Goal: Task Accomplishment & Management: Manage account settings

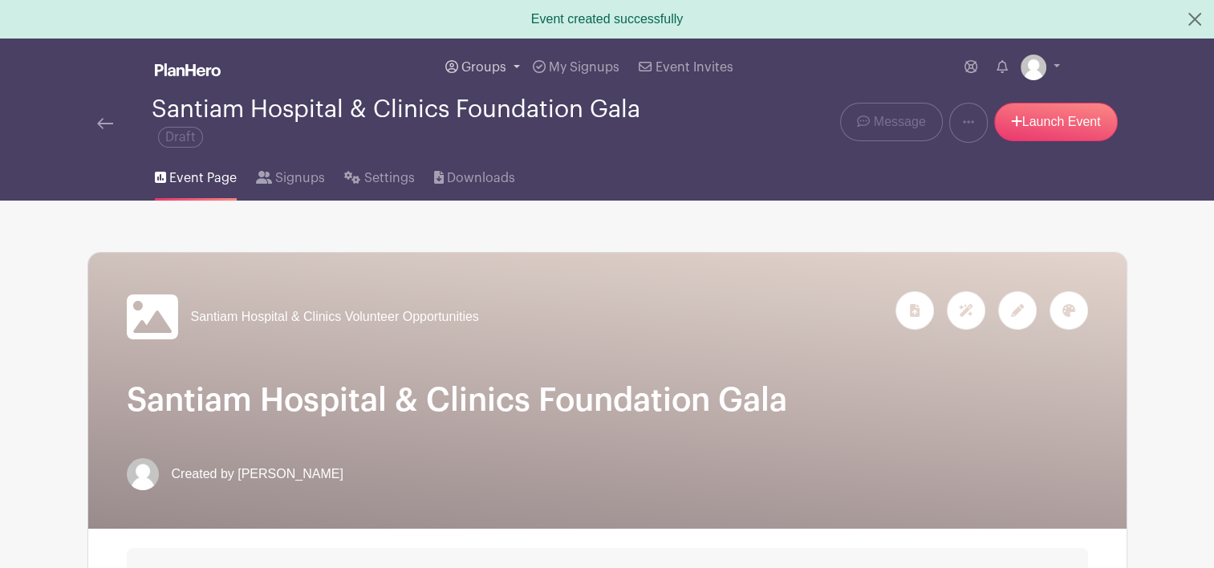
click at [478, 65] on span "Groups" at bounding box center [483, 67] width 45 height 13
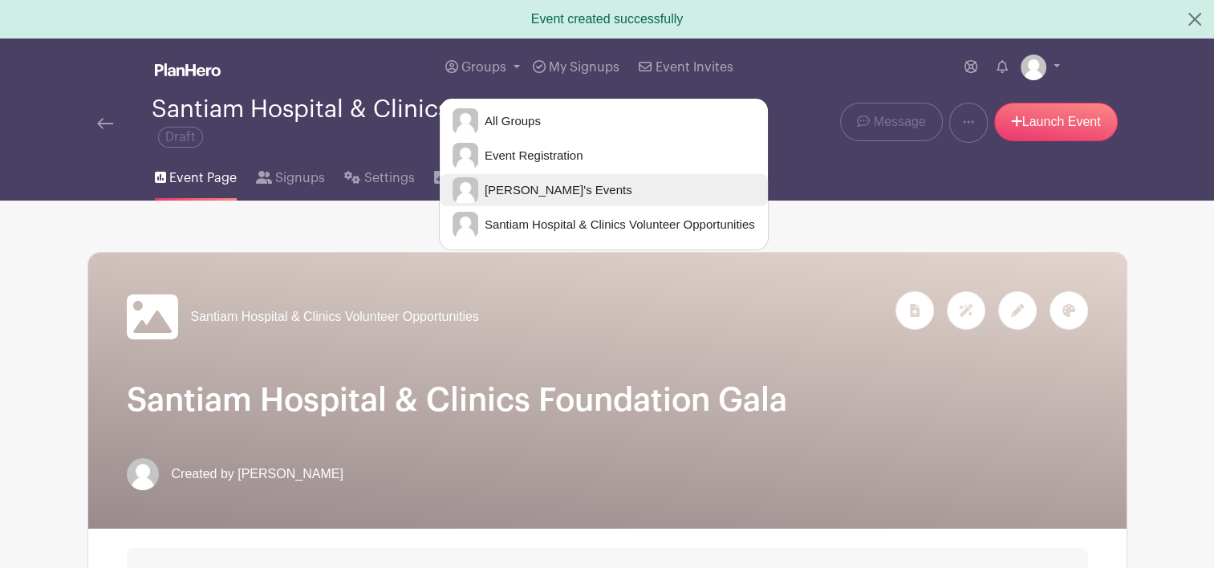
click at [516, 181] on span "[PERSON_NAME]'s Events" at bounding box center [555, 190] width 154 height 18
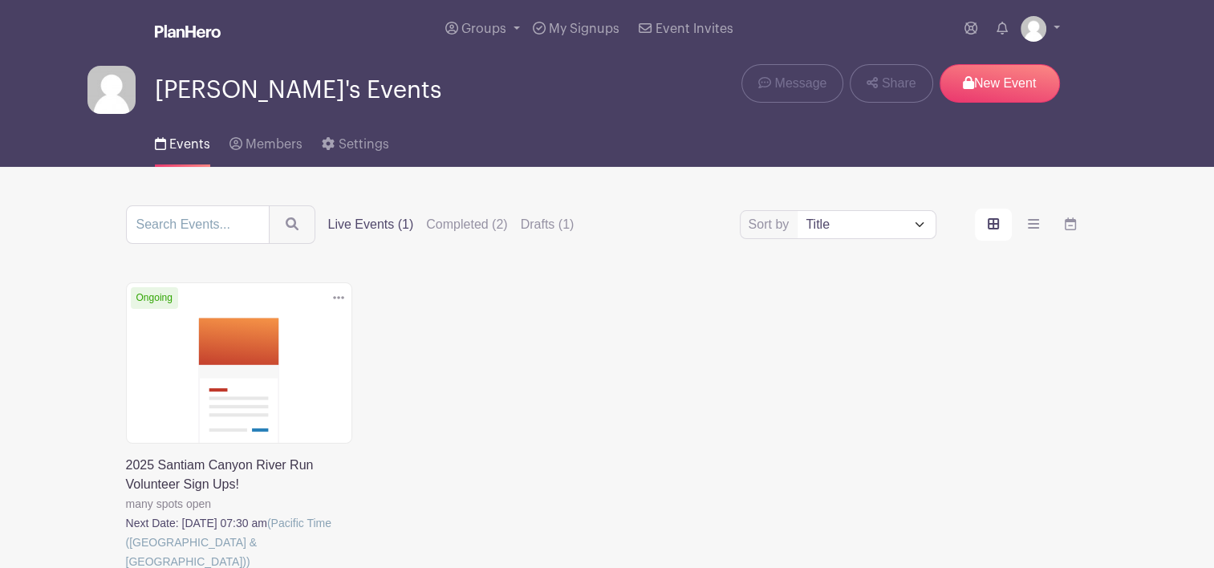
click at [126, 567] on link at bounding box center [126, 571] width 0 height 0
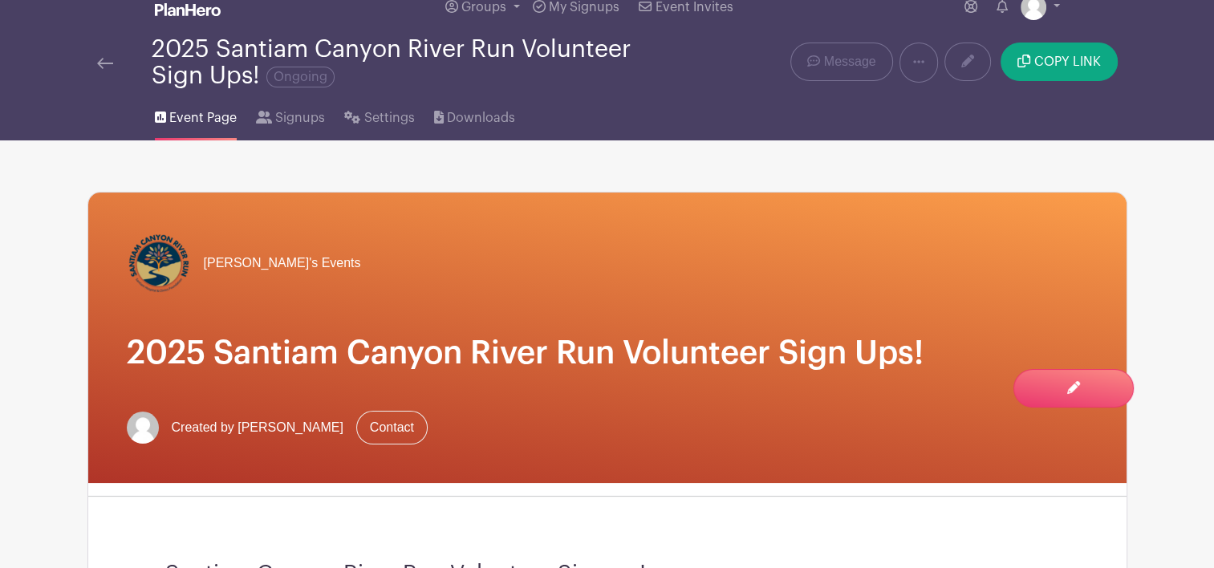
scroll to position [21, 0]
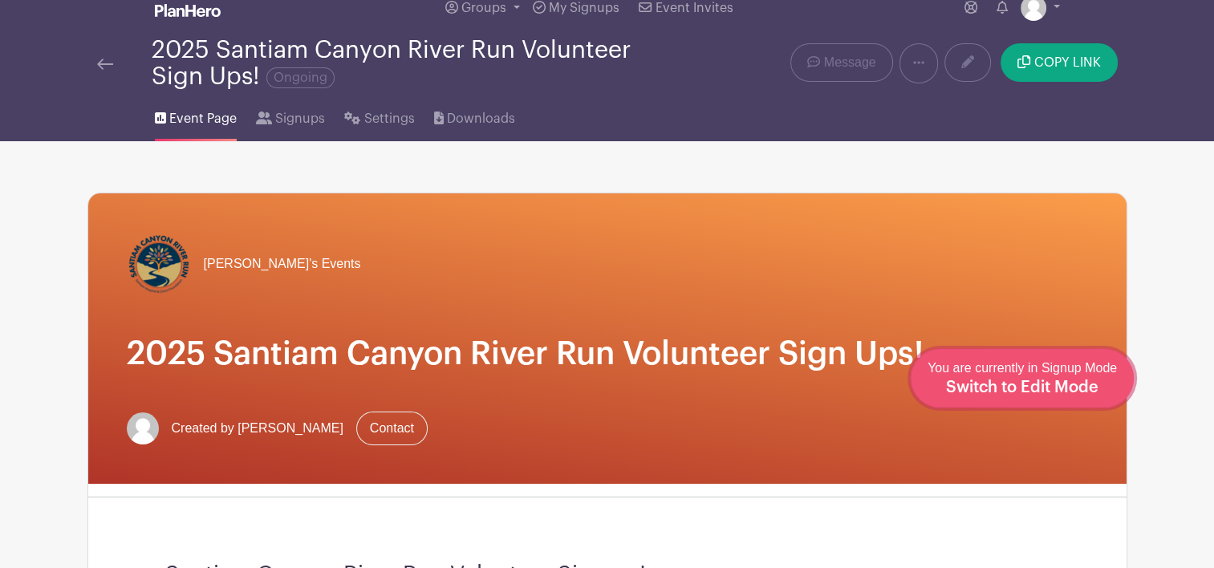
click at [1065, 392] on span "Switch to Edit Mode" at bounding box center [1022, 387] width 152 height 16
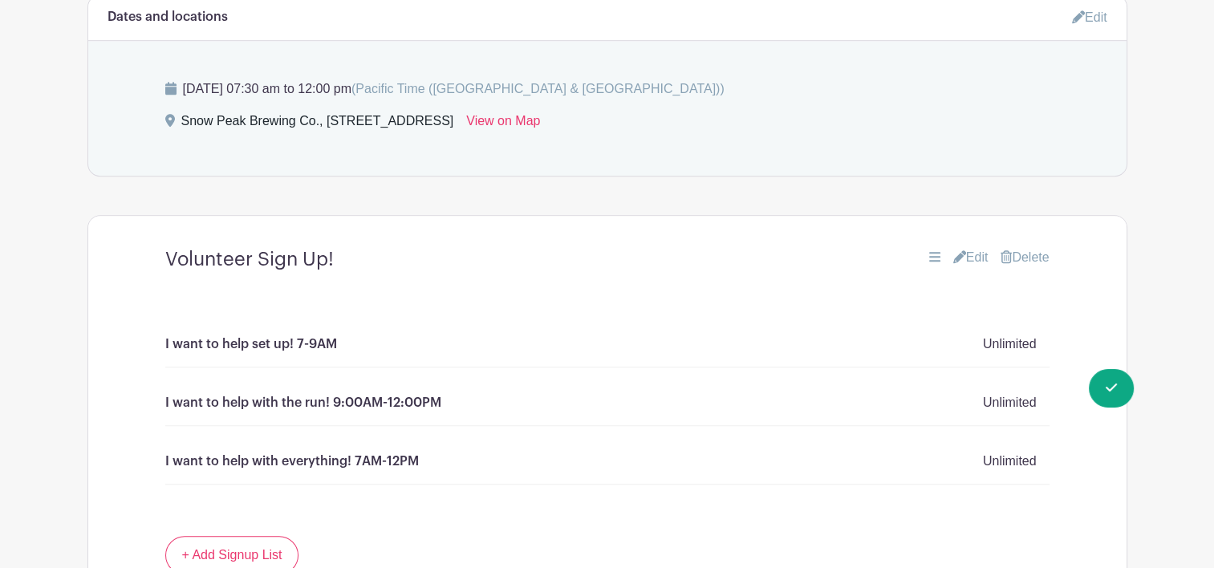
scroll to position [1045, 0]
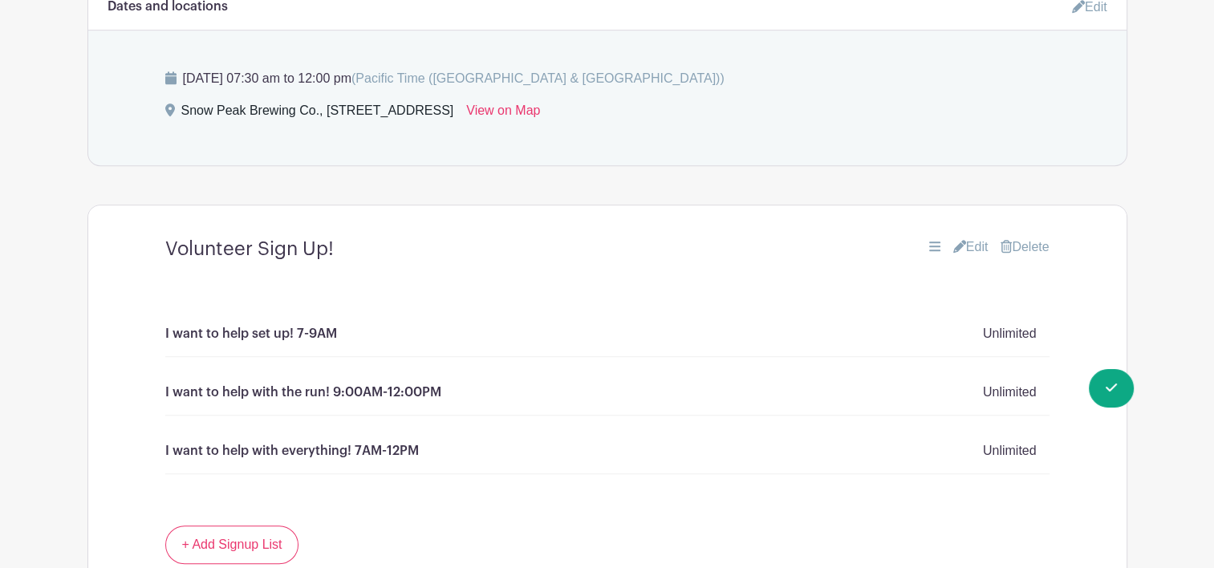
click at [974, 241] on link "Edit" at bounding box center [970, 246] width 35 height 19
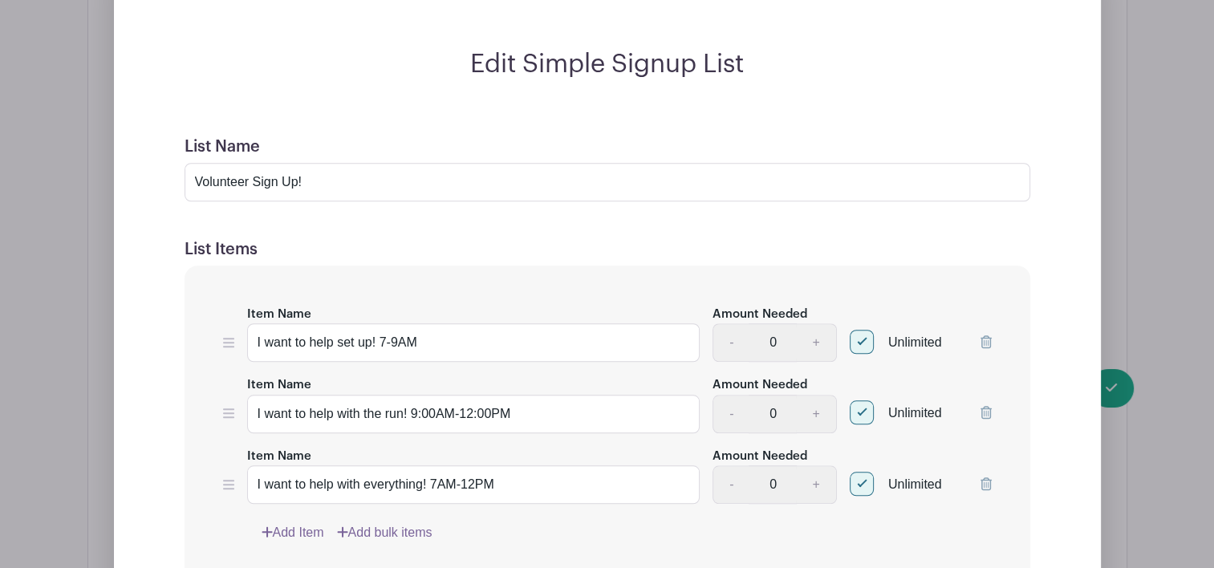
scroll to position [1344, 0]
click at [870, 341] on div at bounding box center [861, 341] width 24 height 24
click at [860, 341] on input "Unlimited" at bounding box center [854, 337] width 10 height 10
checkbox input "false"
click at [867, 411] on div at bounding box center [861, 411] width 24 height 24
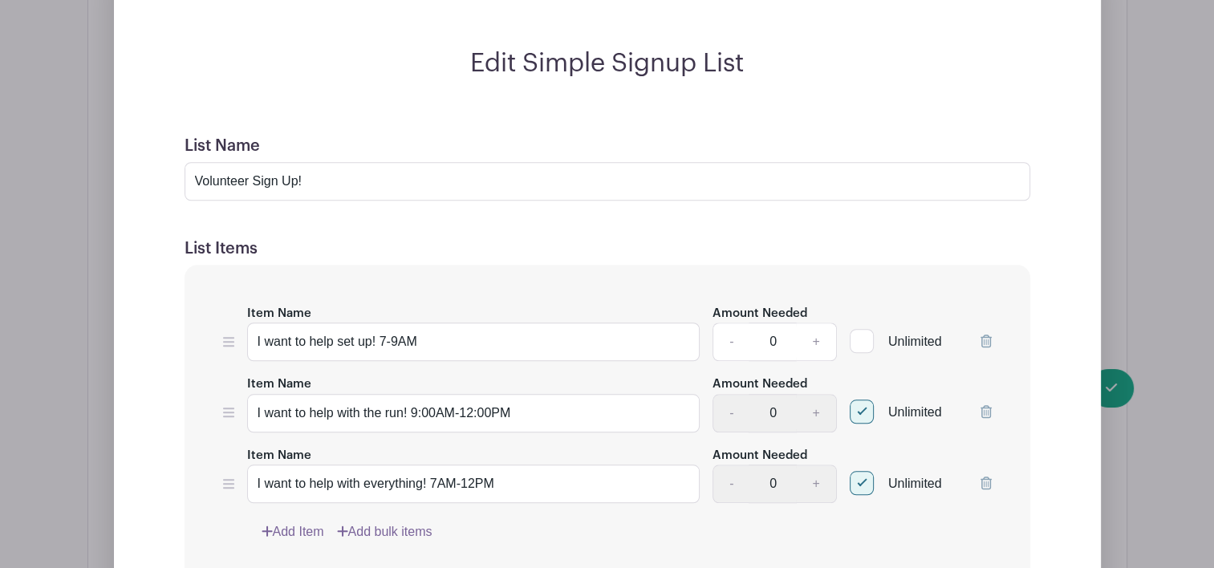
click at [860, 411] on input "Unlimited" at bounding box center [854, 408] width 10 height 10
checkbox input "false"
click at [863, 487] on div at bounding box center [861, 483] width 24 height 24
click at [860, 484] on input "Unlimited" at bounding box center [854, 479] width 10 height 10
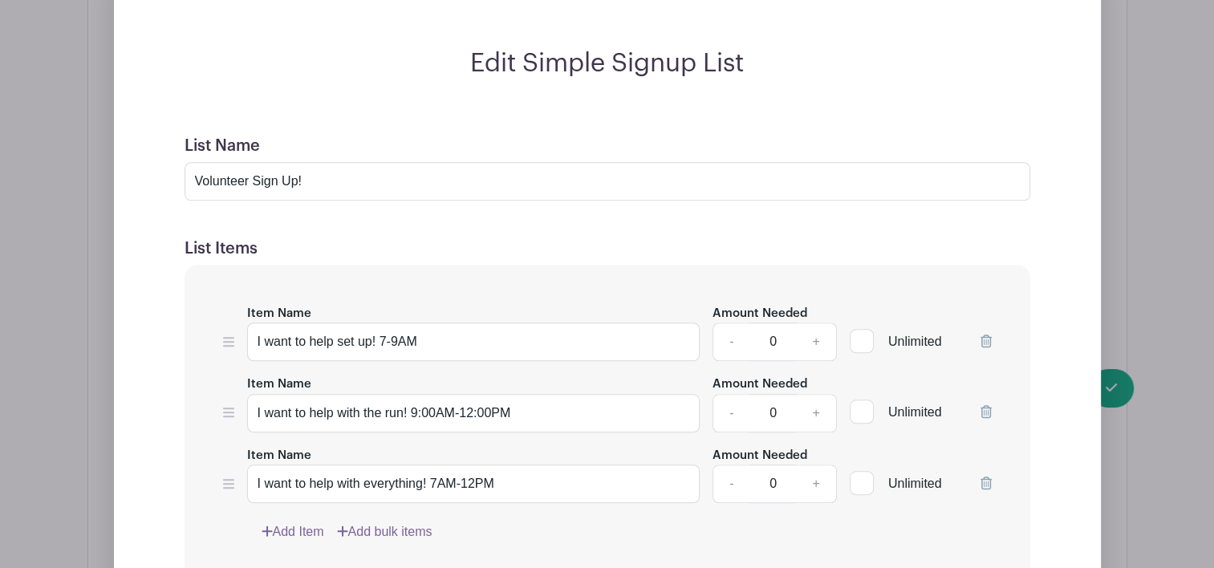
click at [863, 487] on div at bounding box center [861, 483] width 24 height 24
click at [860, 484] on input "Unlimited" at bounding box center [854, 479] width 10 height 10
checkbox input "true"
click at [1063, 299] on div "Edit Simple Signup List List Name Volunteer Sign Up! List Items Item Name I wan…" at bounding box center [607, 430] width 961 height 765
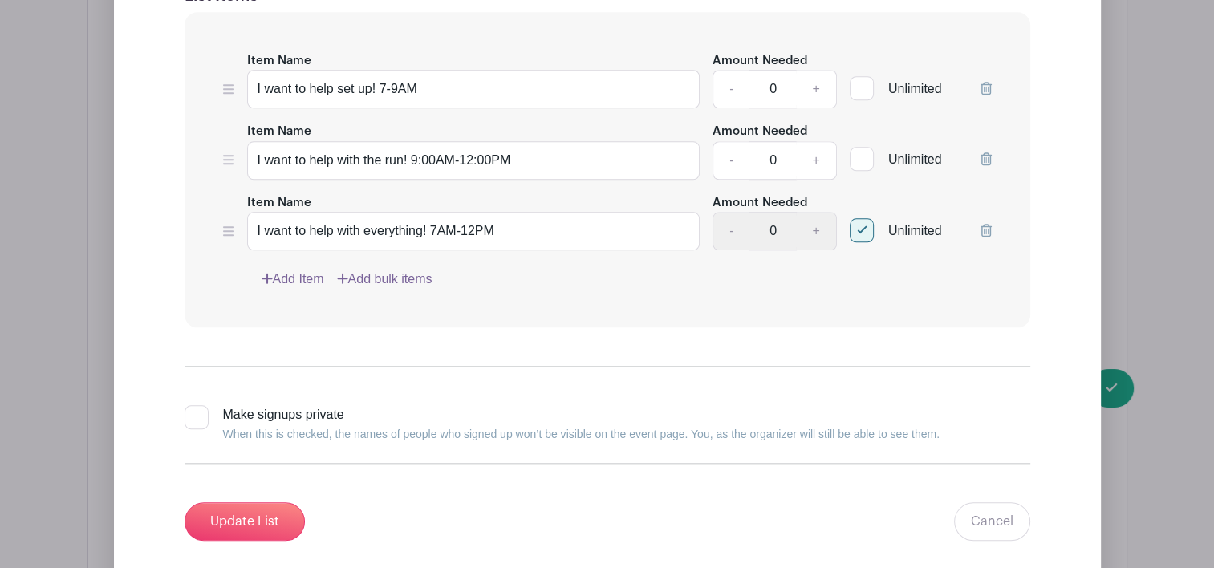
scroll to position [1599, 0]
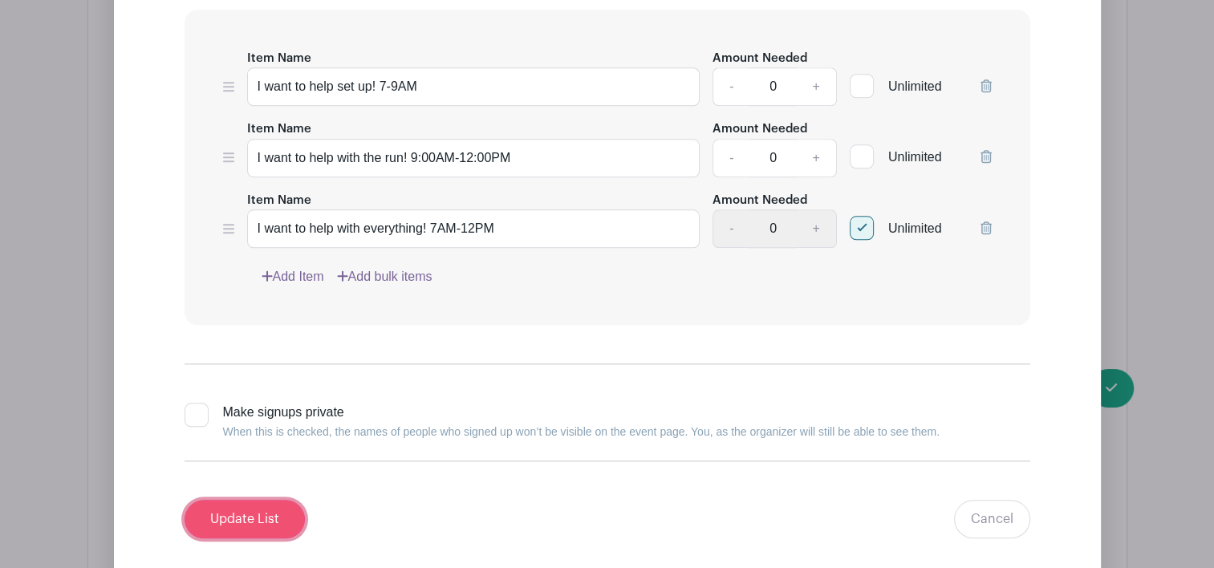
click at [266, 513] on input "Update List" at bounding box center [244, 519] width 120 height 39
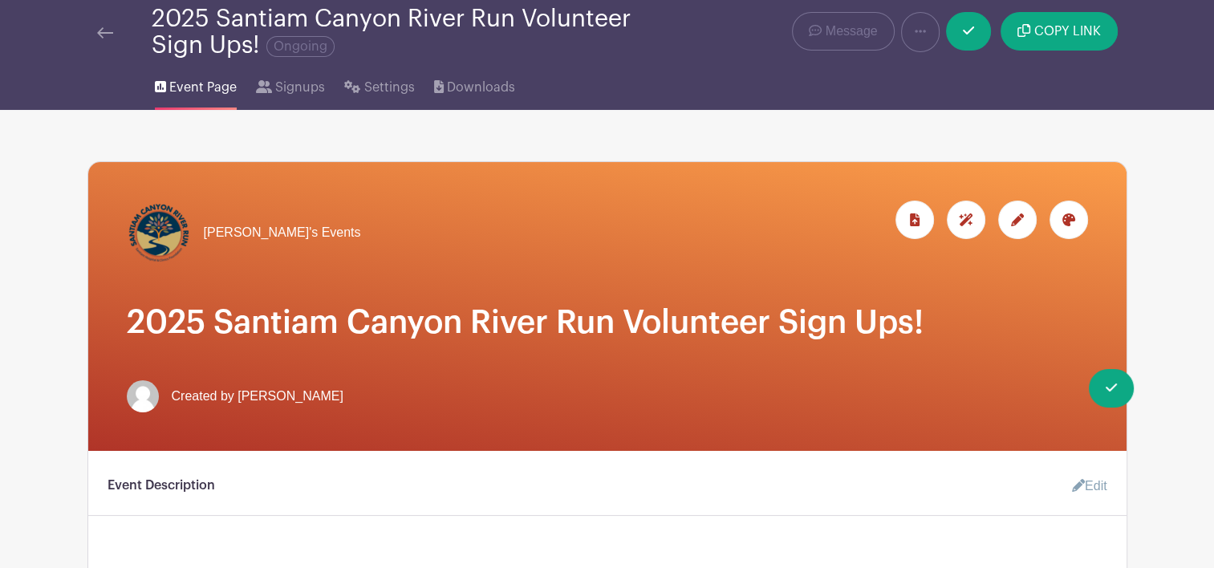
scroll to position [0, 0]
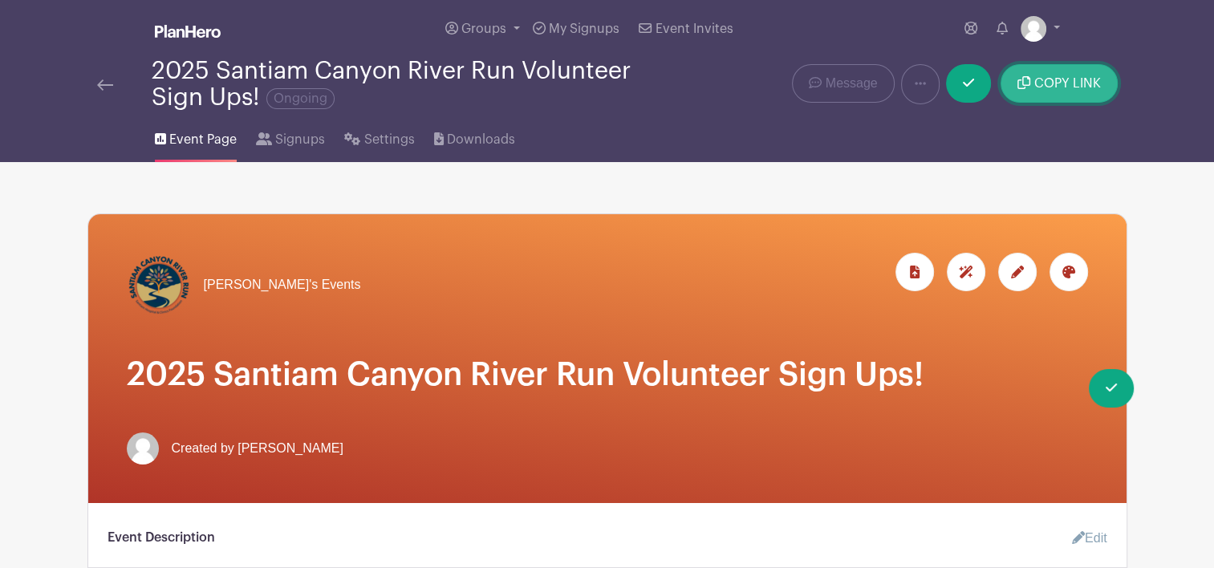
click at [1064, 80] on span "COPY LINK" at bounding box center [1067, 83] width 67 height 13
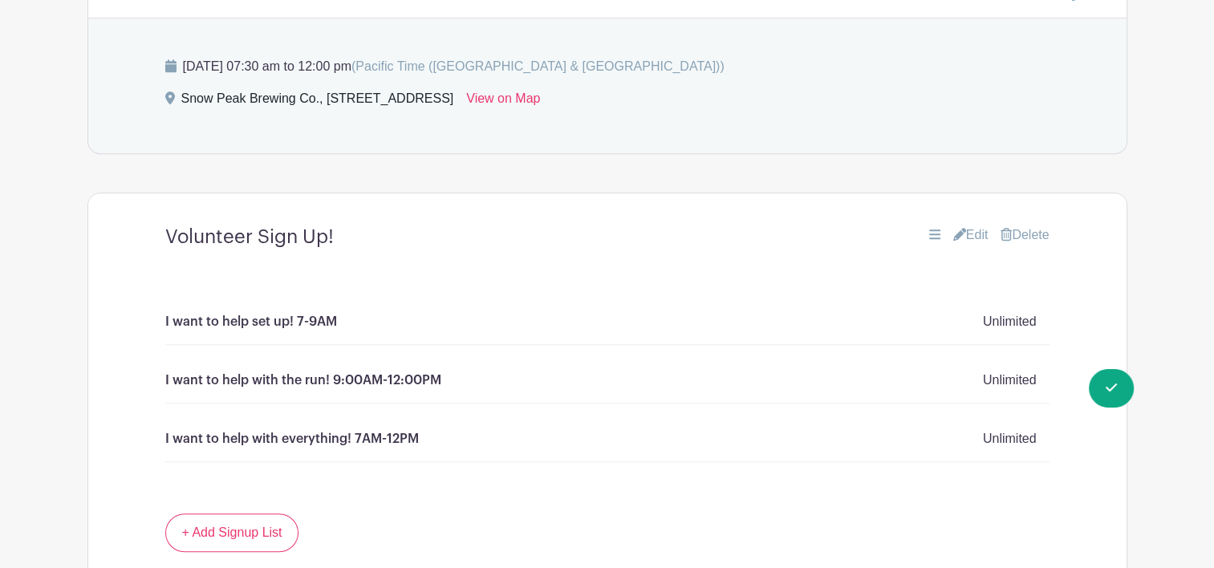
scroll to position [1059, 0]
click at [962, 228] on link "Edit" at bounding box center [970, 233] width 35 height 19
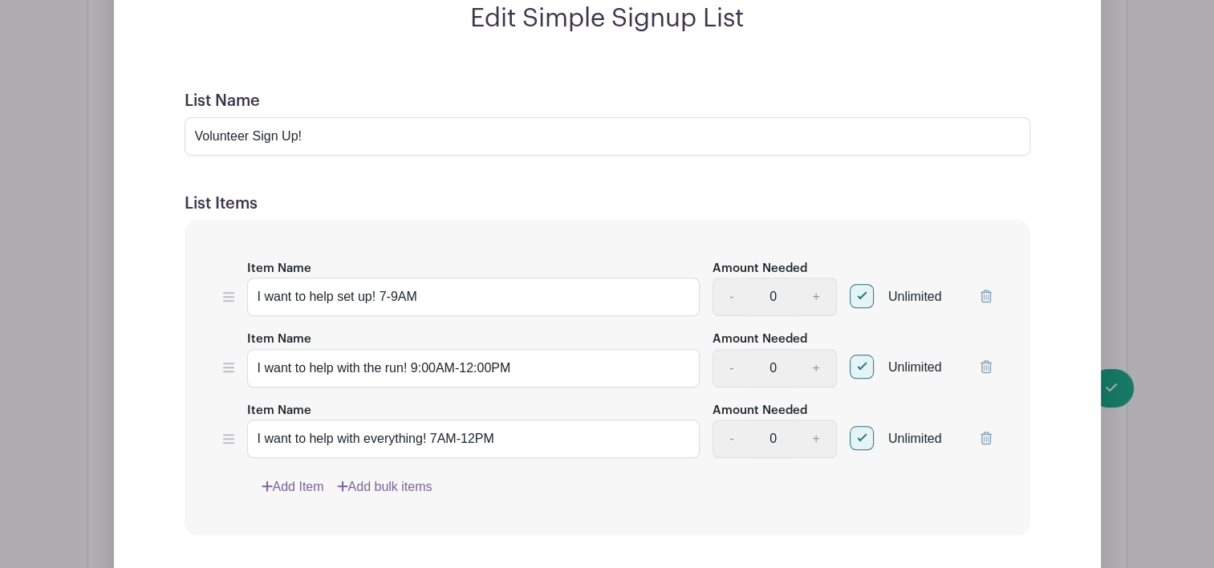
scroll to position [1389, 0]
click at [864, 294] on div at bounding box center [861, 295] width 24 height 24
click at [860, 294] on input "Unlimited" at bounding box center [854, 291] width 10 height 10
checkbox input "false"
click at [786, 297] on input "0" at bounding box center [772, 296] width 48 height 39
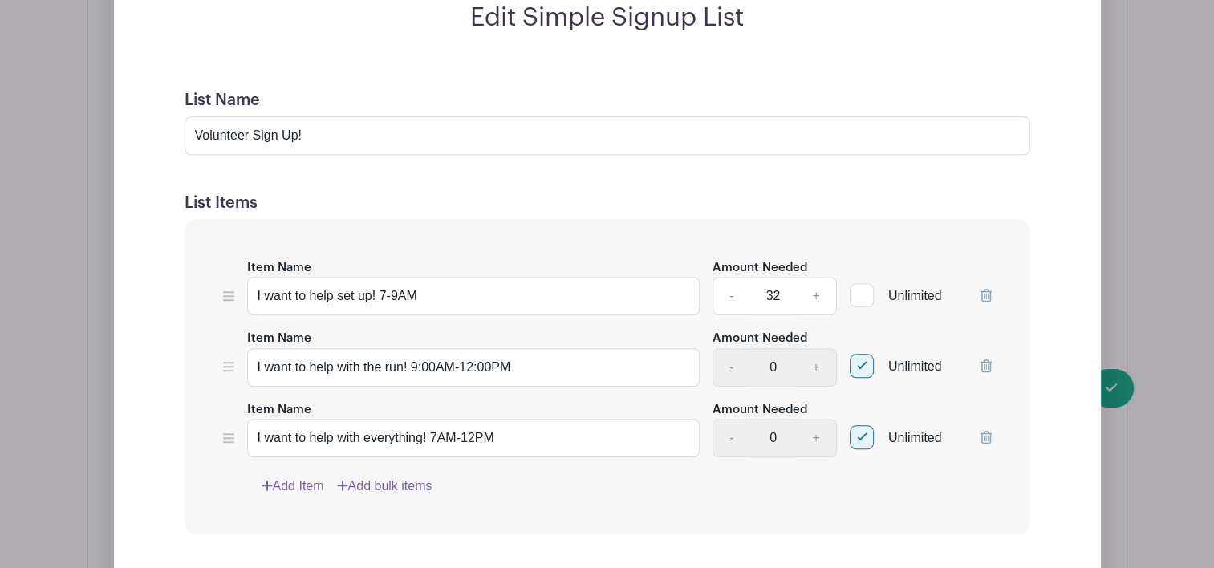
type input "32"
click at [866, 366] on div at bounding box center [861, 366] width 24 height 24
click at [860, 366] on input "Unlimited" at bounding box center [854, 362] width 10 height 10
checkbox input "false"
click at [777, 367] on input "0" at bounding box center [772, 367] width 48 height 39
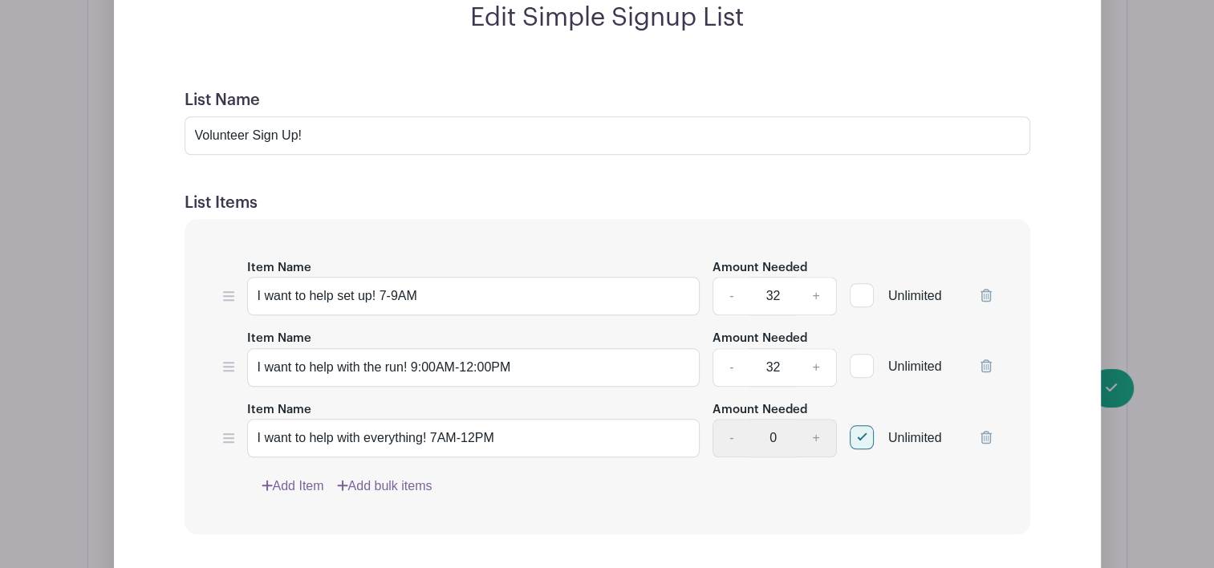
type input "32"
click at [866, 438] on div at bounding box center [861, 437] width 24 height 24
click at [860, 438] on input "Unlimited" at bounding box center [854, 433] width 10 height 10
checkbox input "false"
click at [783, 431] on input "0" at bounding box center [772, 438] width 48 height 39
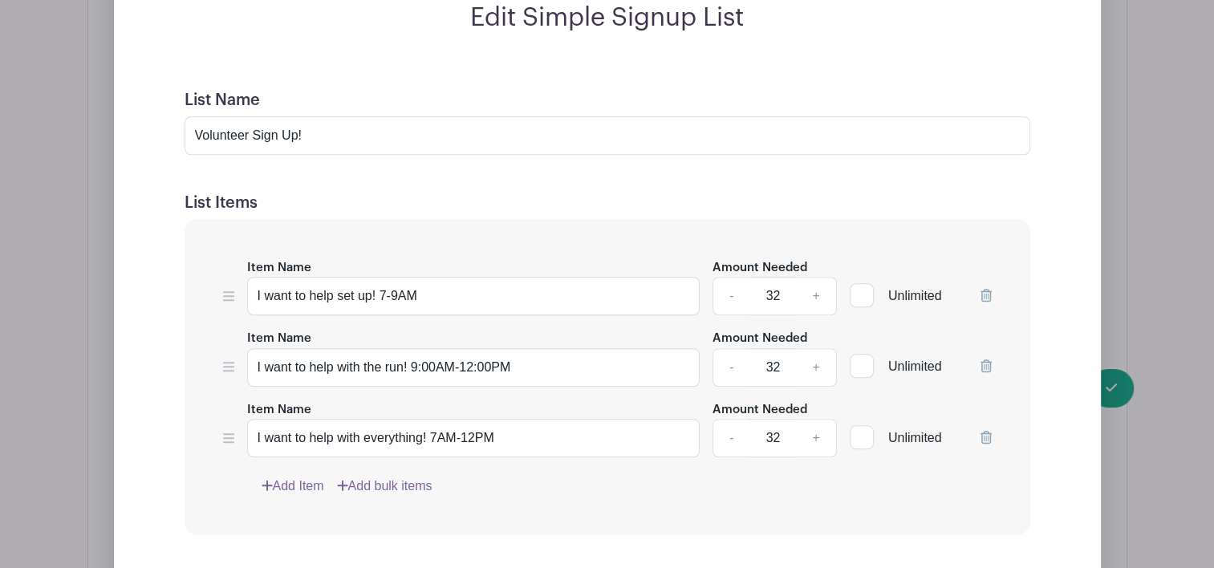
type input "32"
click at [779, 497] on div "Item Name I want to help set up! 7-9AM Amount Needed - 32 + Unlimited Item Name…" at bounding box center [606, 377] width 845 height 316
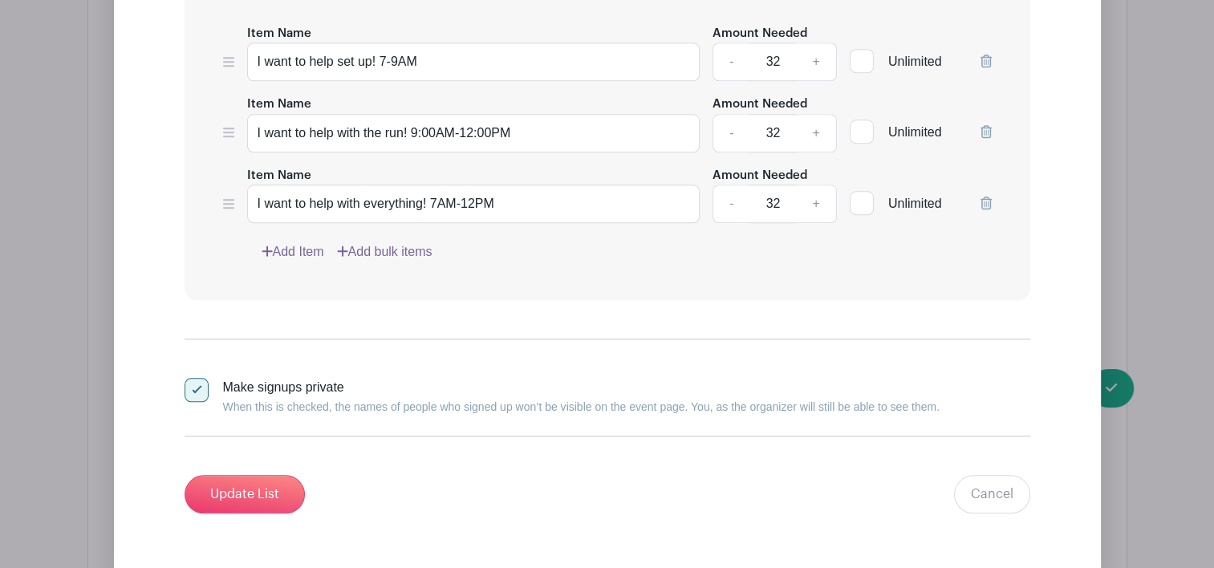
scroll to position [1625, 0]
click at [269, 488] on input "Update List" at bounding box center [244, 492] width 120 height 39
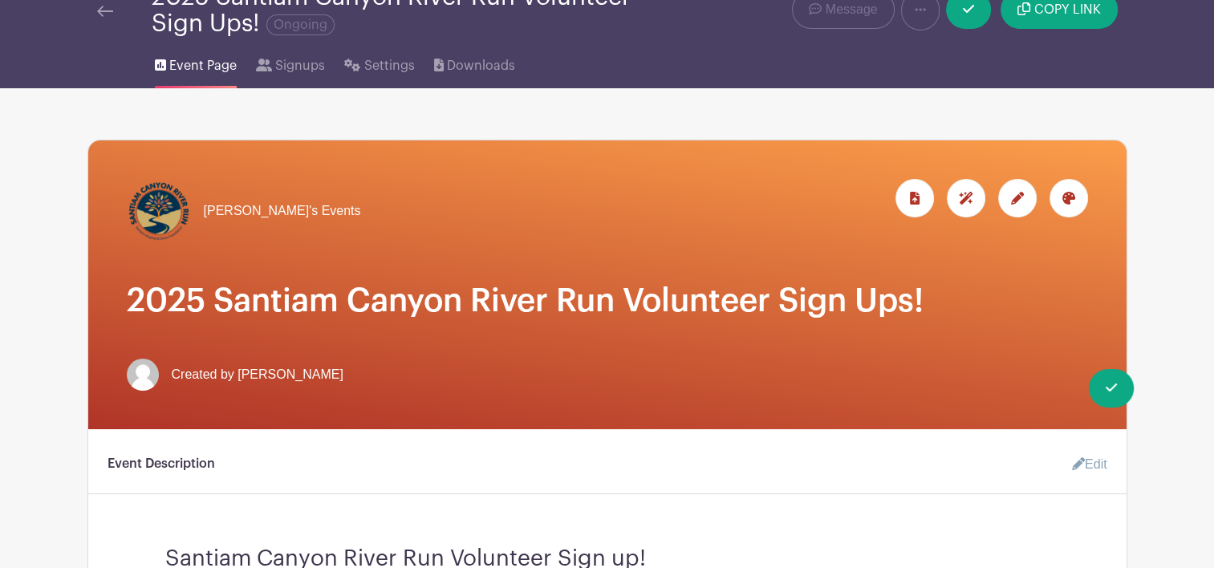
scroll to position [68, 0]
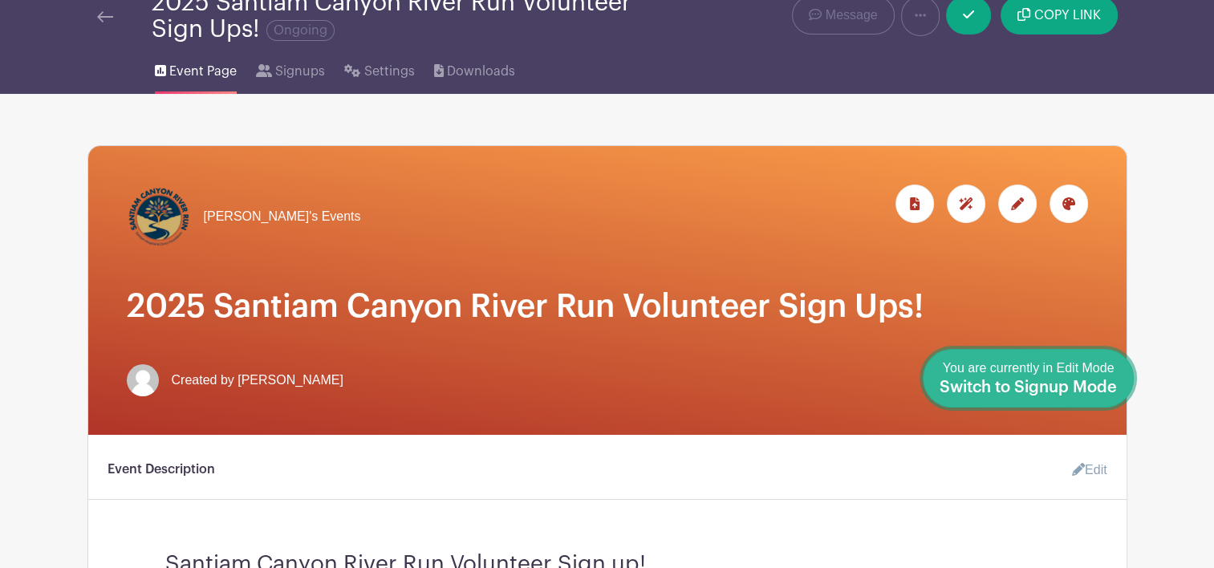
click at [1110, 379] on span "Switch to Signup Mode" at bounding box center [1027, 387] width 177 height 16
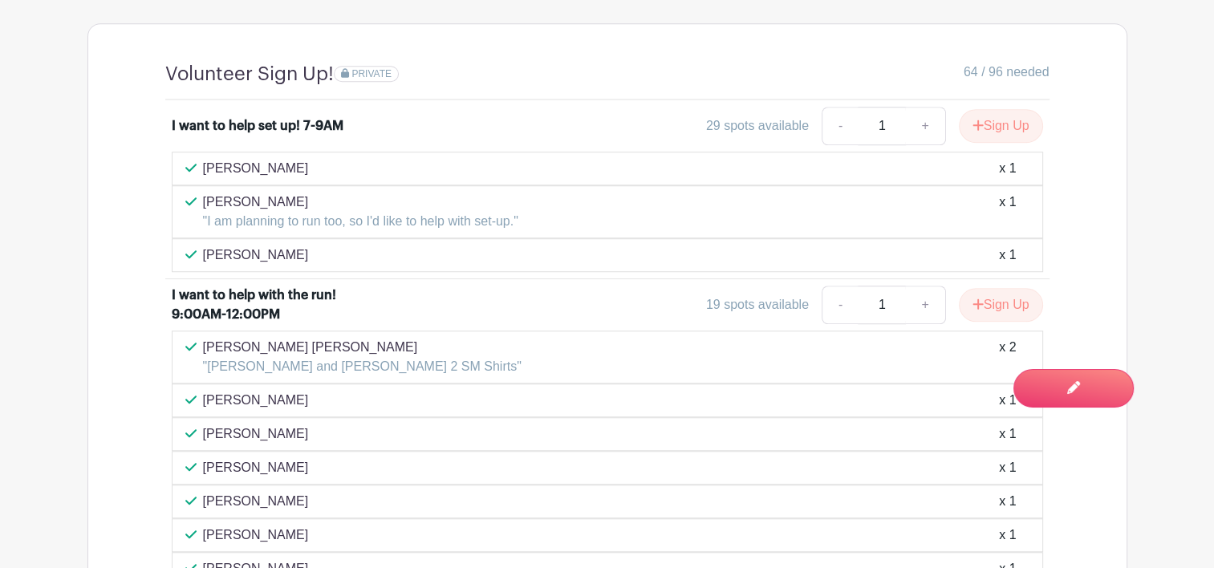
scroll to position [1187, 0]
click at [926, 124] on link "+" at bounding box center [925, 124] width 40 height 39
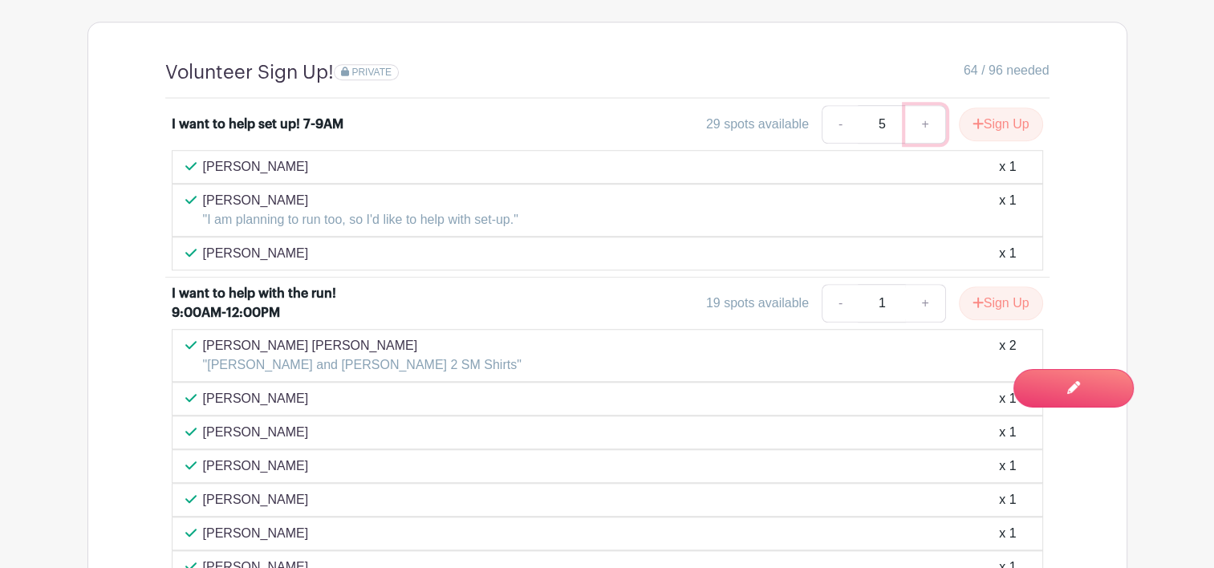
click at [926, 124] on link "+" at bounding box center [925, 124] width 40 height 39
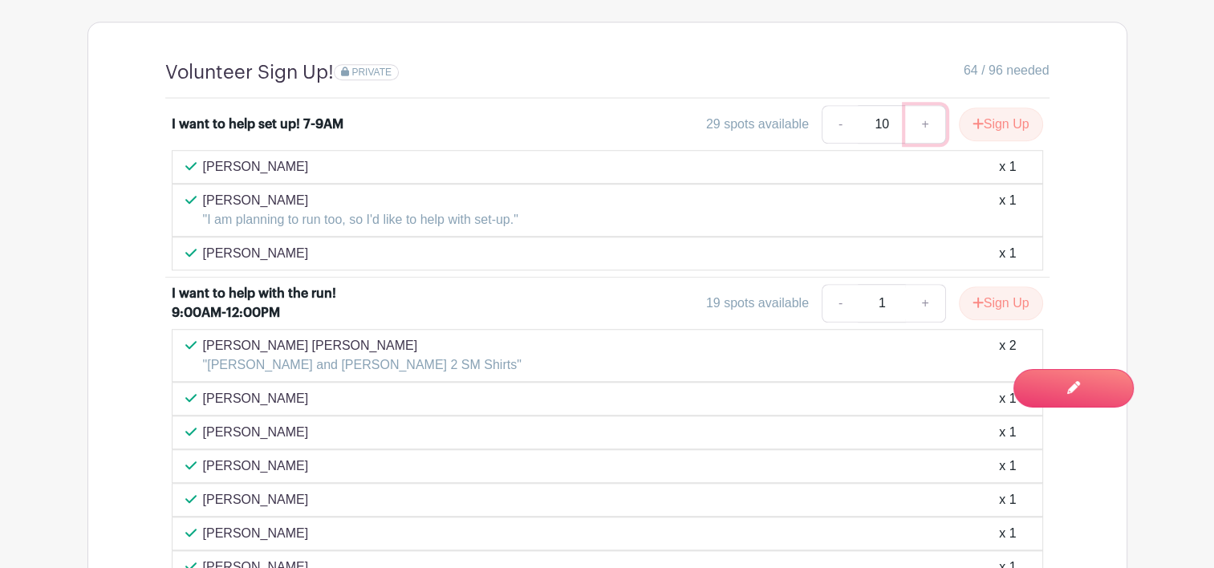
click at [926, 124] on link "+" at bounding box center [925, 124] width 40 height 39
click at [844, 125] on link "-" at bounding box center [839, 124] width 37 height 39
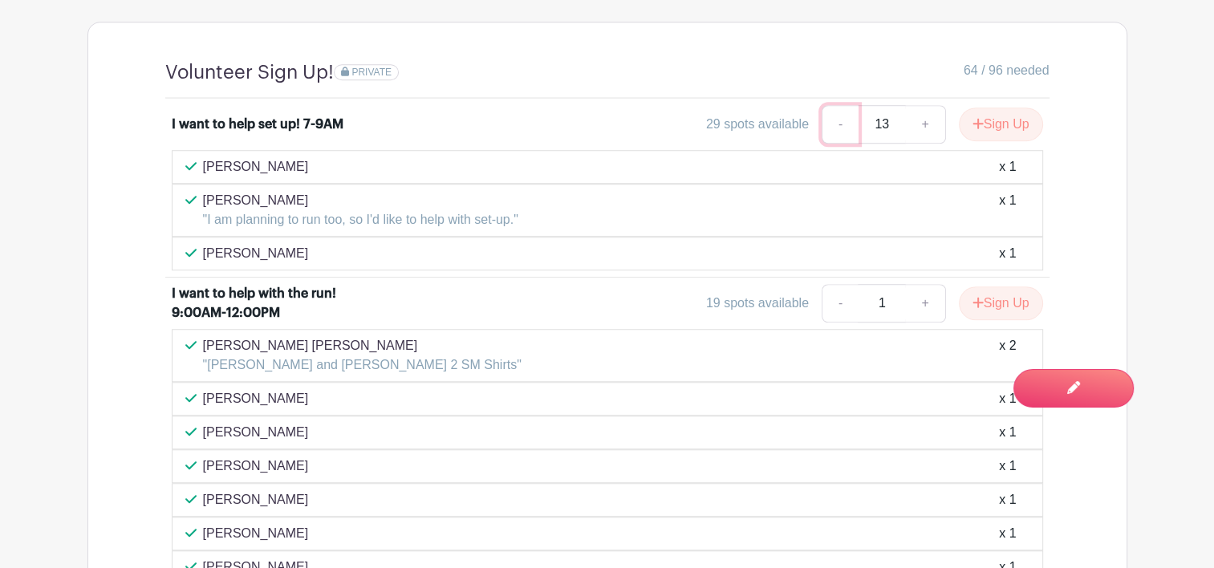
click at [844, 125] on link "-" at bounding box center [839, 124] width 37 height 39
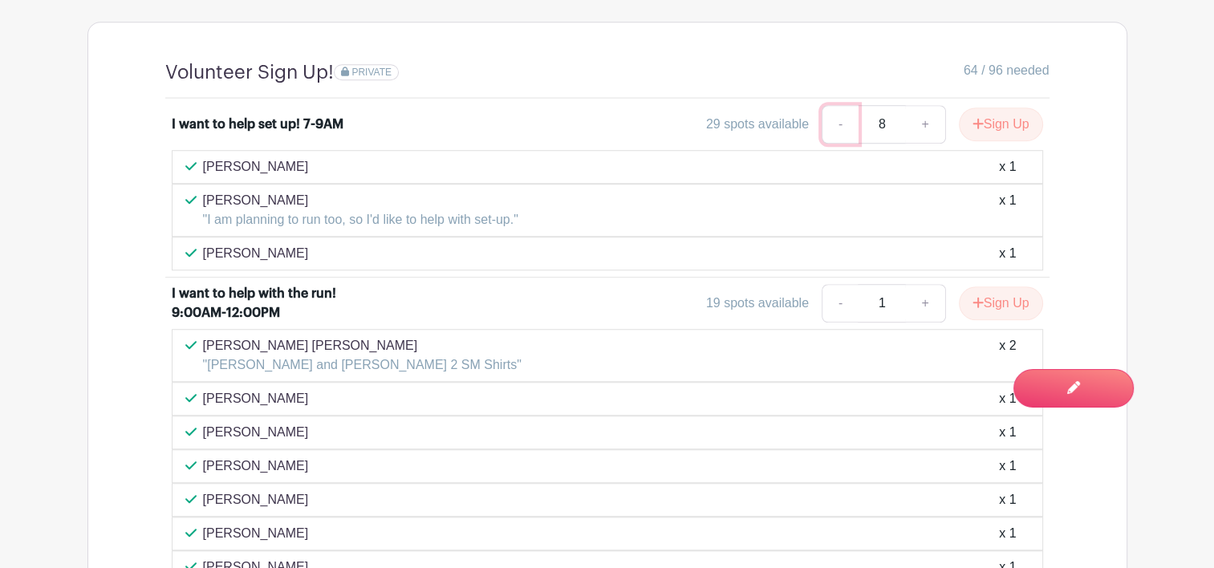
click at [844, 125] on link "-" at bounding box center [839, 124] width 37 height 39
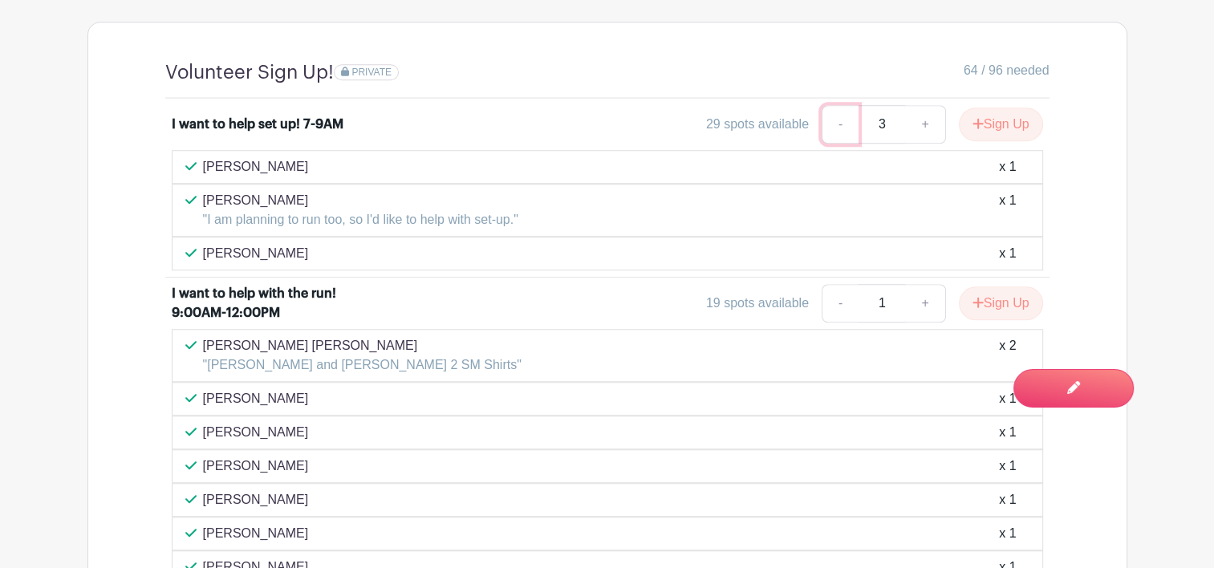
click at [844, 125] on link "-" at bounding box center [839, 124] width 37 height 39
type input "1"
click at [844, 125] on link "-" at bounding box center [839, 124] width 37 height 39
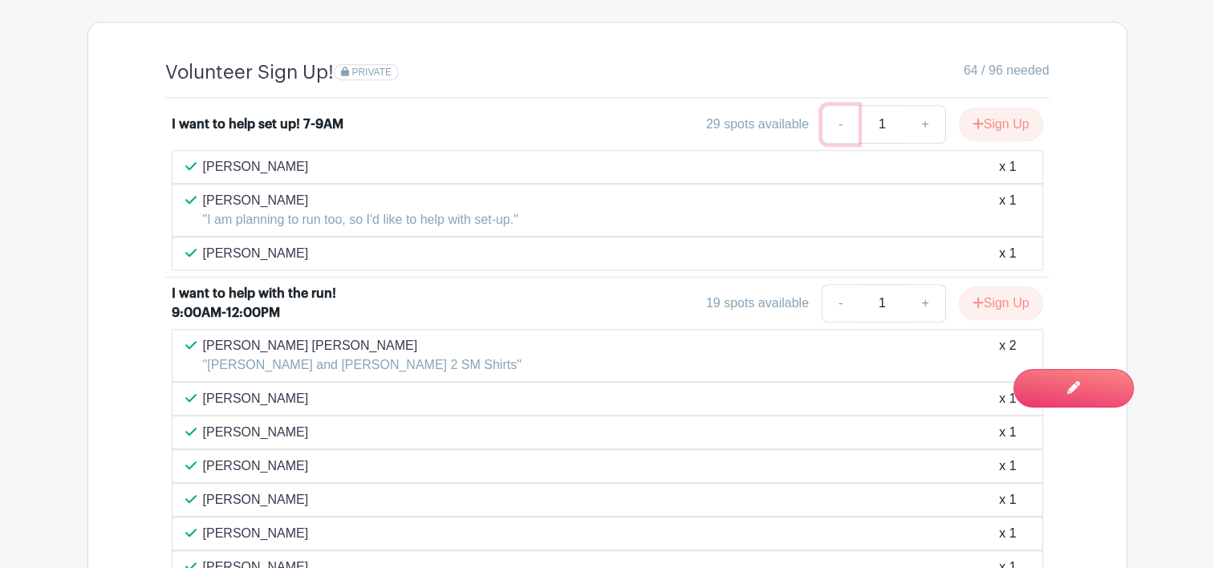
click at [844, 125] on link "-" at bounding box center [839, 124] width 37 height 39
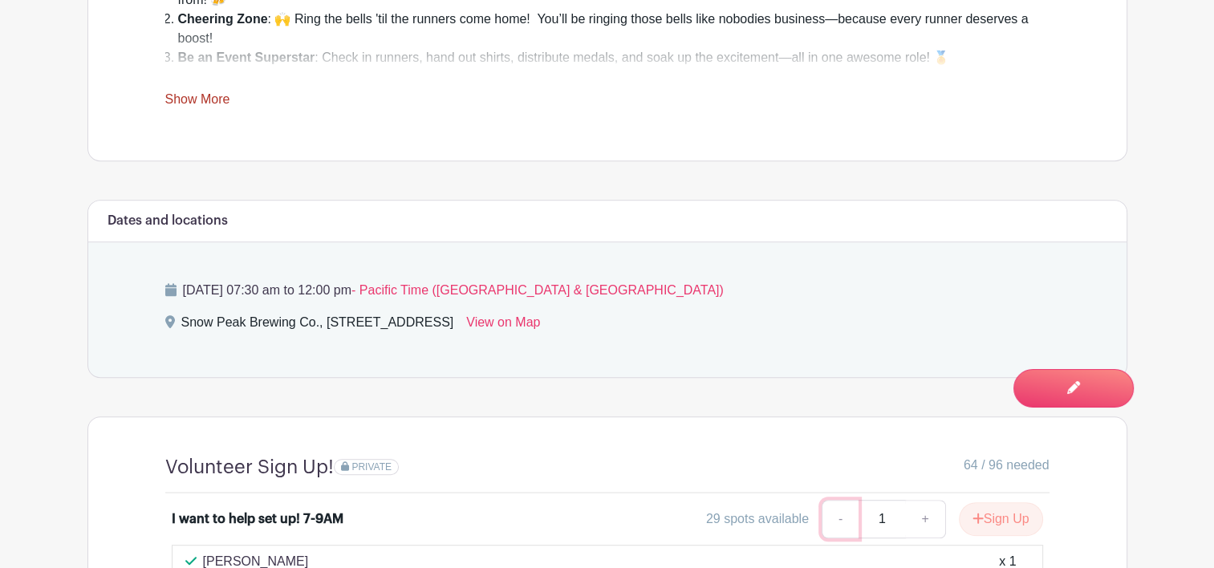
scroll to position [754, 0]
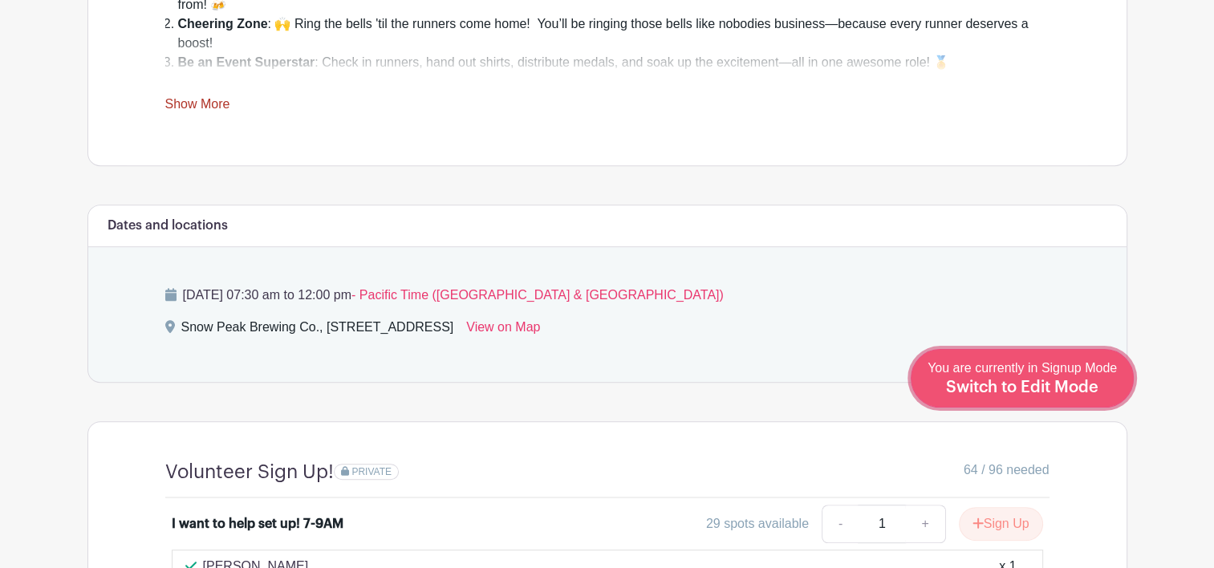
click at [1092, 386] on span "Switch to Edit Mode" at bounding box center [1022, 387] width 152 height 16
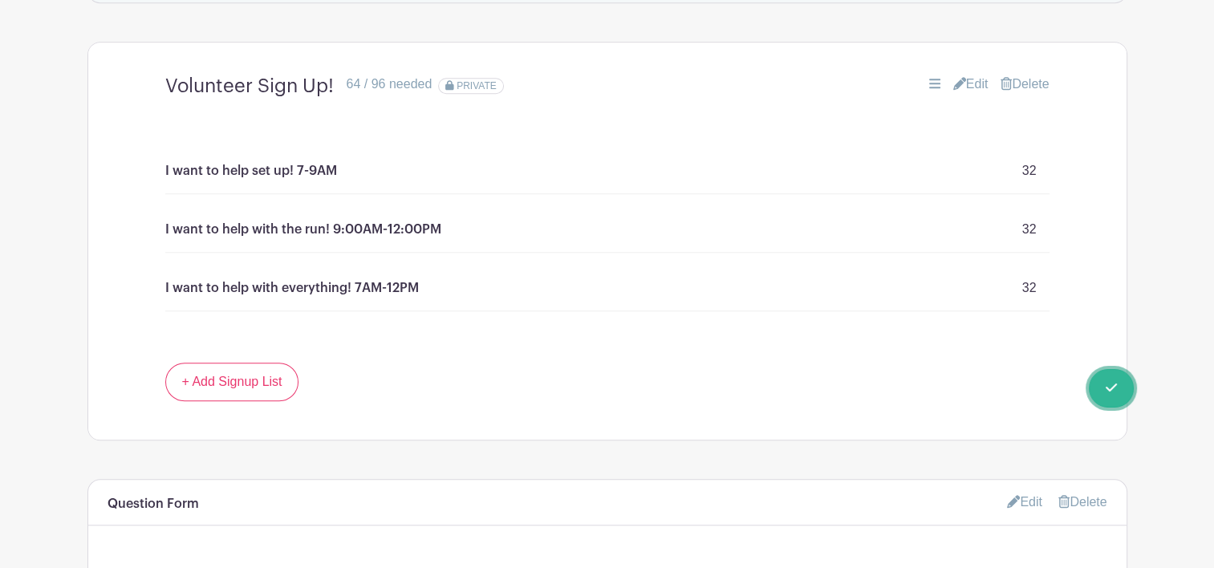
click at [0, 0] on span "Switch to Signup Mode" at bounding box center [0, 0] width 0 height 0
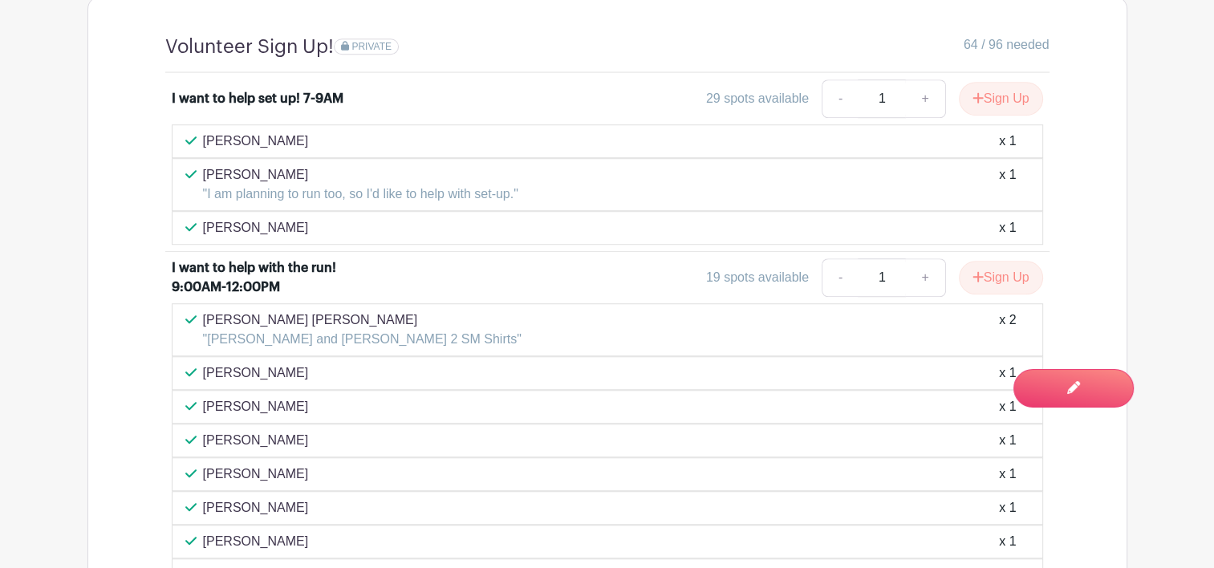
scroll to position [1218, 0]
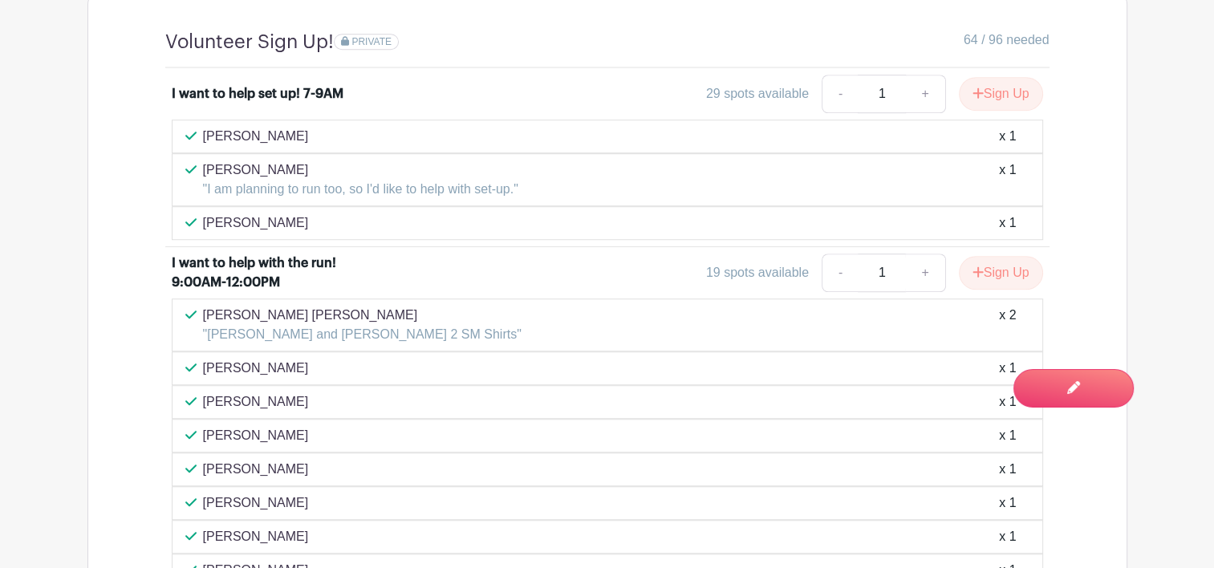
click at [880, 94] on input "1" at bounding box center [881, 94] width 48 height 39
type input "3"
click at [883, 262] on input "1" at bounding box center [881, 272] width 48 height 39
type input "13"
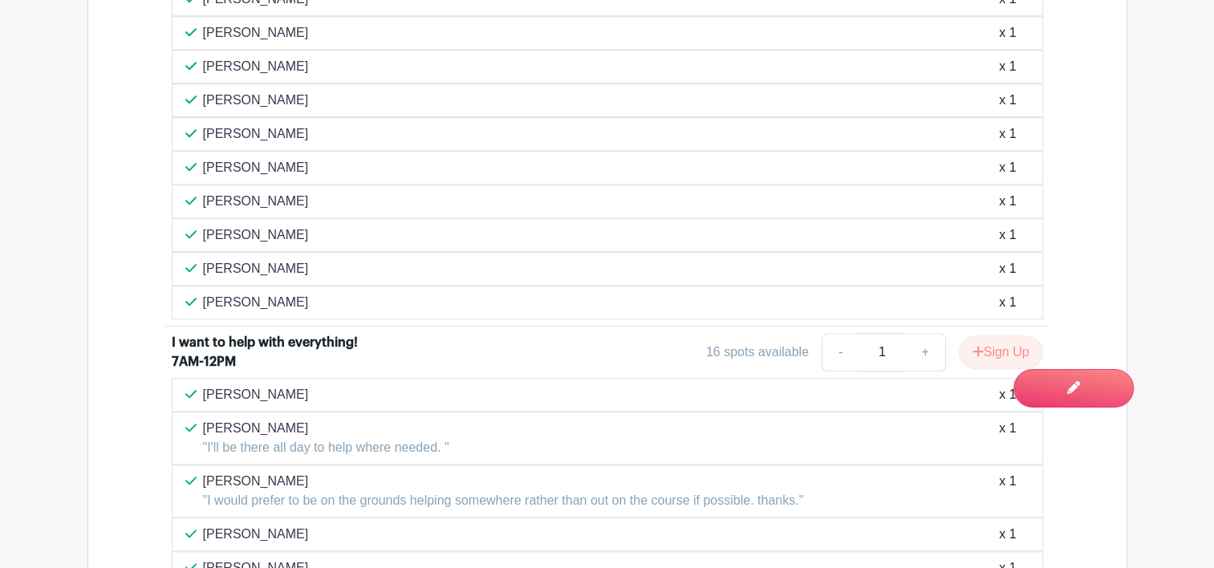
scroll to position [1620, 0]
click at [885, 343] on input "1" at bounding box center [881, 352] width 48 height 39
type input "16"
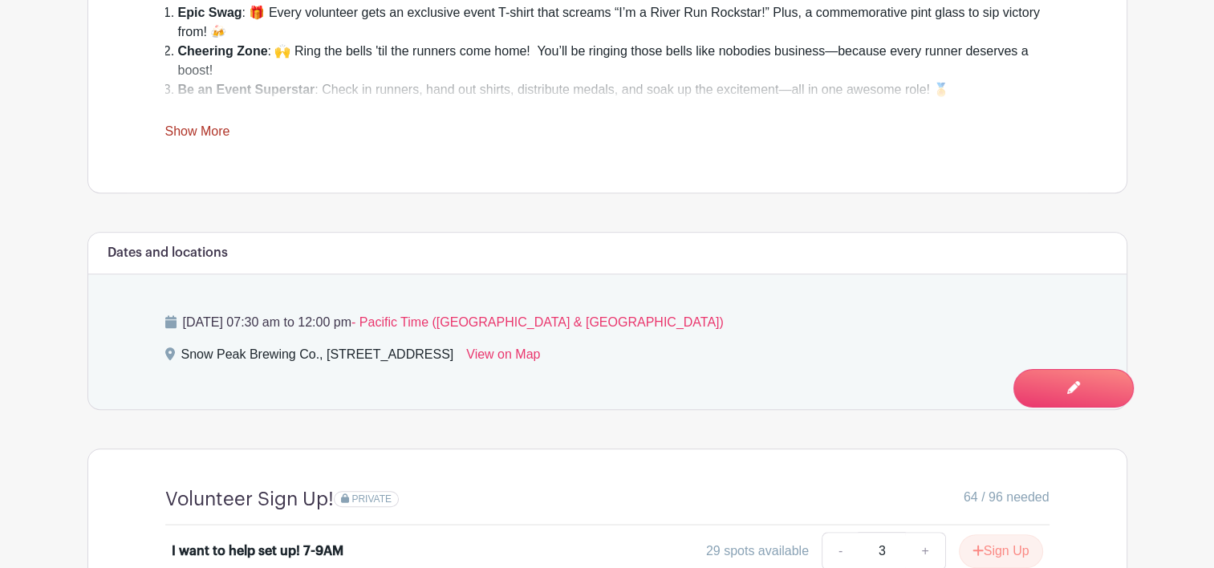
scroll to position [760, 0]
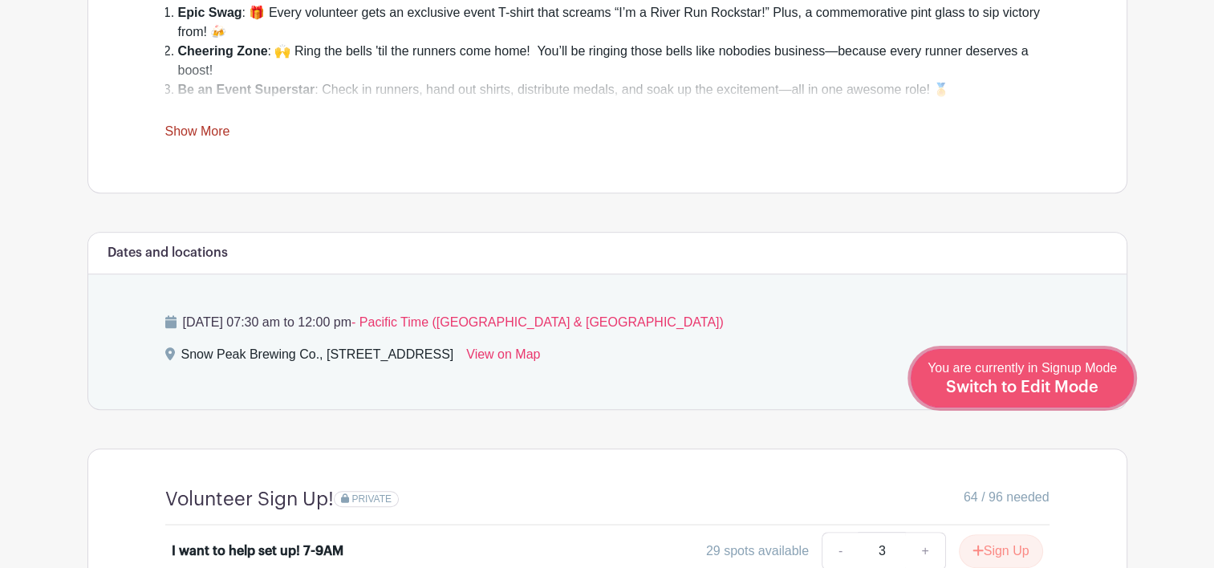
click at [1052, 395] on div "You are currently in Signup Mode Switch to Edit Mode" at bounding box center [1021, 378] width 189 height 39
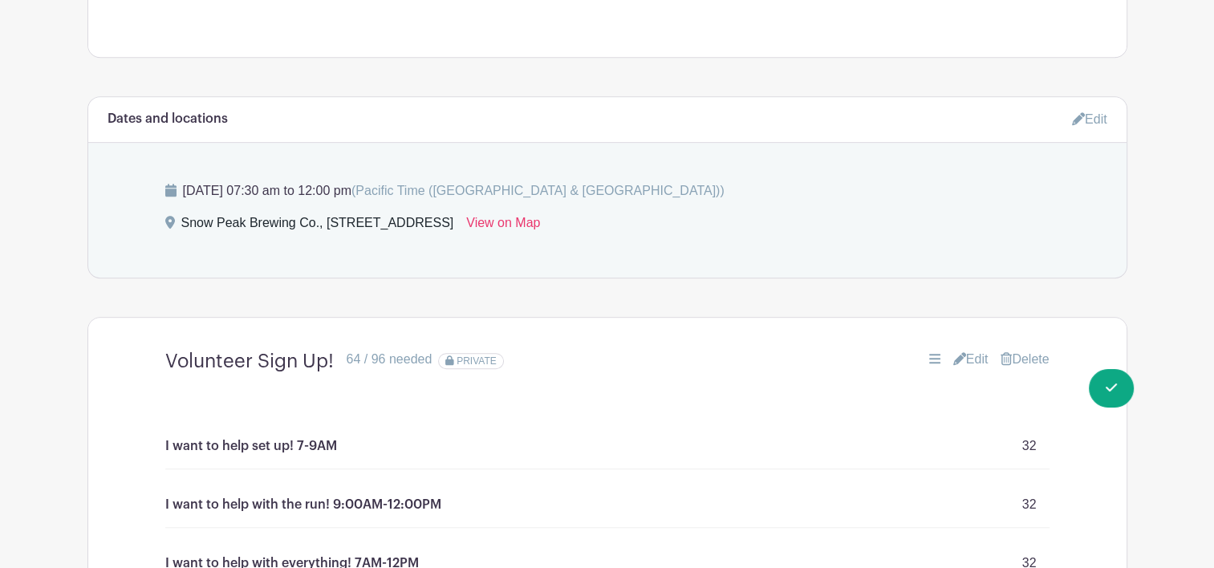
scroll to position [1120, 0]
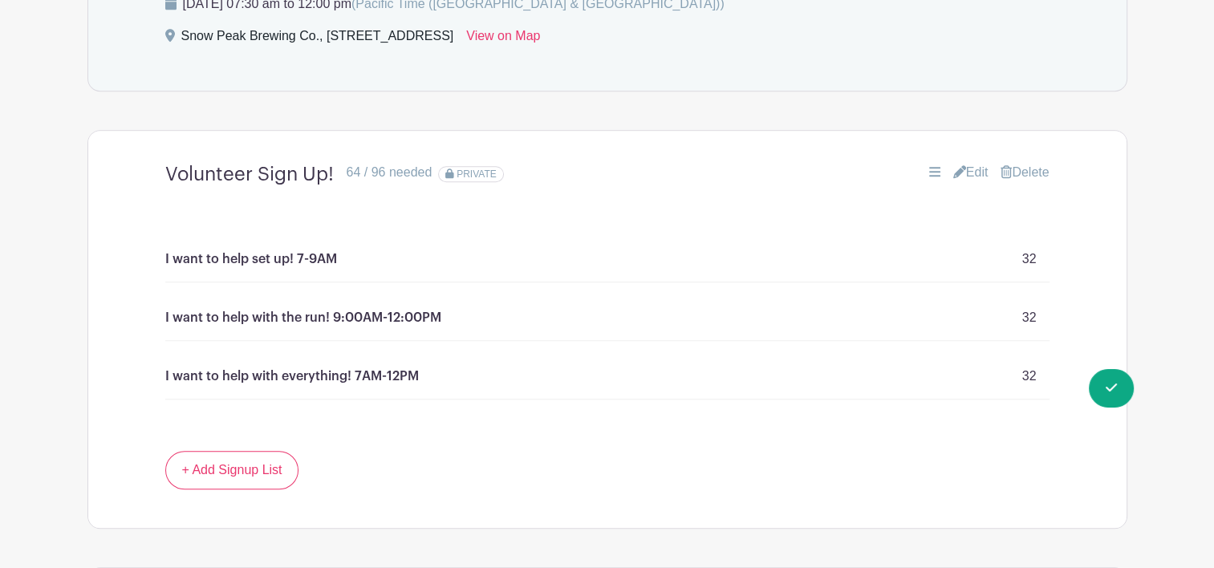
click at [969, 171] on link "Edit" at bounding box center [970, 172] width 35 height 19
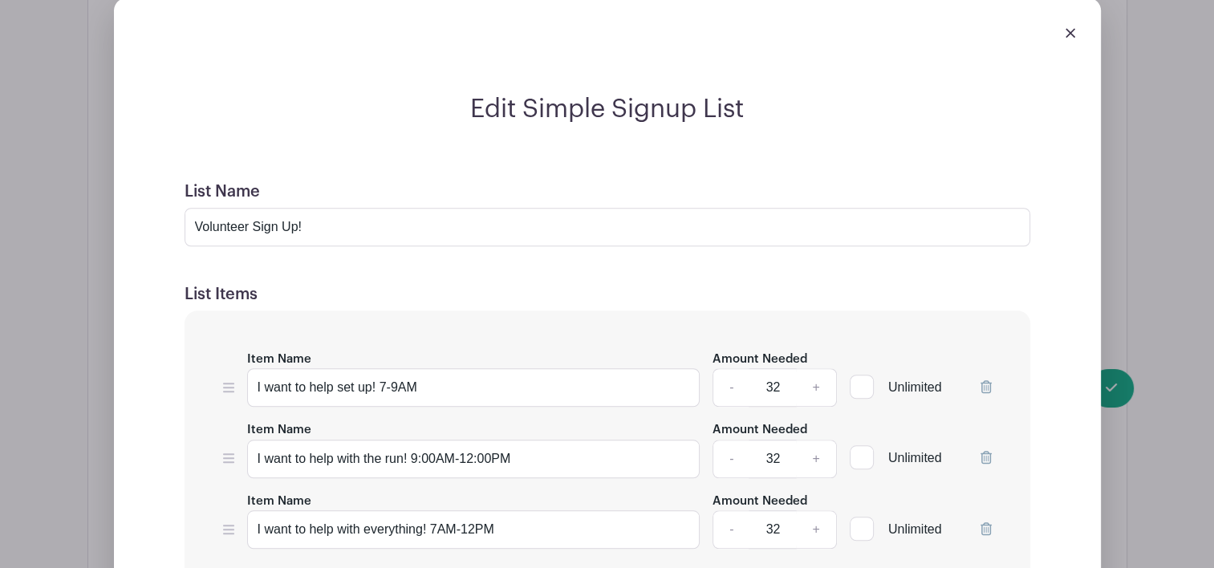
scroll to position [1417, 0]
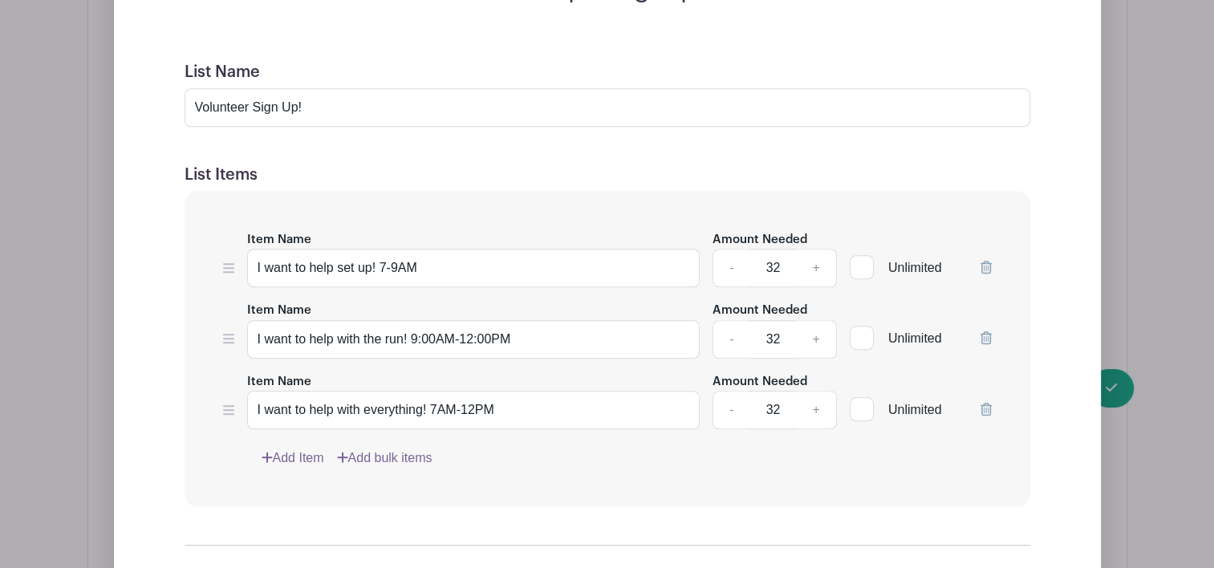
click at [779, 266] on input "32" at bounding box center [772, 268] width 48 height 39
type input "3"
click at [778, 341] on input "32" at bounding box center [772, 339] width 48 height 39
type input "3"
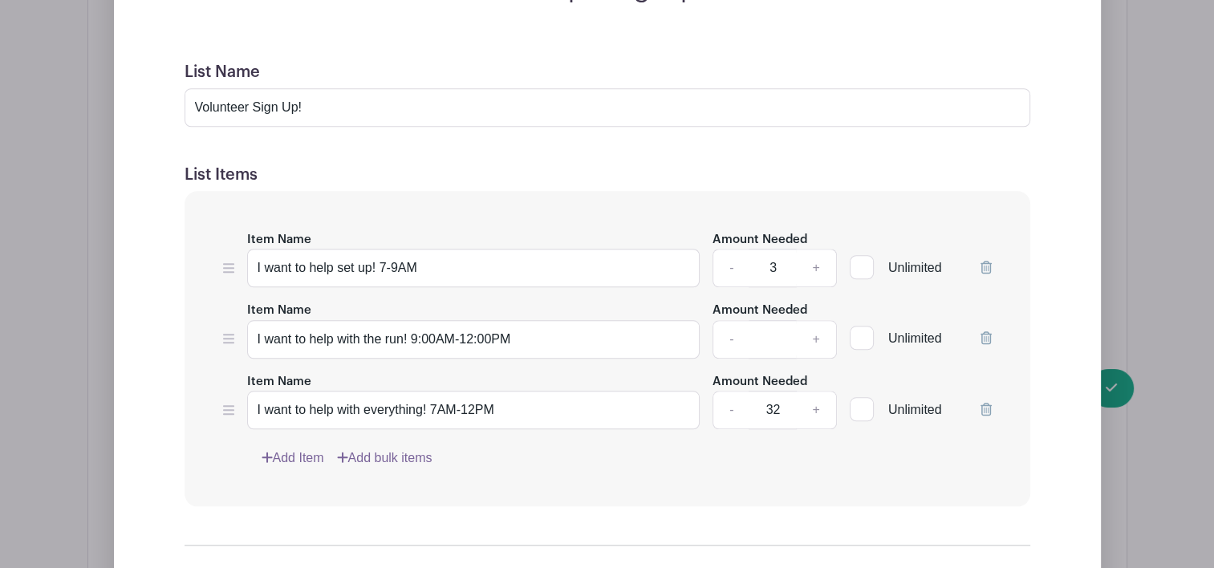
click at [782, 408] on input "32" at bounding box center [772, 410] width 48 height 39
type input "3"
type input "22"
click at [773, 341] on input "Amount Needed" at bounding box center [772, 339] width 48 height 39
type input "13"
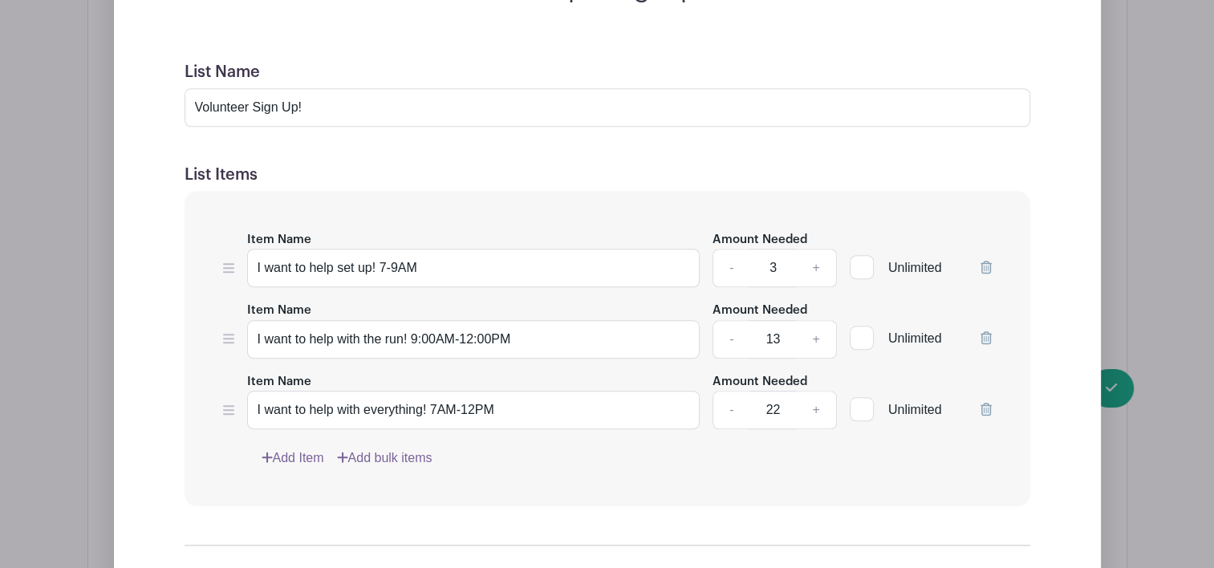
click at [1013, 525] on form "List Name Volunteer Sign Up! List Items Item Name I want to help set up! 7-9AM …" at bounding box center [607, 391] width 884 height 696
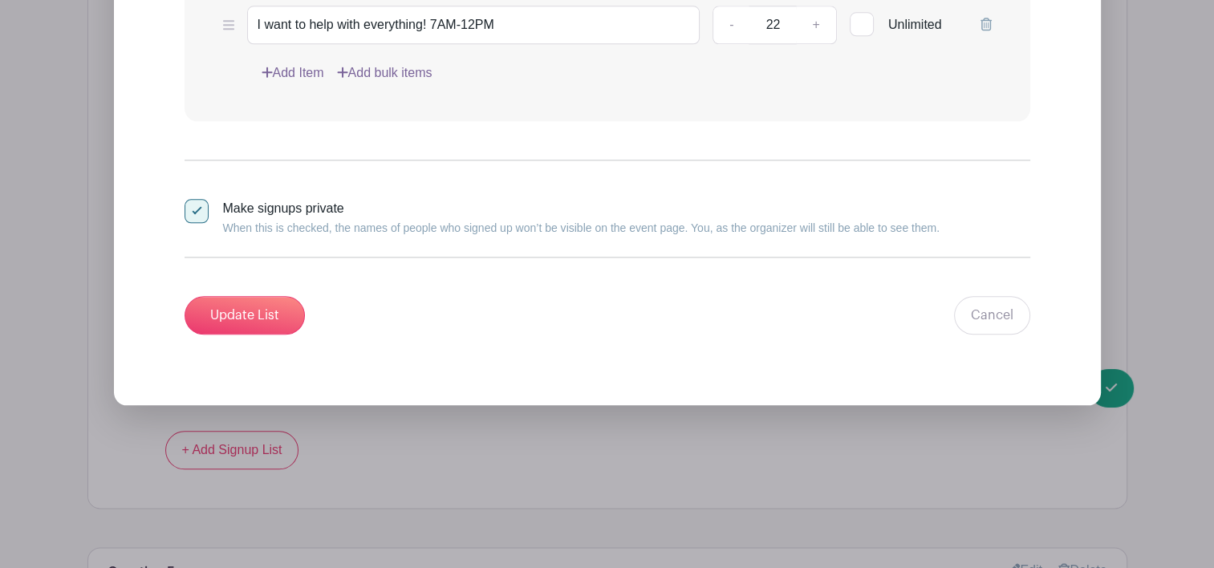
scroll to position [1710, 0]
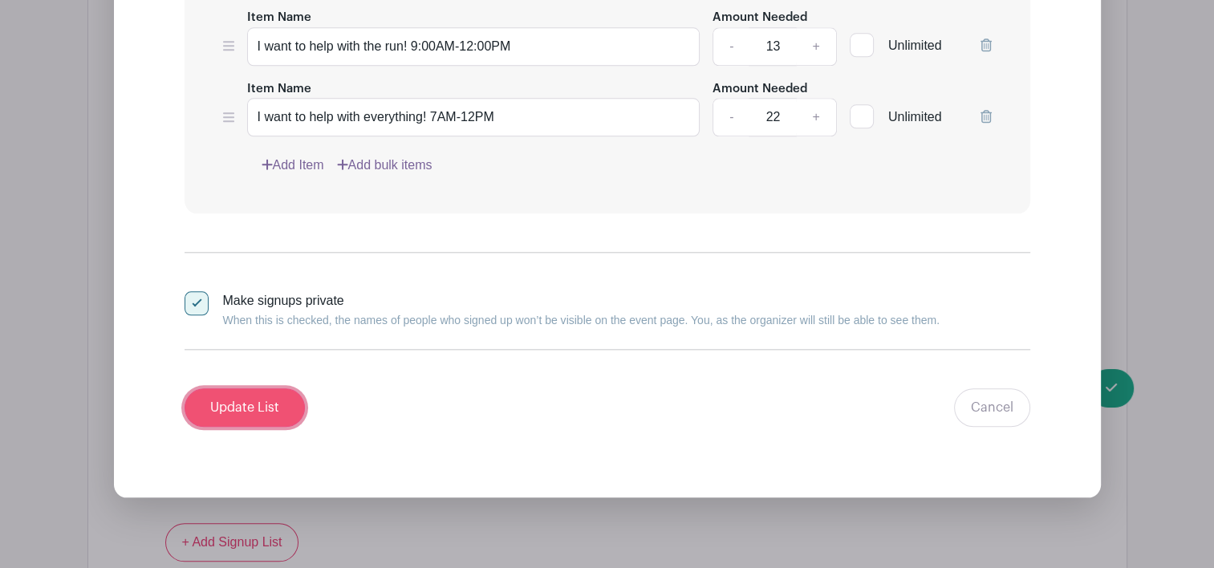
click at [241, 398] on input "Update List" at bounding box center [244, 407] width 120 height 39
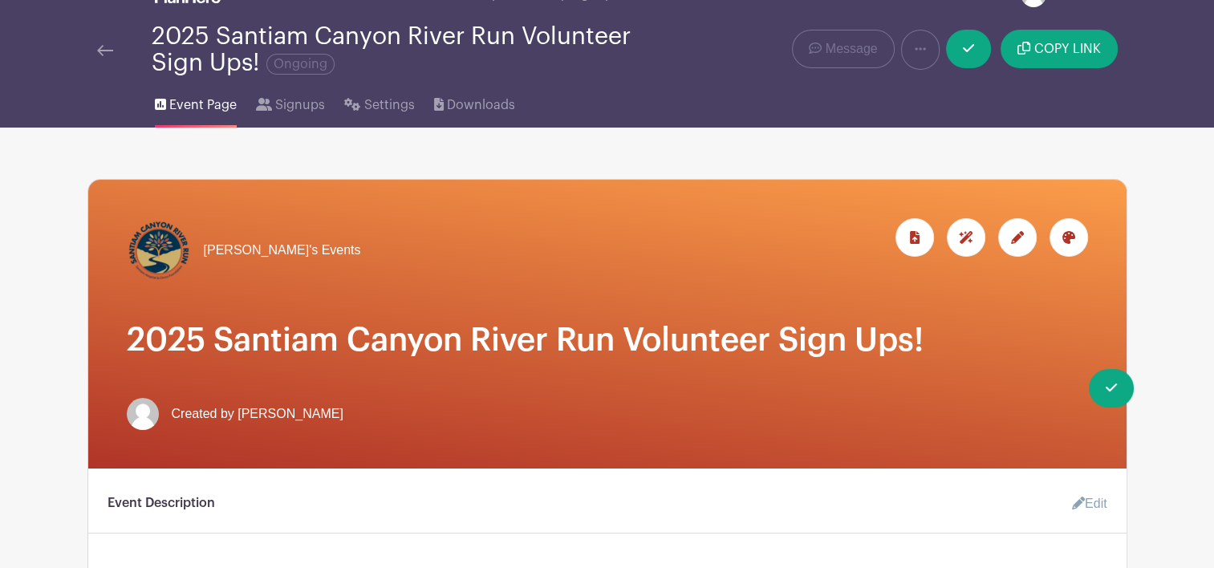
scroll to position [31, 0]
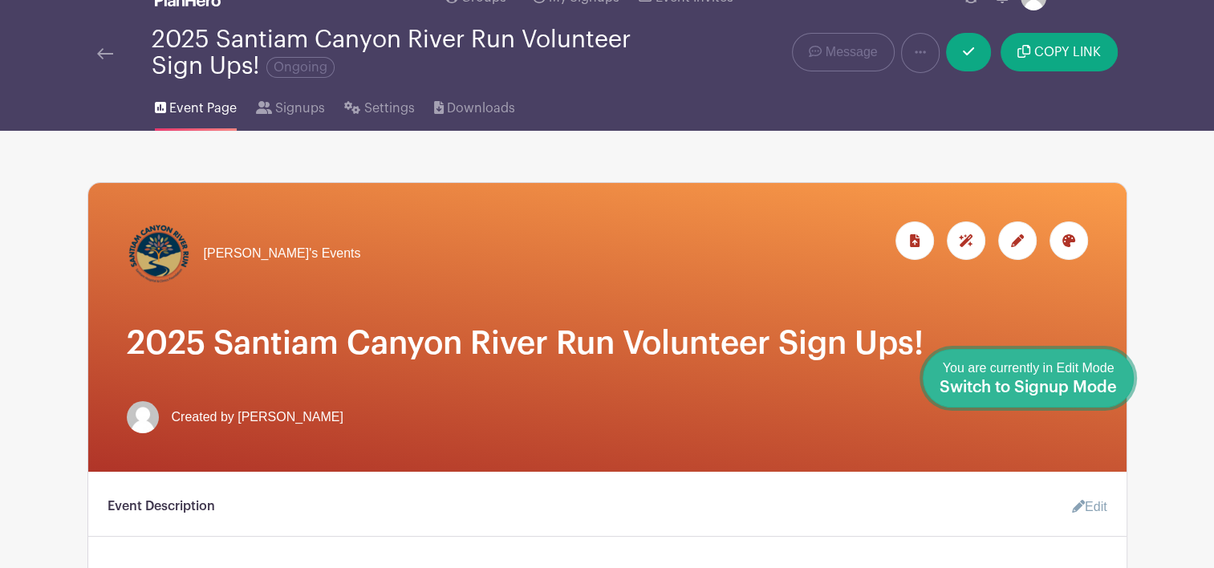
click at [1109, 389] on span "Switch to Signup Mode" at bounding box center [1027, 387] width 177 height 16
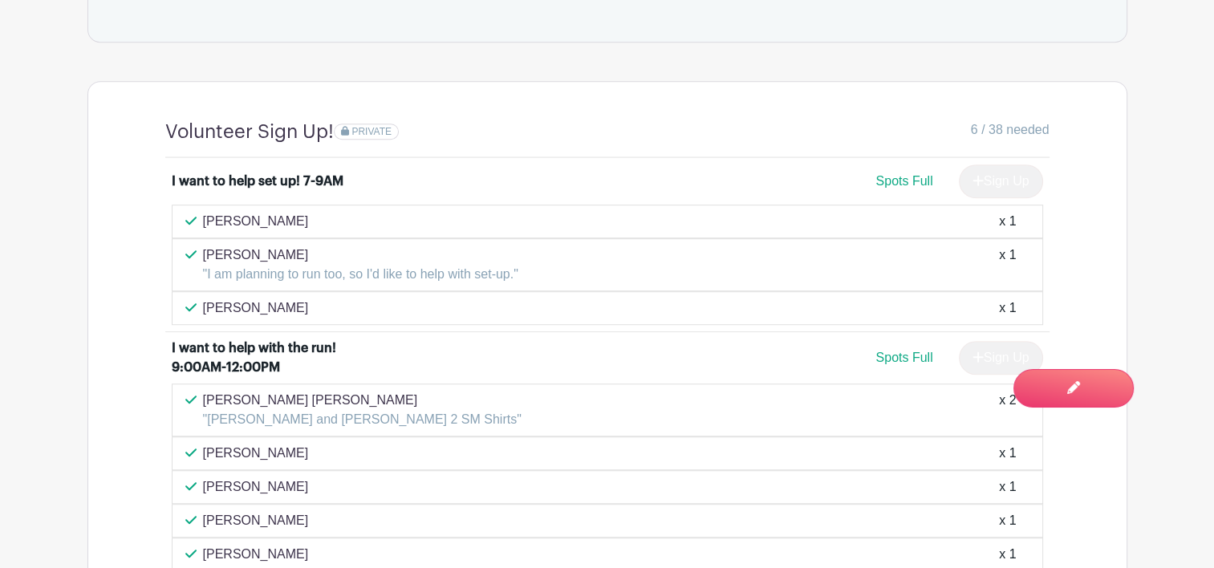
scroll to position [1129, 0]
click at [1158, 299] on main "Groups All Groups Event Registration [PERSON_NAME]'s Events [GEOGRAPHIC_DATA] &…" at bounding box center [607, 421] width 1214 height 3100
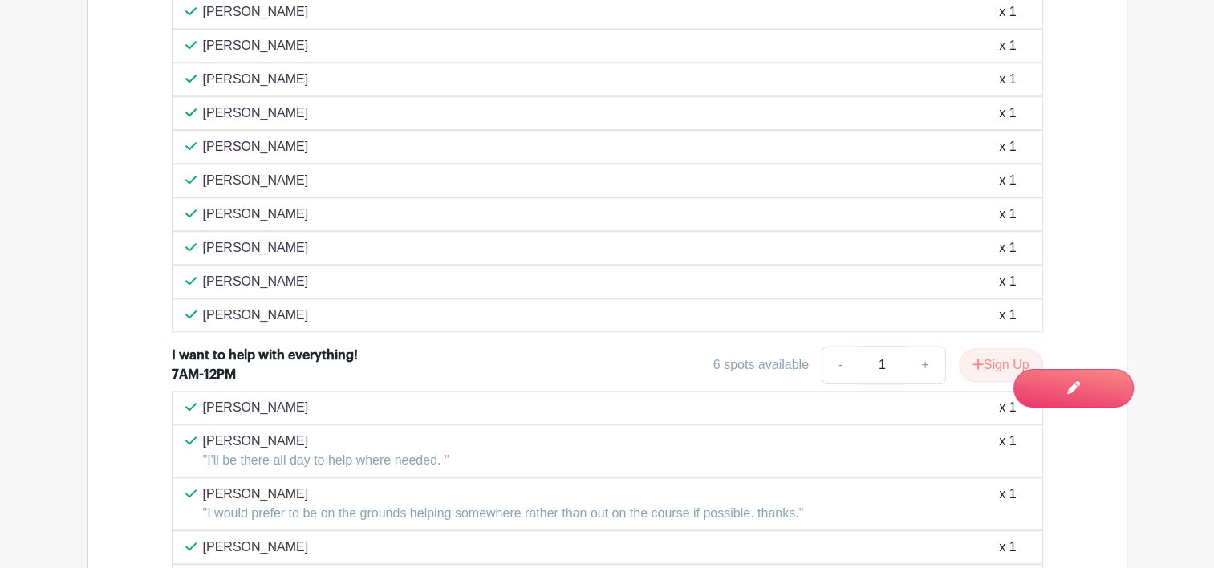
scroll to position [1603, 0]
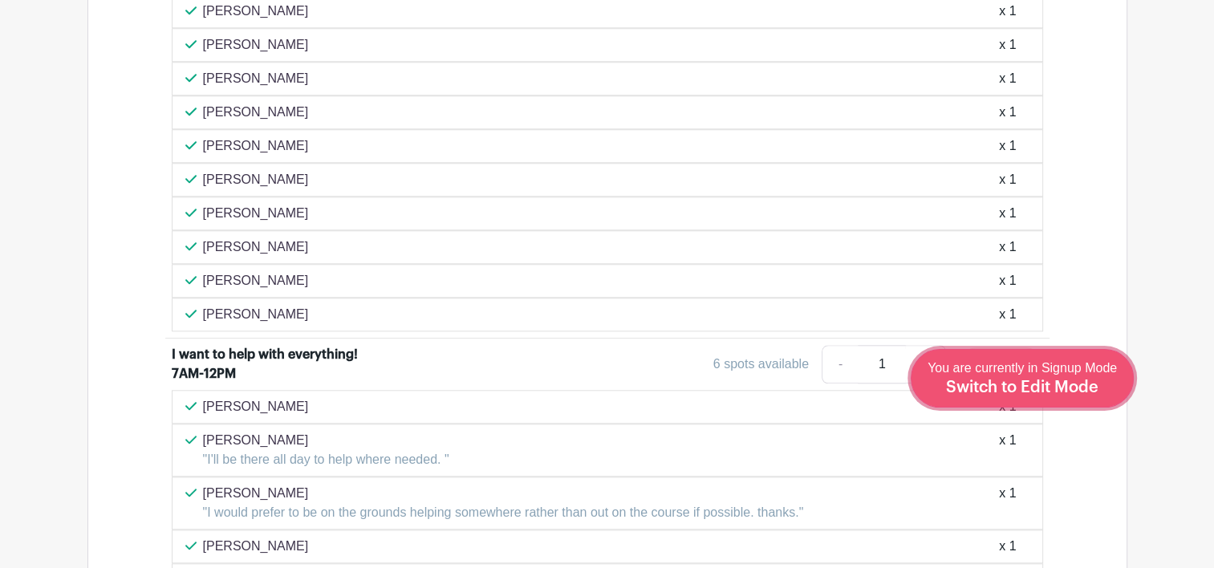
click at [1075, 377] on div "You are currently in Signup Mode Switch to Edit Mode" at bounding box center [1021, 378] width 189 height 39
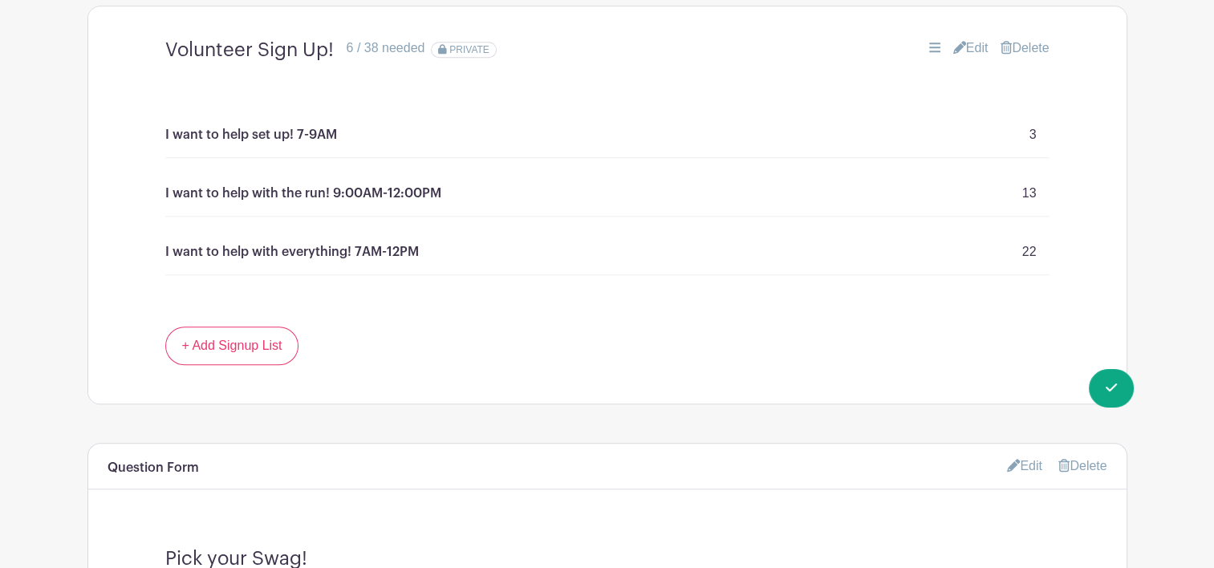
scroll to position [1135, 0]
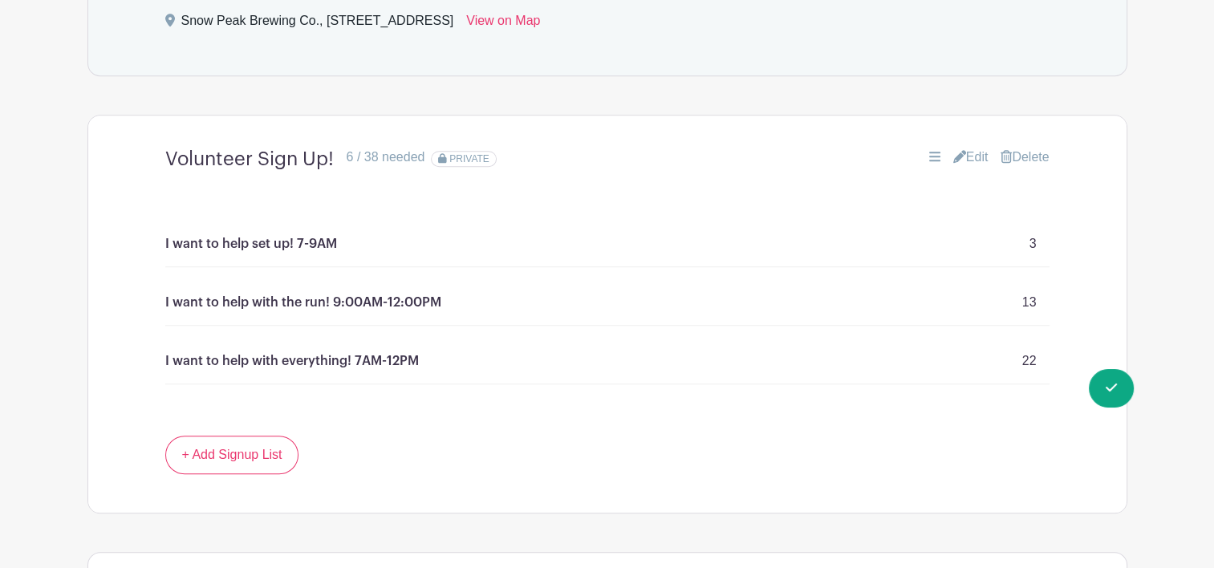
click at [966, 156] on link "Edit" at bounding box center [970, 157] width 35 height 19
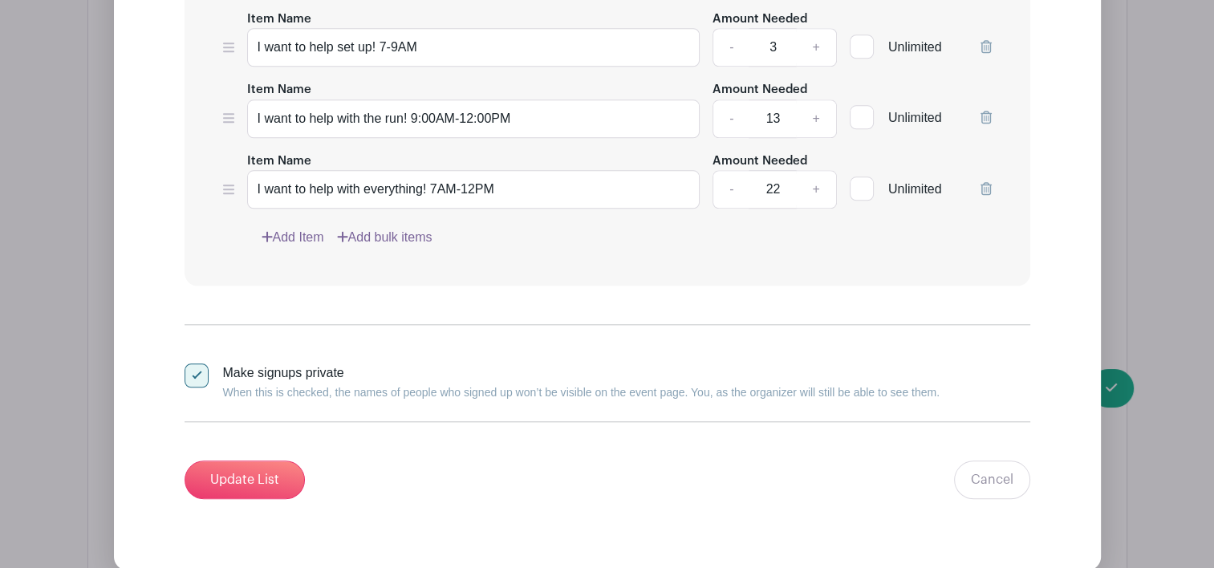
scroll to position [1639, 0]
click at [781, 186] on input "22" at bounding box center [772, 187] width 48 height 39
type input "2"
type input "18"
click at [1040, 356] on form "List Name Volunteer Sign Up! List Items Item Name I want to help set up! 7-9AM …" at bounding box center [607, 169] width 884 height 696
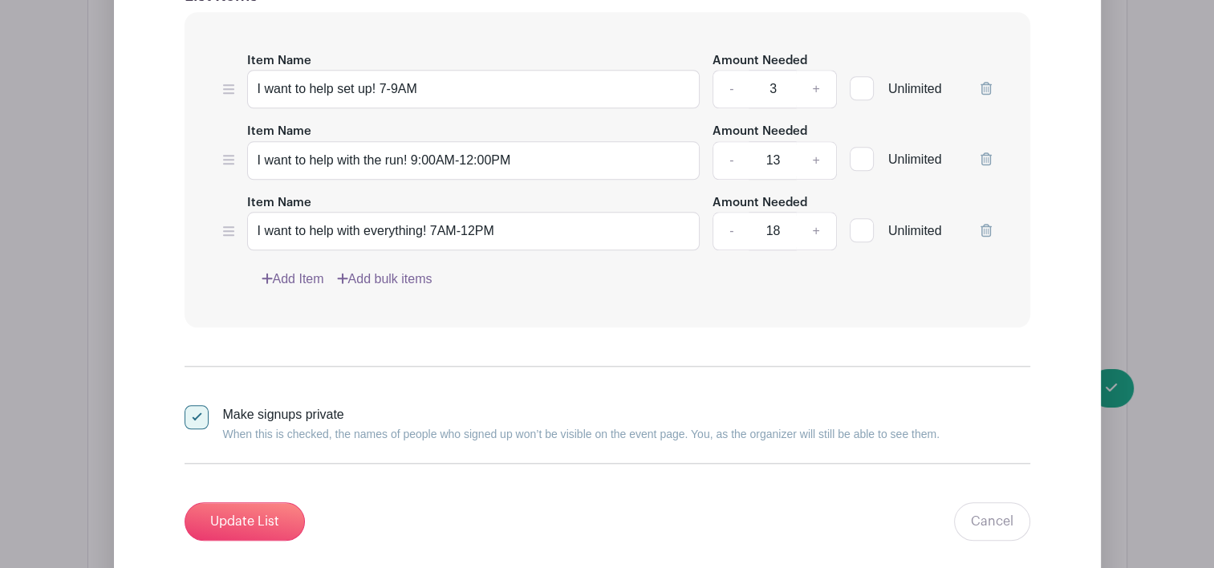
scroll to position [1595, 0]
click at [229, 524] on input "Update List" at bounding box center [244, 523] width 120 height 39
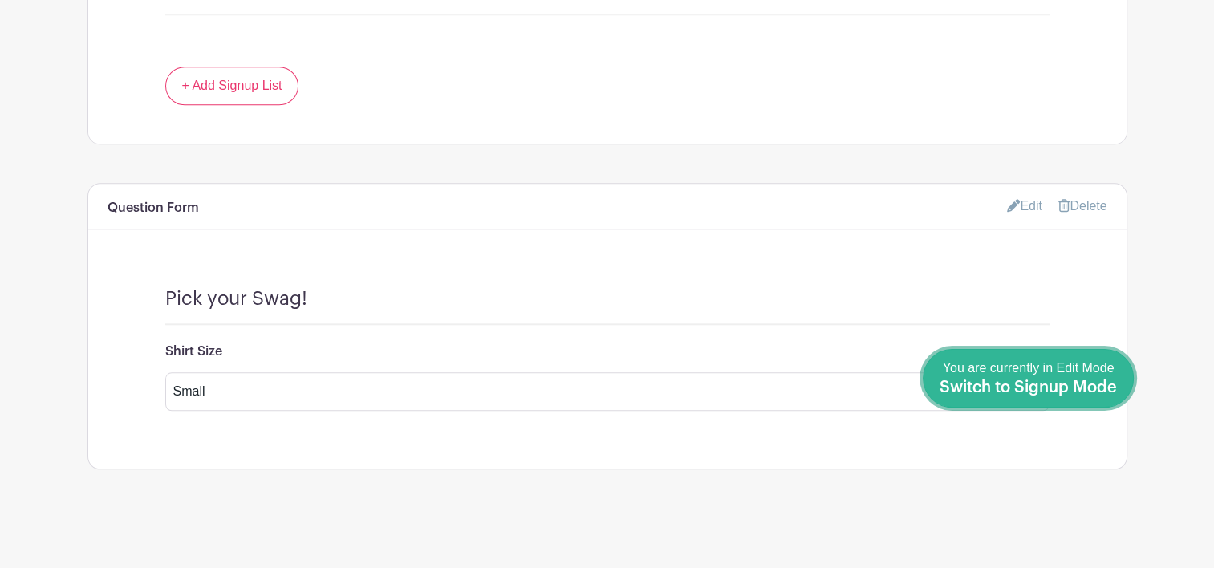
click at [1115, 383] on span "Switch to Signup Mode" at bounding box center [1027, 387] width 177 height 16
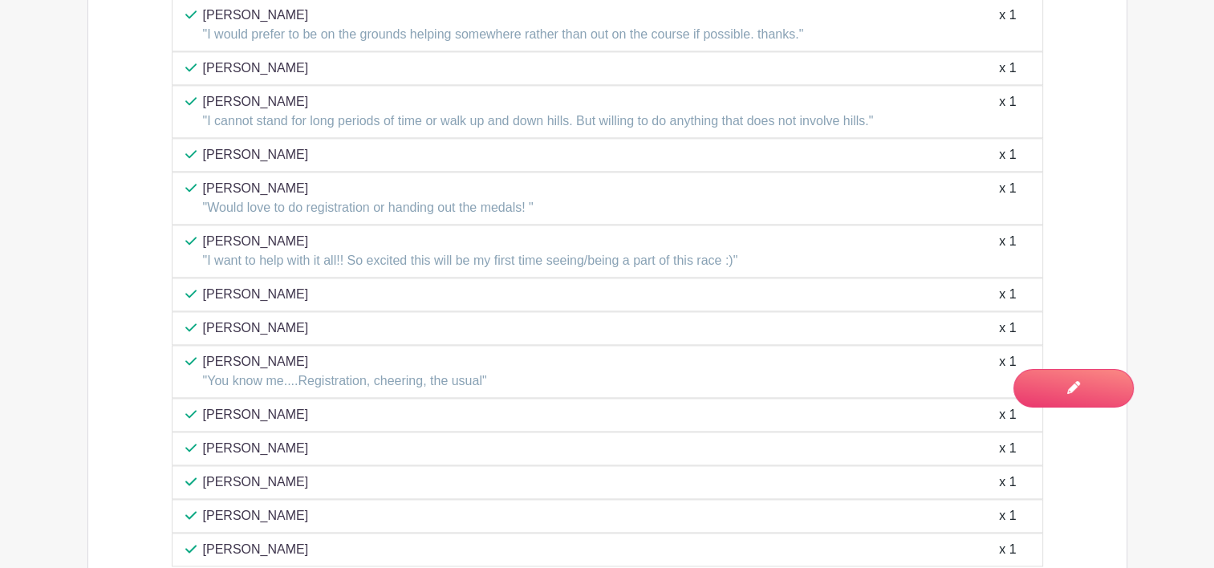
scroll to position [2092, 0]
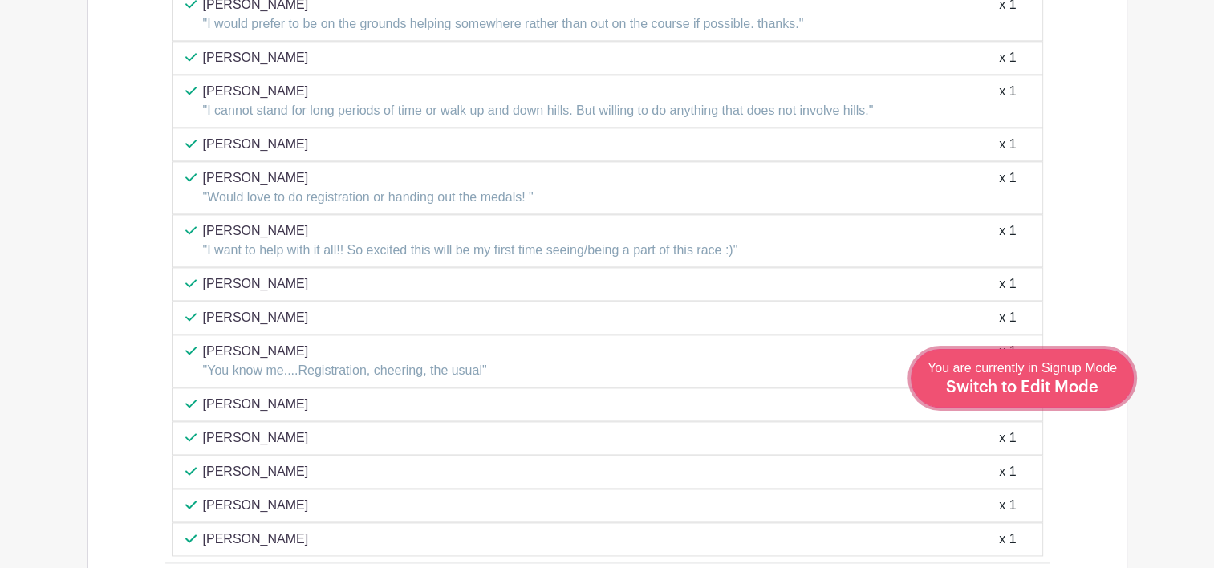
click at [1052, 394] on span "Switch to Edit Mode" at bounding box center [1022, 387] width 152 height 16
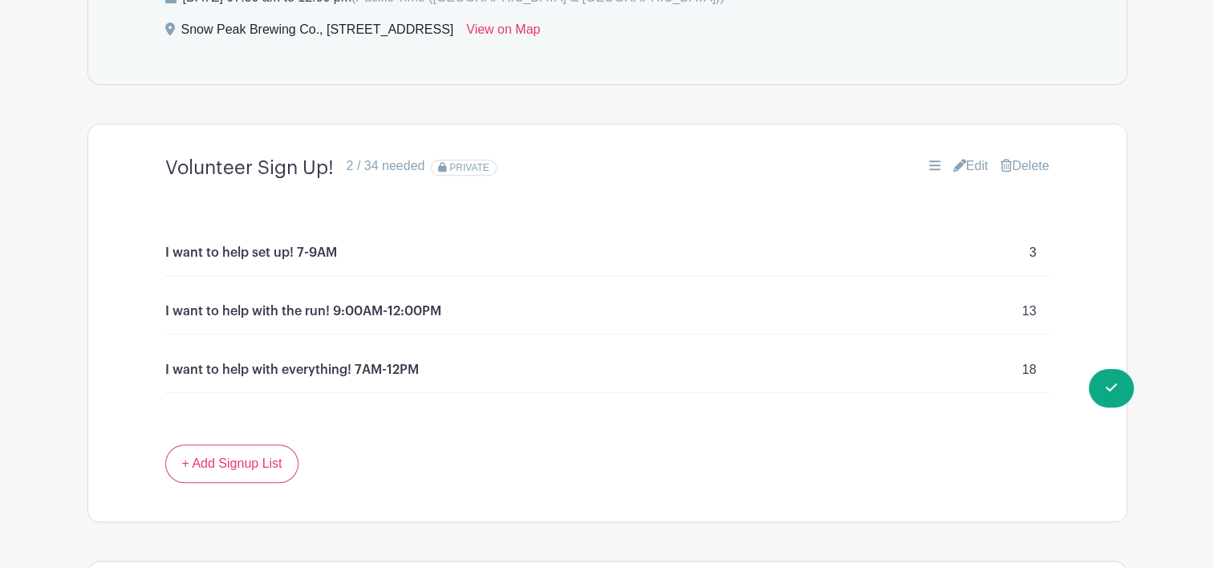
scroll to position [1147, 0]
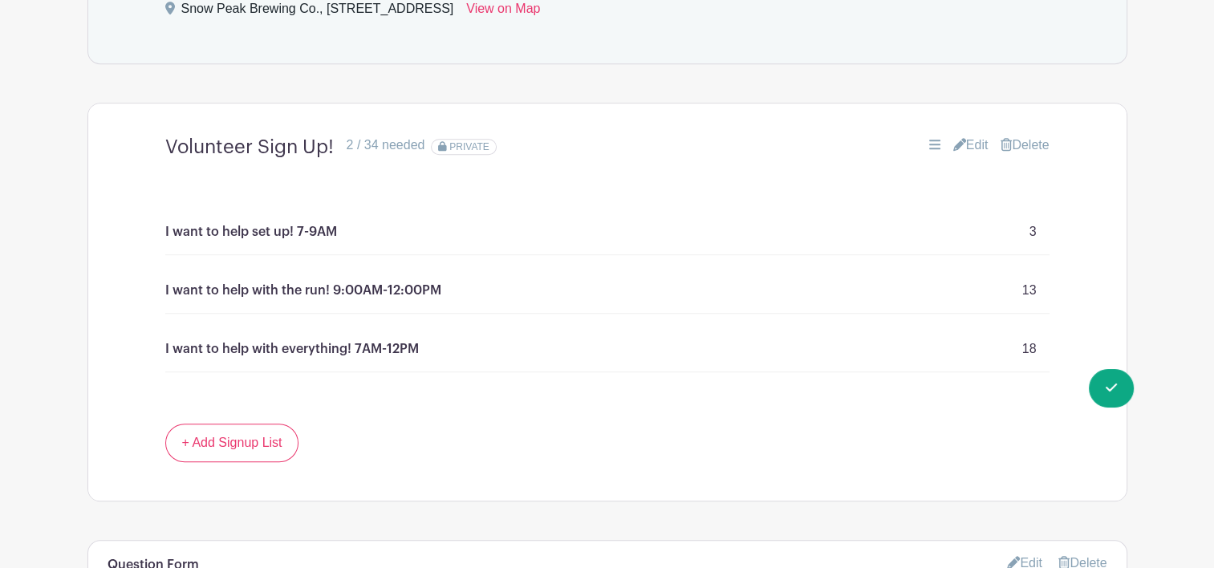
click at [959, 144] on link "Edit" at bounding box center [970, 145] width 35 height 19
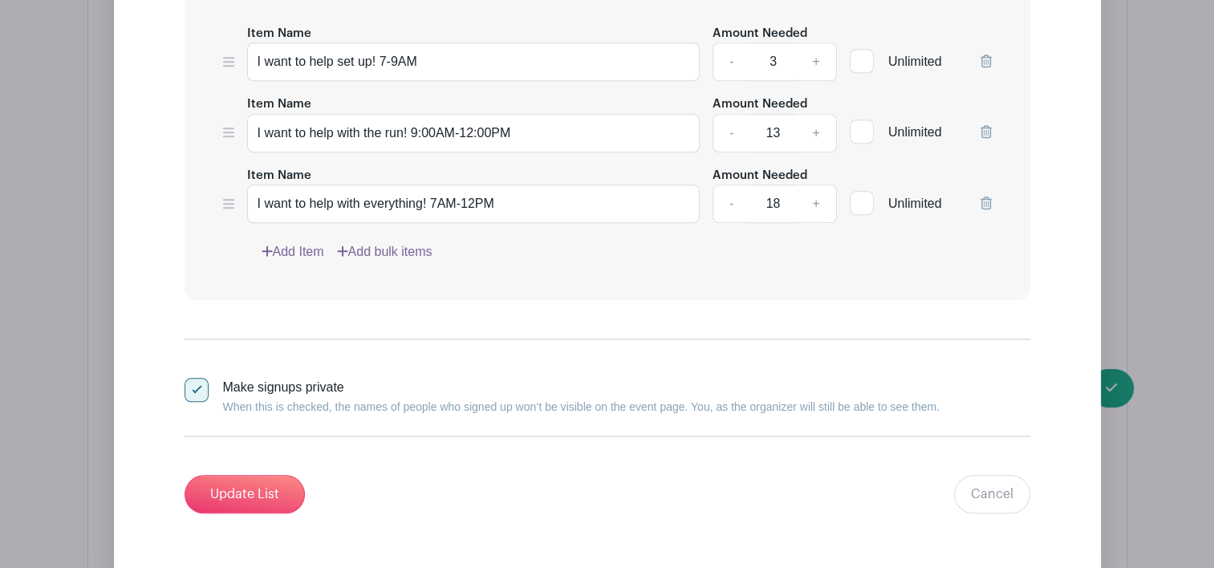
scroll to position [1638, 0]
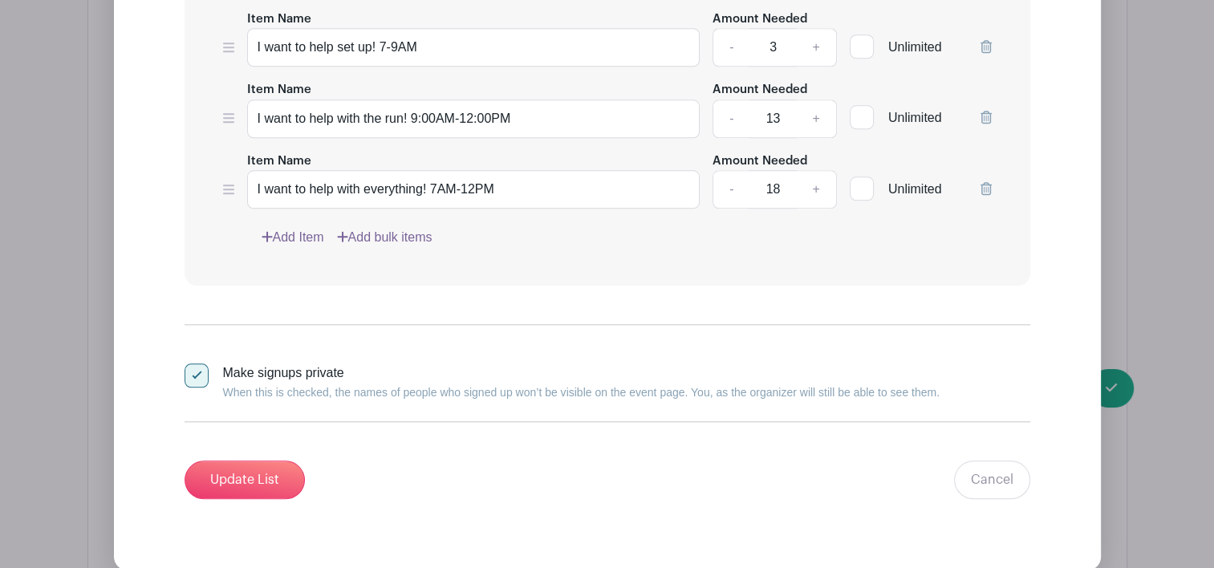
click at [780, 187] on input "18" at bounding box center [772, 189] width 48 height 39
type input "16"
click at [246, 485] on input "Update List" at bounding box center [244, 479] width 120 height 39
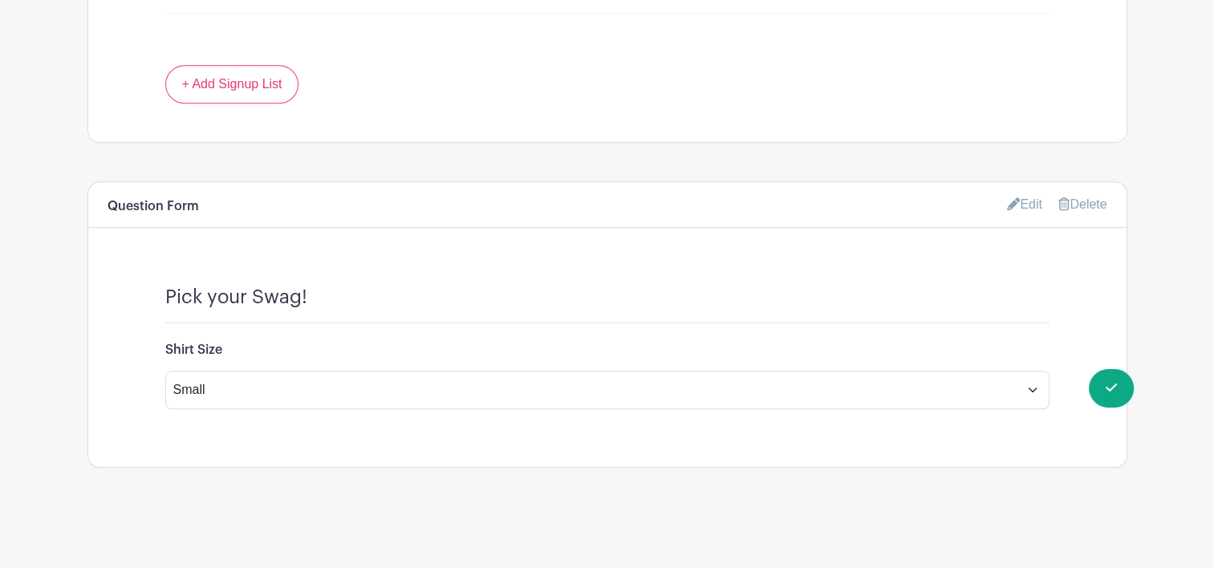
scroll to position [1504, 0]
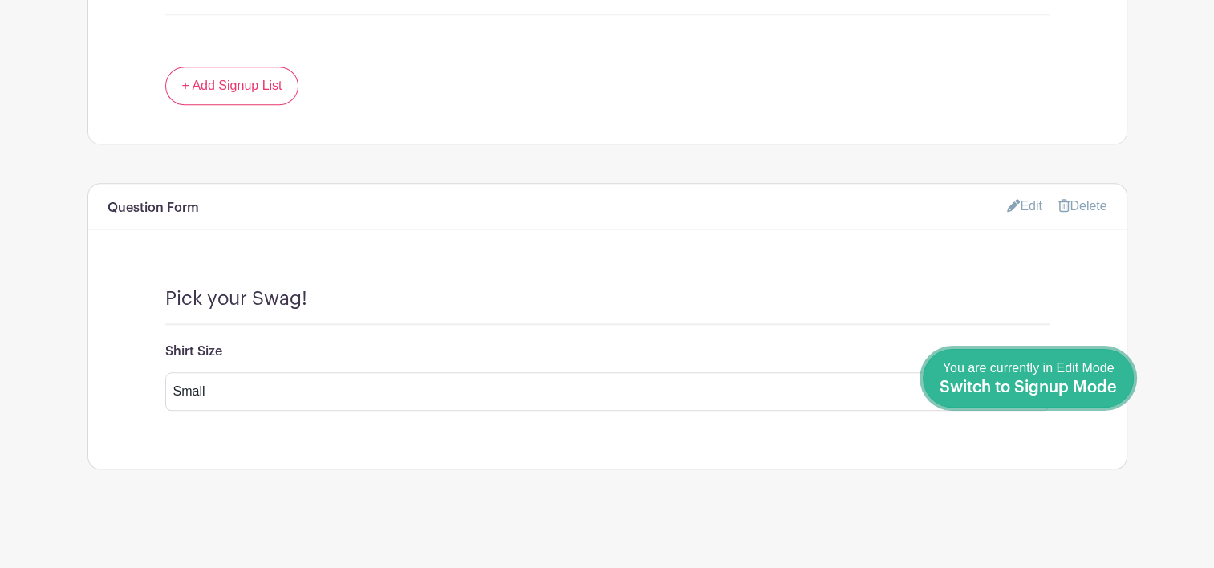
click at [1113, 388] on span "Switch to Signup Mode" at bounding box center [1027, 387] width 177 height 16
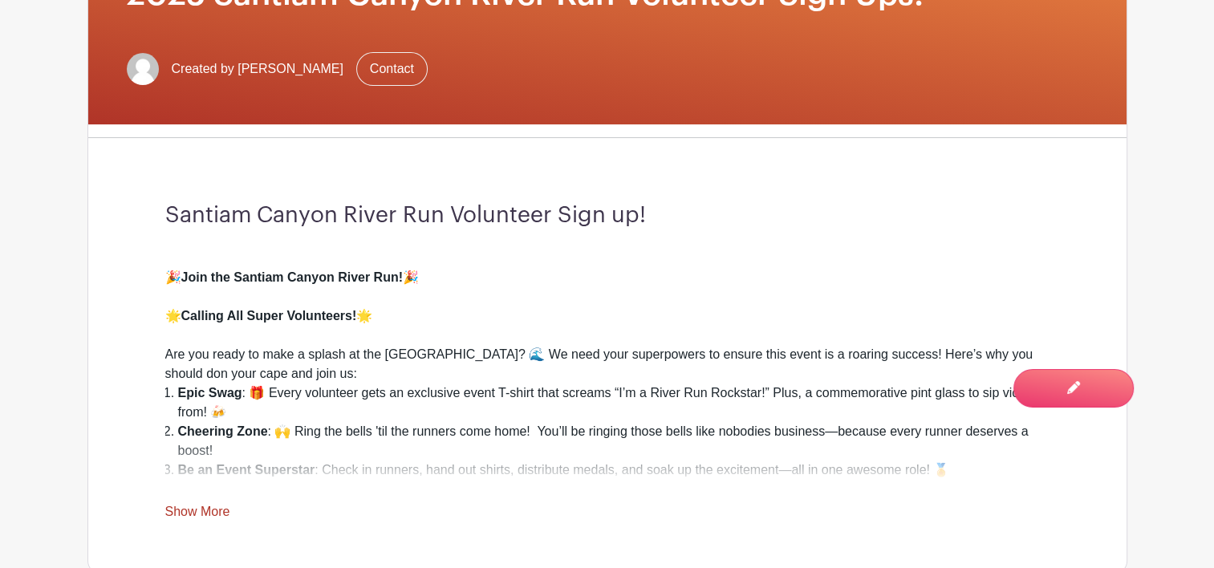
scroll to position [351, 0]
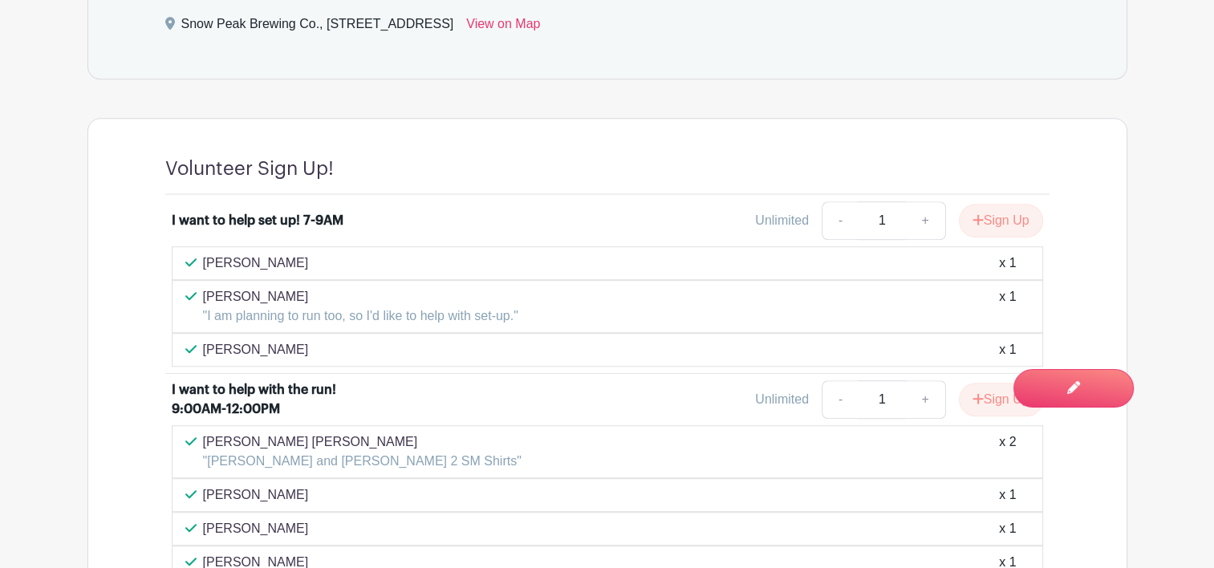
scroll to position [1139, 0]
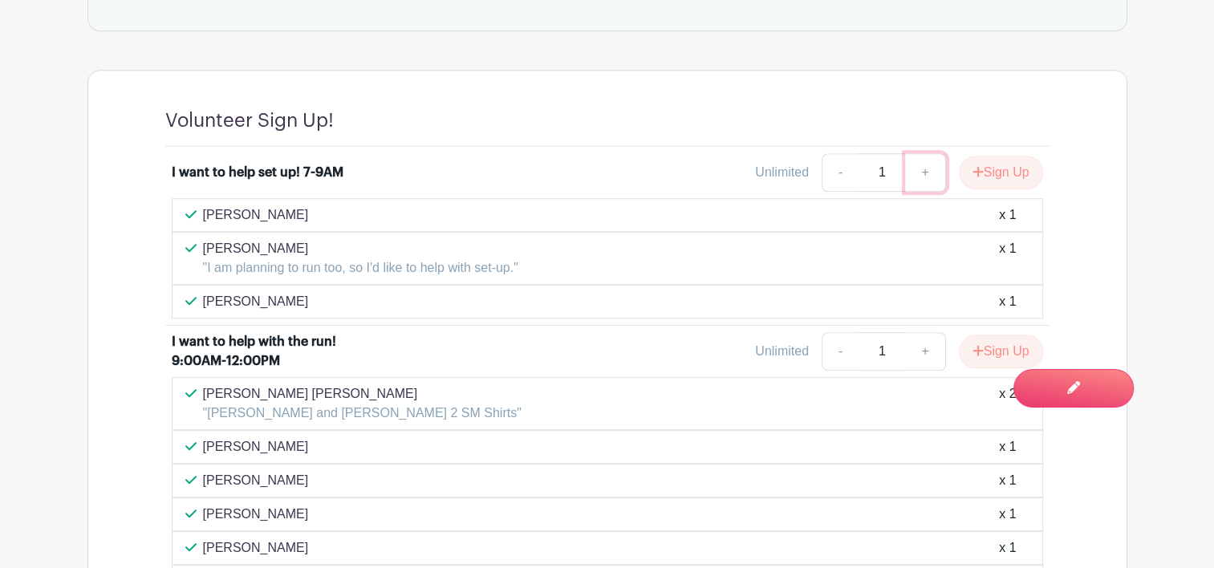
click at [912, 165] on link "+" at bounding box center [925, 172] width 40 height 39
click at [842, 173] on link "-" at bounding box center [839, 172] width 37 height 39
type input "1"
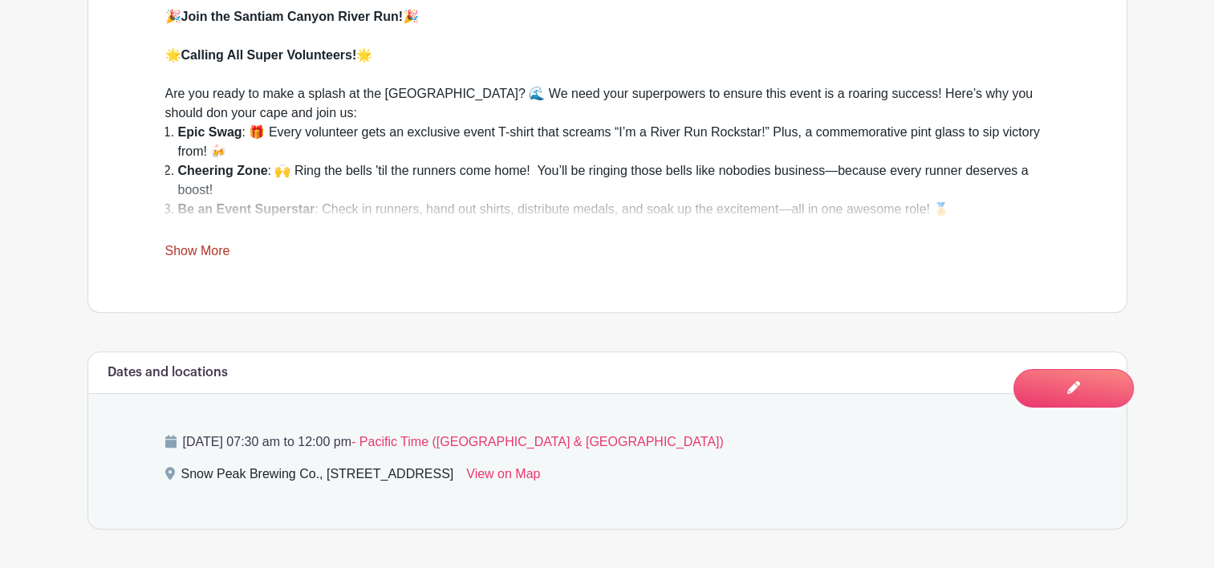
scroll to position [626, 0]
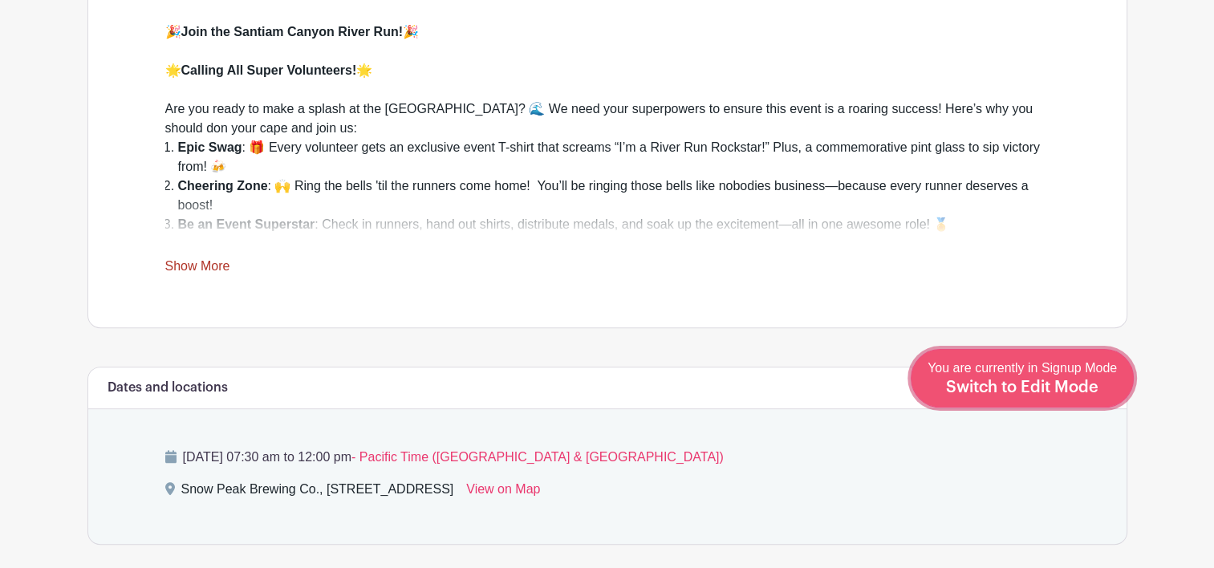
click at [1073, 375] on div "You are currently in Signup Mode Switch to Edit Mode" at bounding box center [1021, 378] width 189 height 39
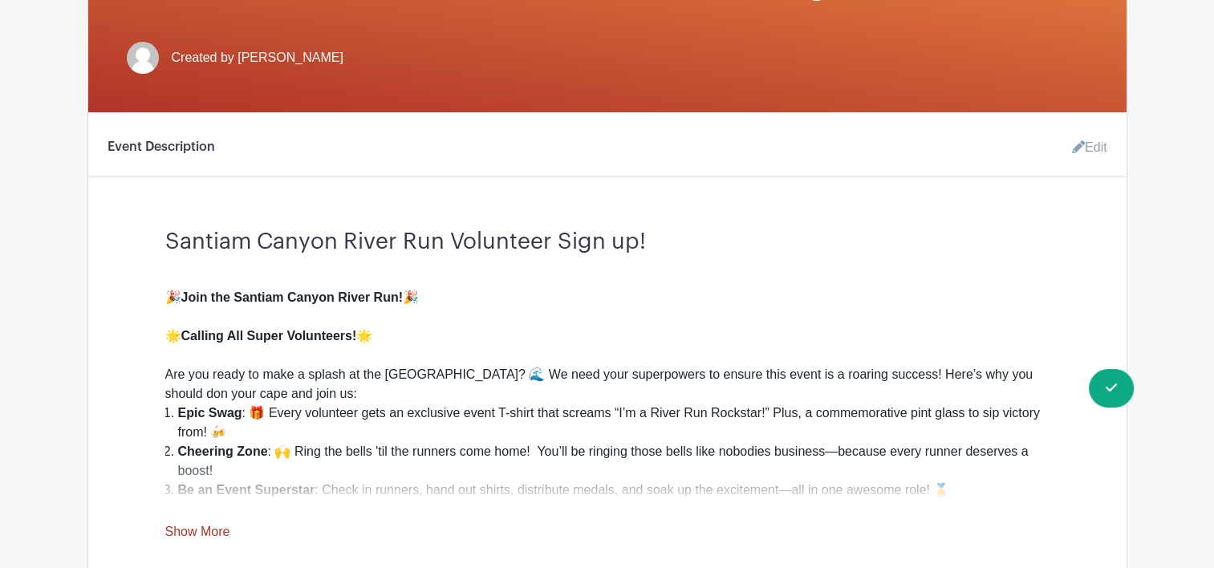
scroll to position [397, 0]
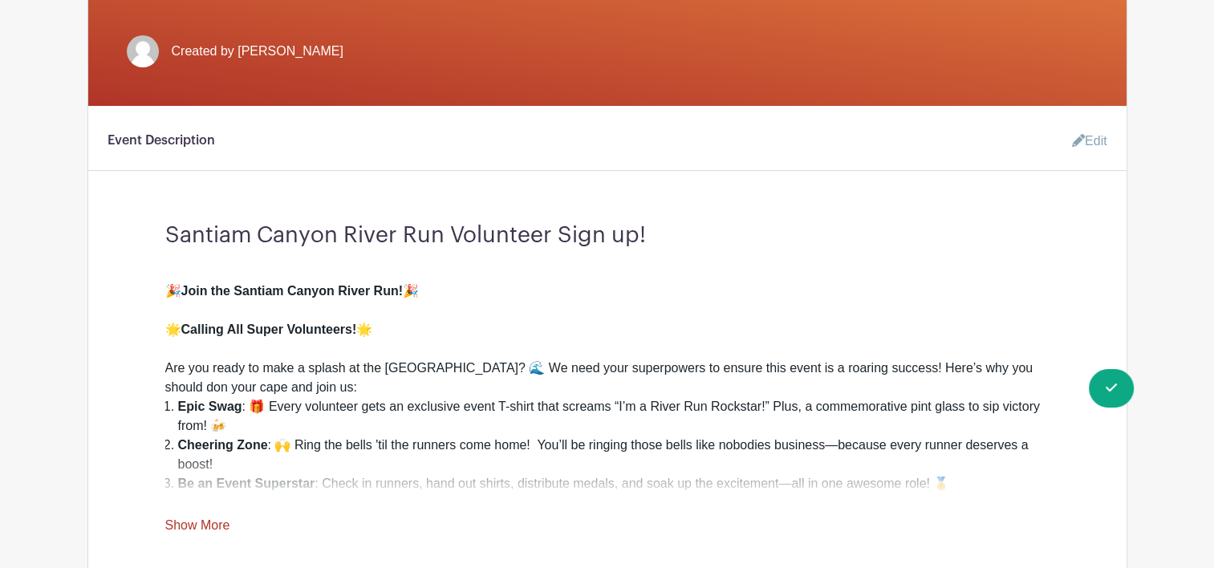
click at [1094, 142] on link "Edit" at bounding box center [1083, 141] width 48 height 32
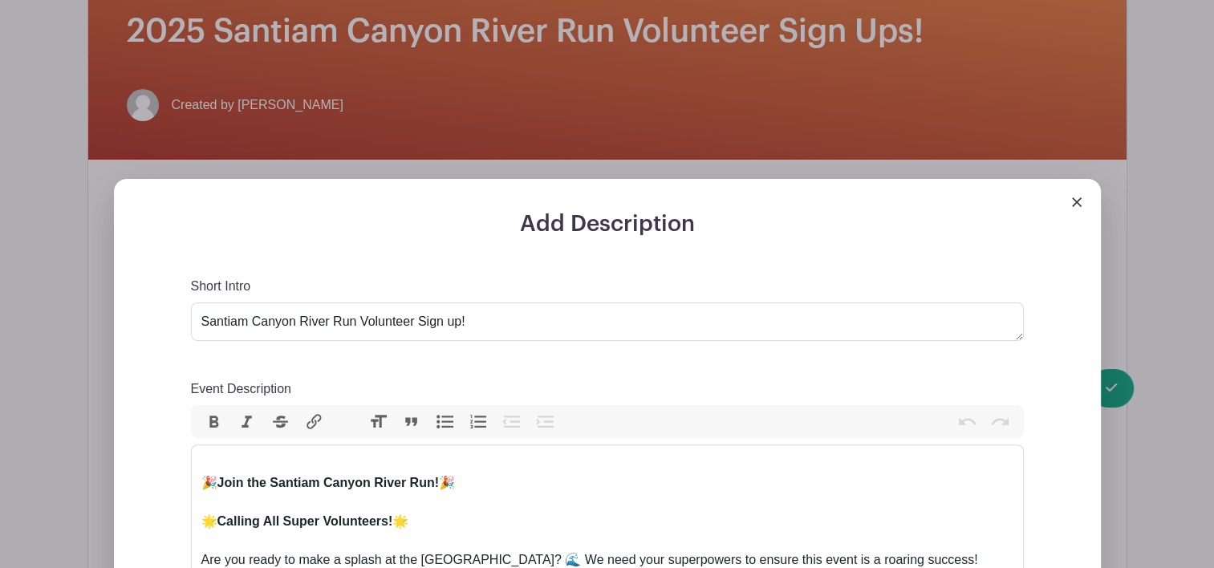
scroll to position [339, 0]
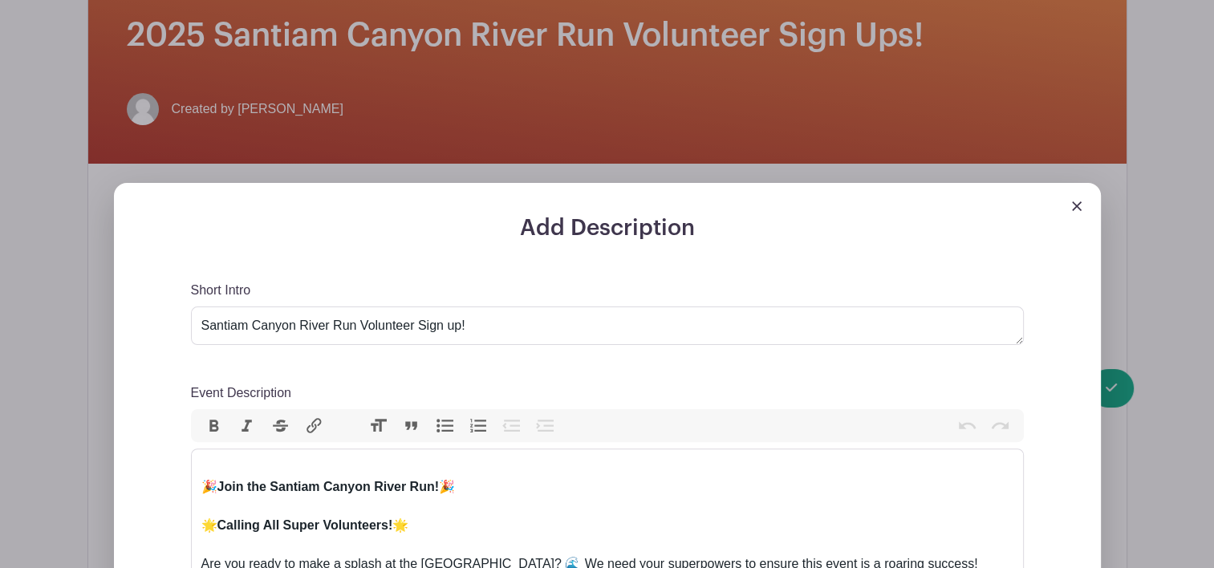
click at [1074, 202] on img at bounding box center [1077, 206] width 10 height 10
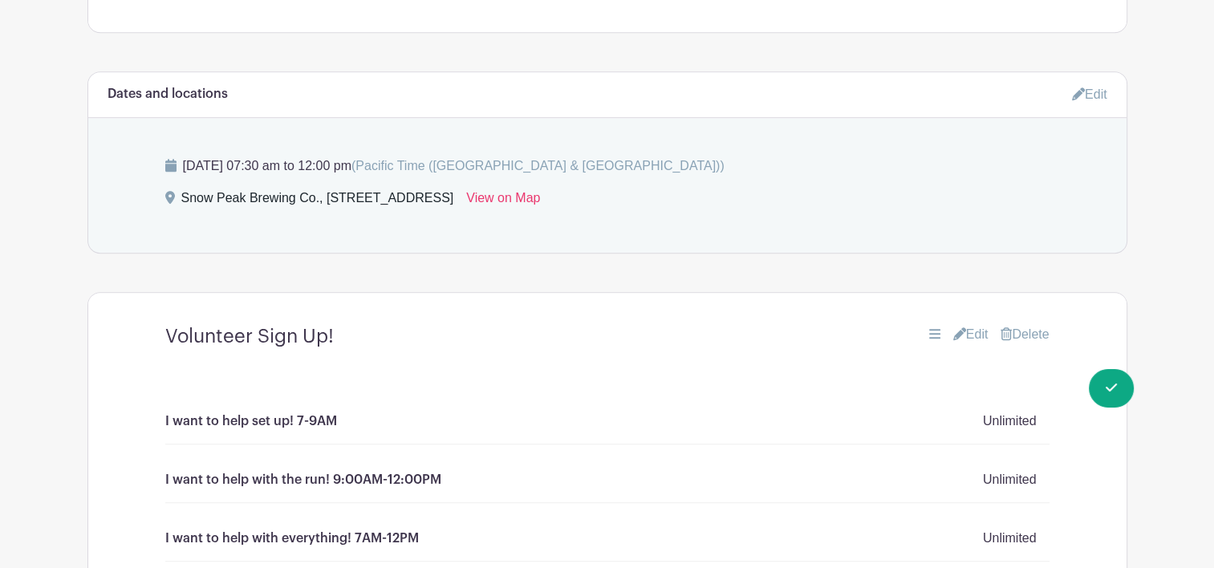
scroll to position [971, 0]
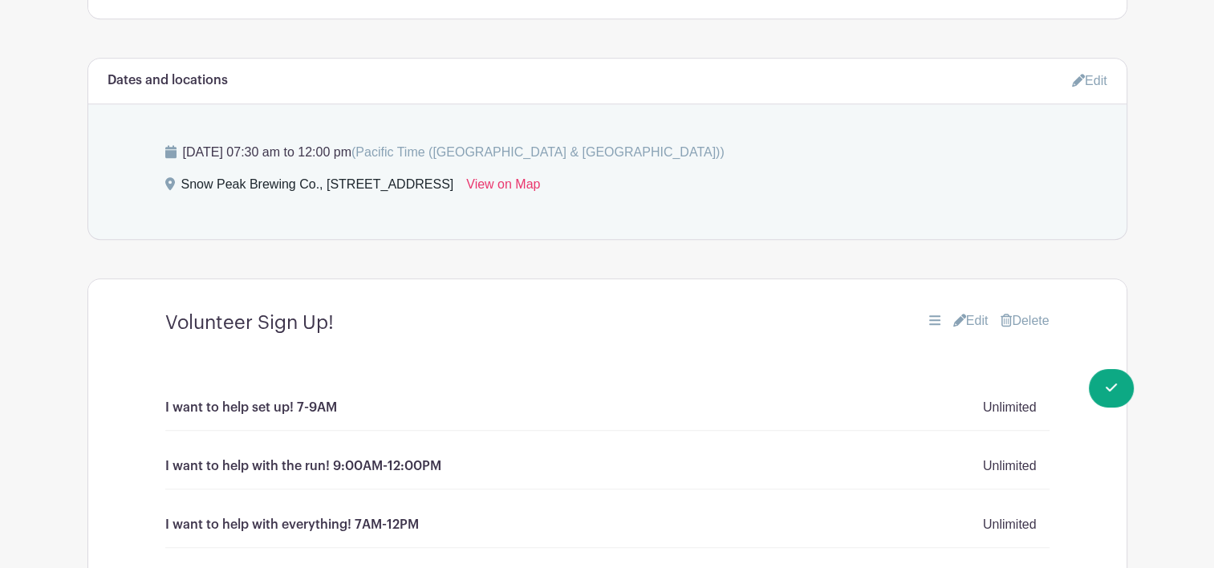
click at [968, 322] on link "Edit" at bounding box center [970, 320] width 35 height 19
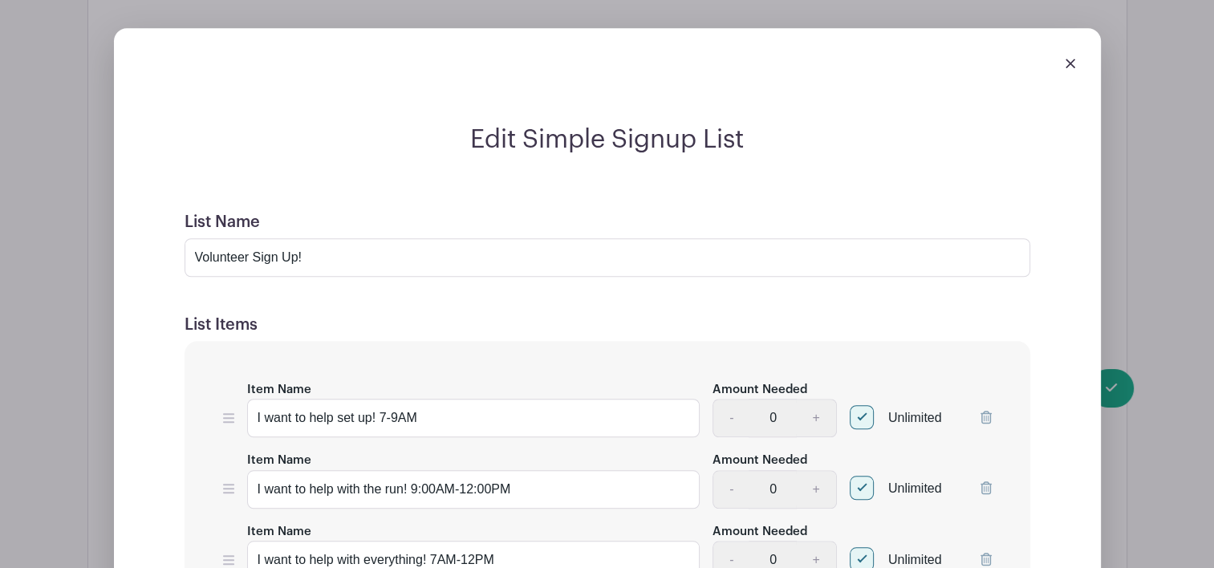
scroll to position [1373, 0]
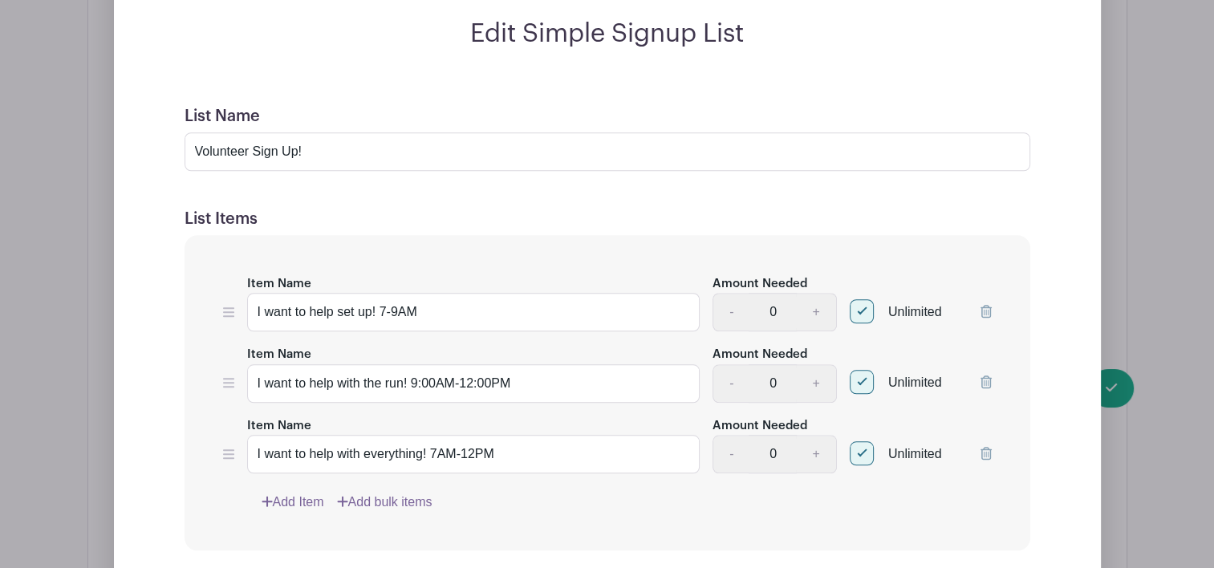
click at [857, 314] on div at bounding box center [861, 311] width 24 height 24
click at [857, 313] on input "Unlimited" at bounding box center [854, 307] width 10 height 10
checkbox input "false"
click at [861, 382] on div at bounding box center [861, 382] width 24 height 24
click at [860, 382] on input "Unlimited" at bounding box center [854, 378] width 10 height 10
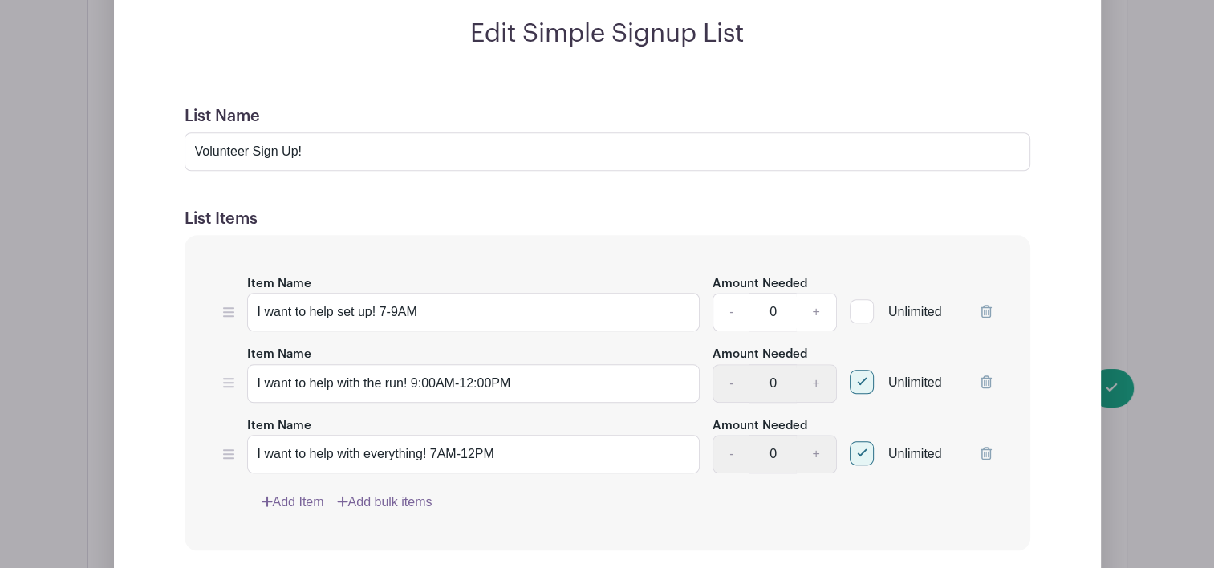
checkbox input "false"
click at [861, 448] on div at bounding box center [861, 453] width 24 height 24
click at [860, 448] on input "Unlimited" at bounding box center [854, 449] width 10 height 10
checkbox input "false"
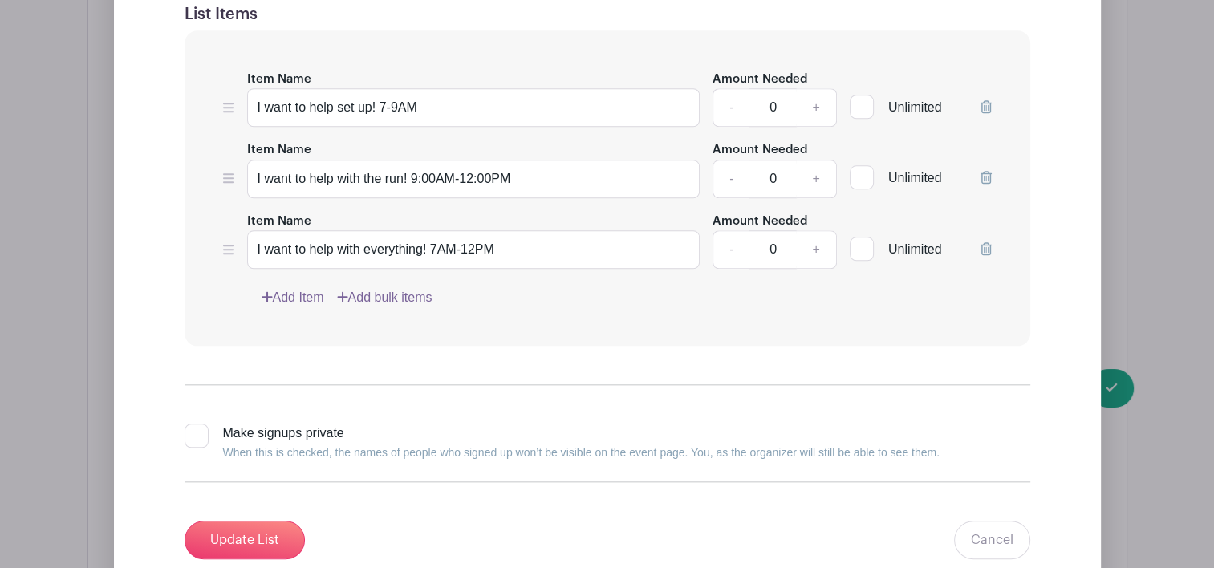
scroll to position [1583, 0]
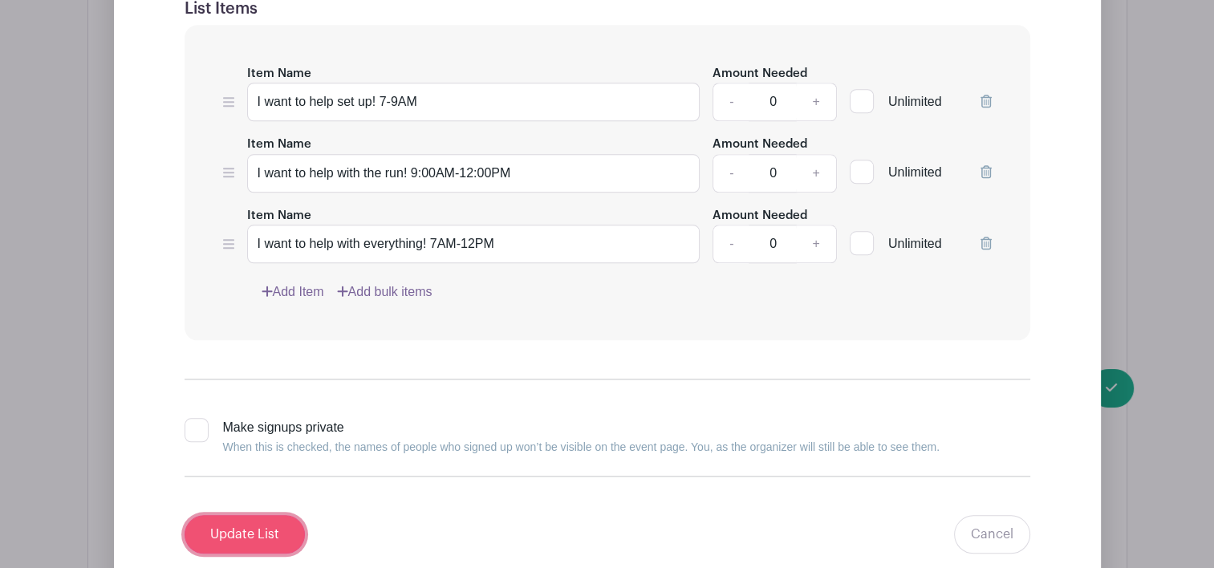
click at [260, 546] on input "Update List" at bounding box center [244, 534] width 120 height 39
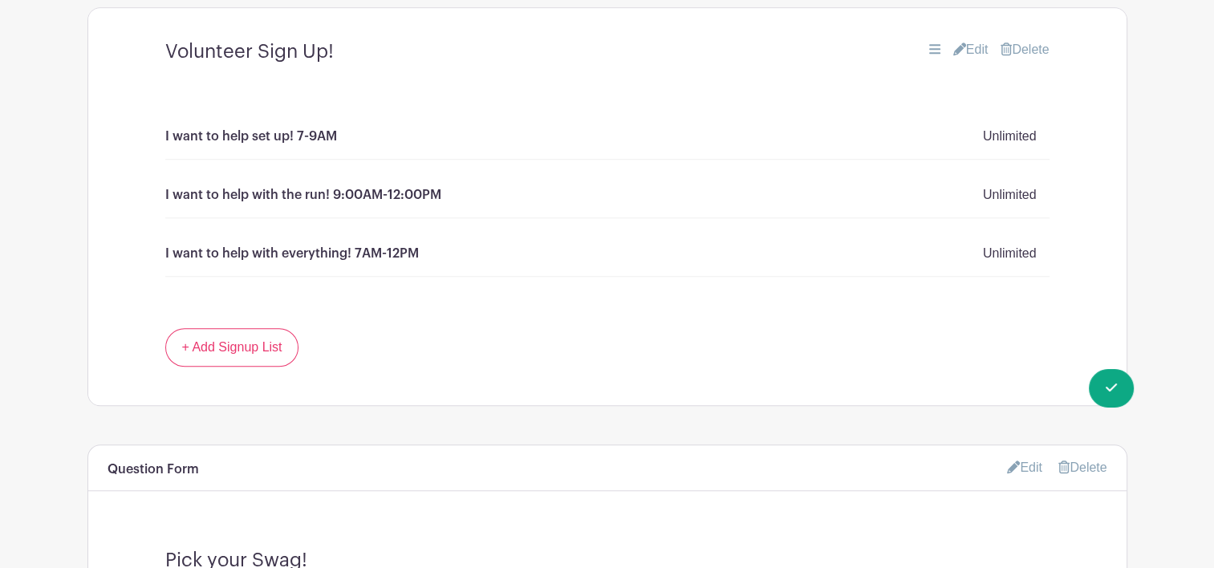
scroll to position [1244, 0]
click at [961, 42] on link "Edit" at bounding box center [970, 48] width 35 height 19
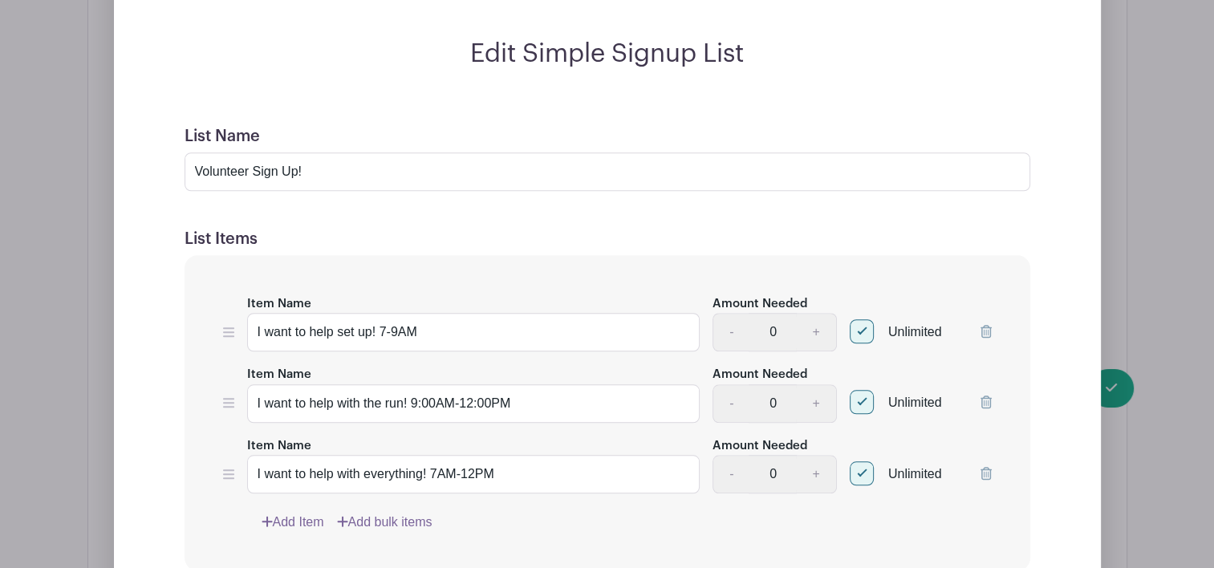
scroll to position [1370, 0]
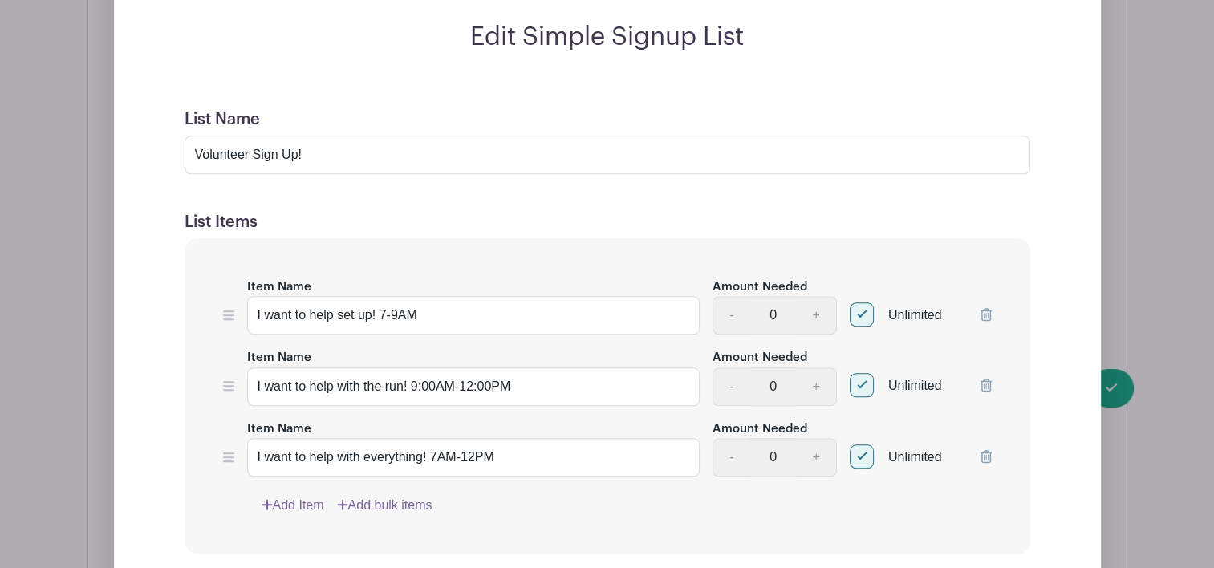
click at [861, 317] on div at bounding box center [861, 314] width 24 height 24
click at [860, 316] on input "Unlimited" at bounding box center [854, 311] width 10 height 10
checkbox input "false"
click at [859, 395] on div at bounding box center [861, 385] width 24 height 24
click at [859, 387] on input "Unlimited" at bounding box center [854, 381] width 10 height 10
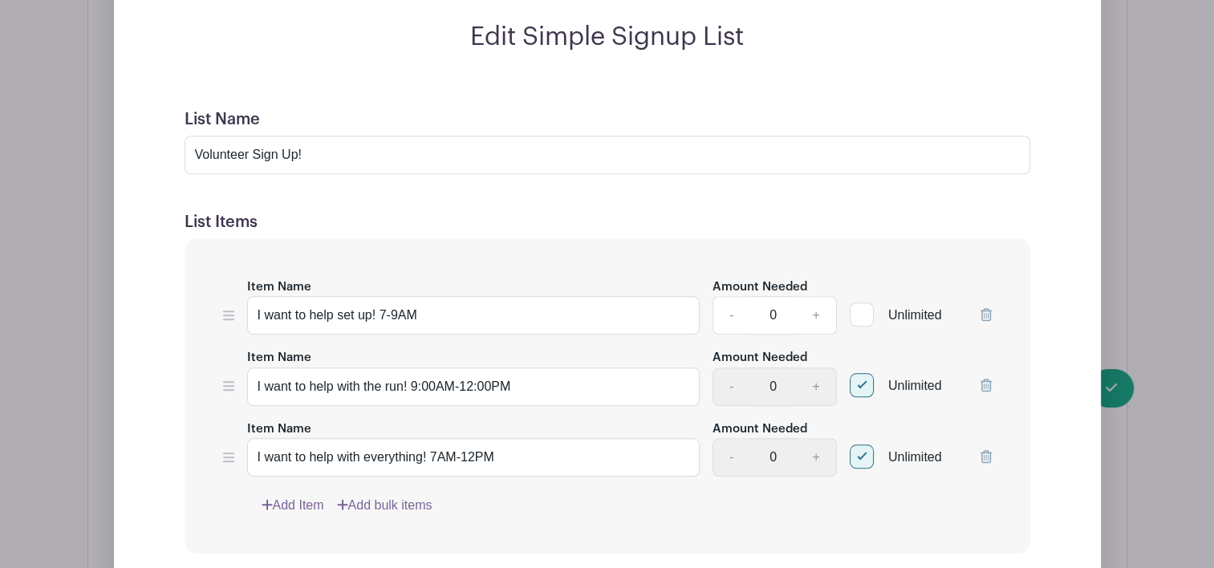
checkbox input "false"
click at [860, 449] on div at bounding box center [861, 456] width 24 height 24
click at [860, 449] on input "Unlimited" at bounding box center [854, 453] width 10 height 10
checkbox input "false"
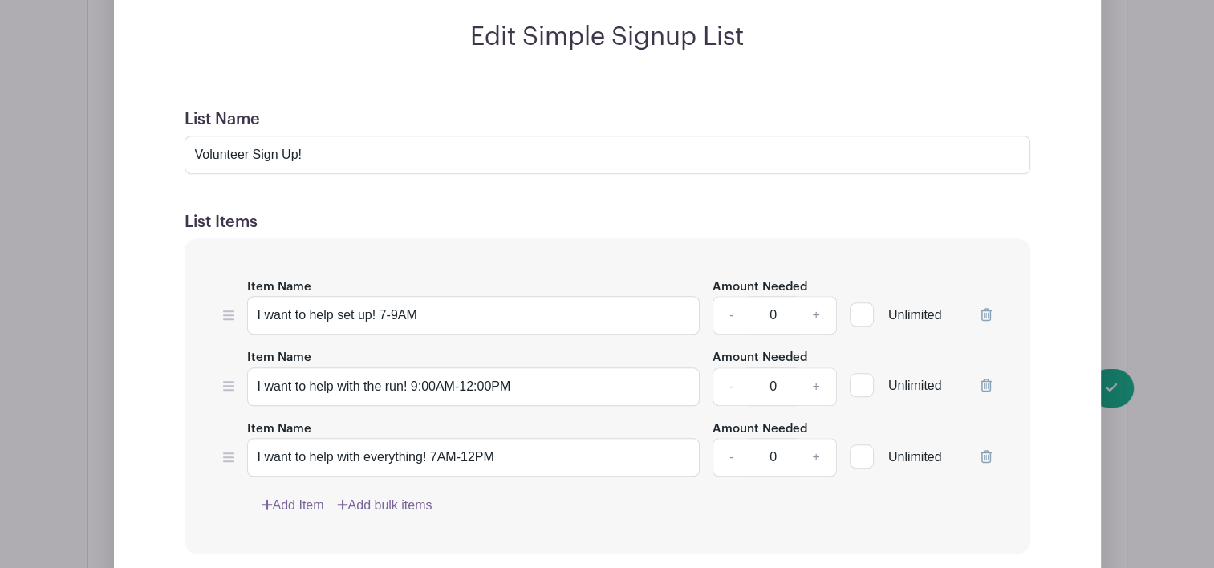
click at [778, 311] on input "0" at bounding box center [772, 315] width 48 height 39
click at [847, 270] on div "Item Name I want to help set up! 7-9AM Amount Needed - 0 + Unlimited Item Name …" at bounding box center [606, 396] width 845 height 316
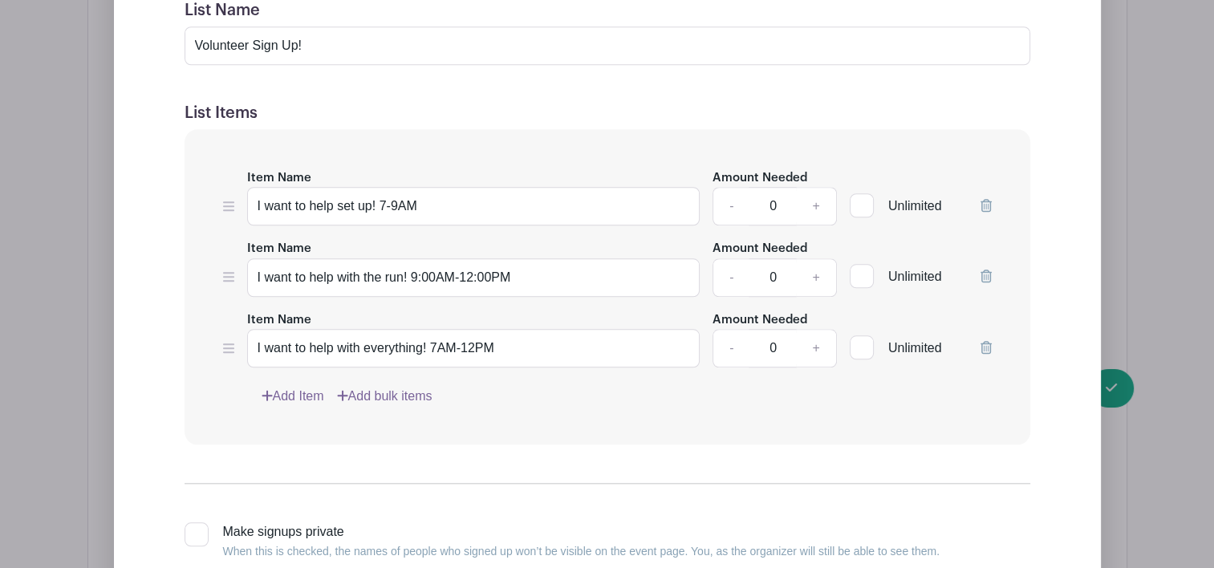
scroll to position [1585, 0]
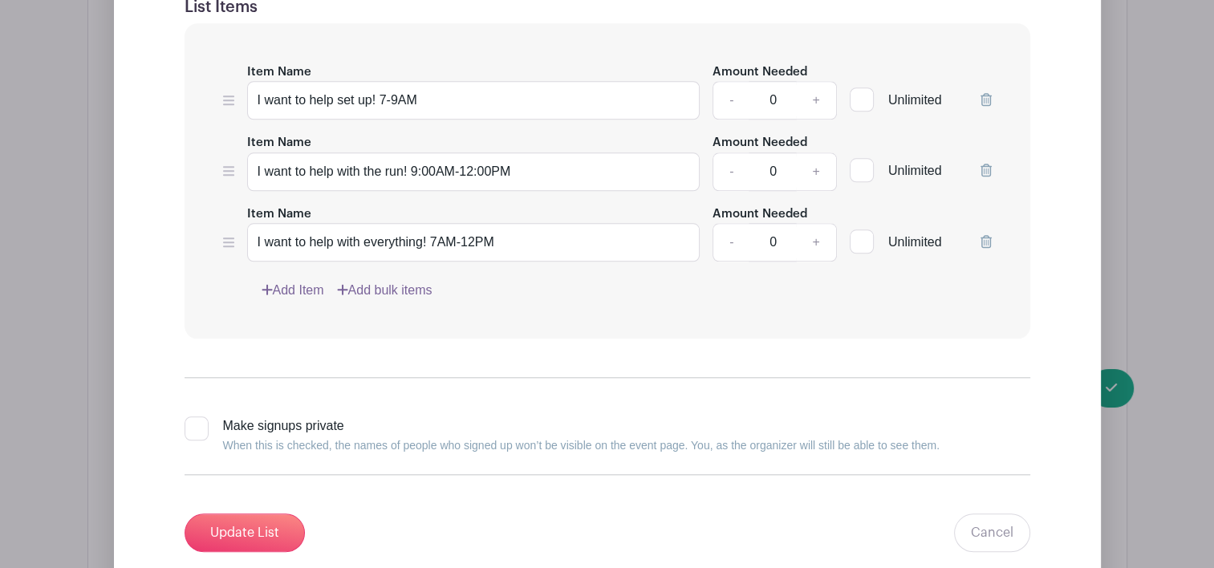
click at [191, 424] on input "Make signups private When this is checked, the names of people who signed up wo…" at bounding box center [189, 421] width 10 height 10
checkbox input "true"
click at [242, 523] on input "Update List" at bounding box center [244, 532] width 120 height 39
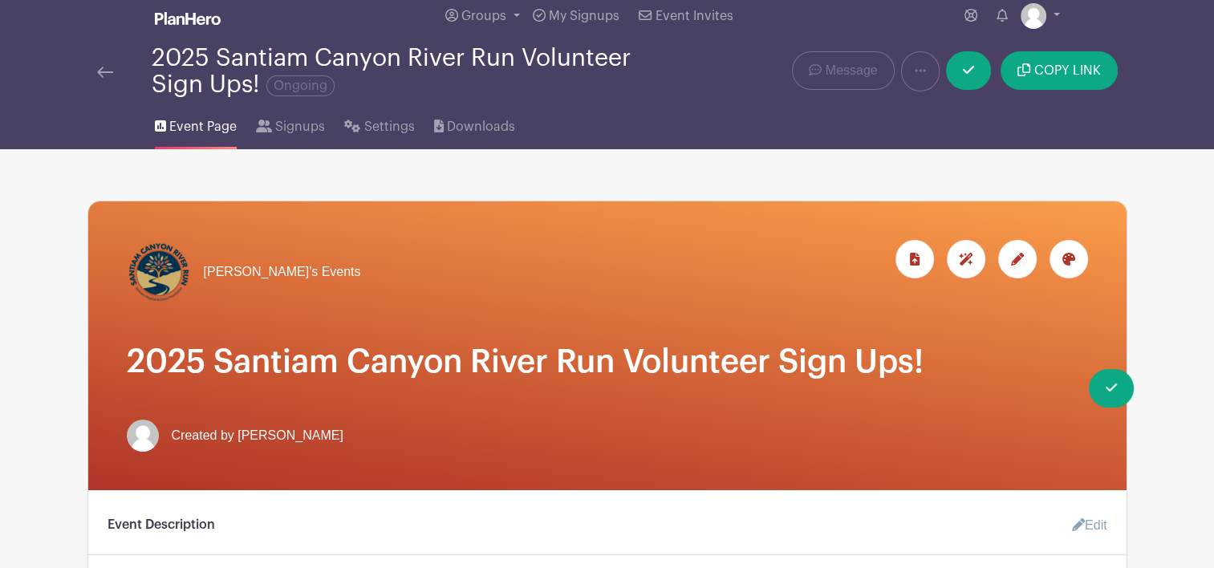
scroll to position [10, 0]
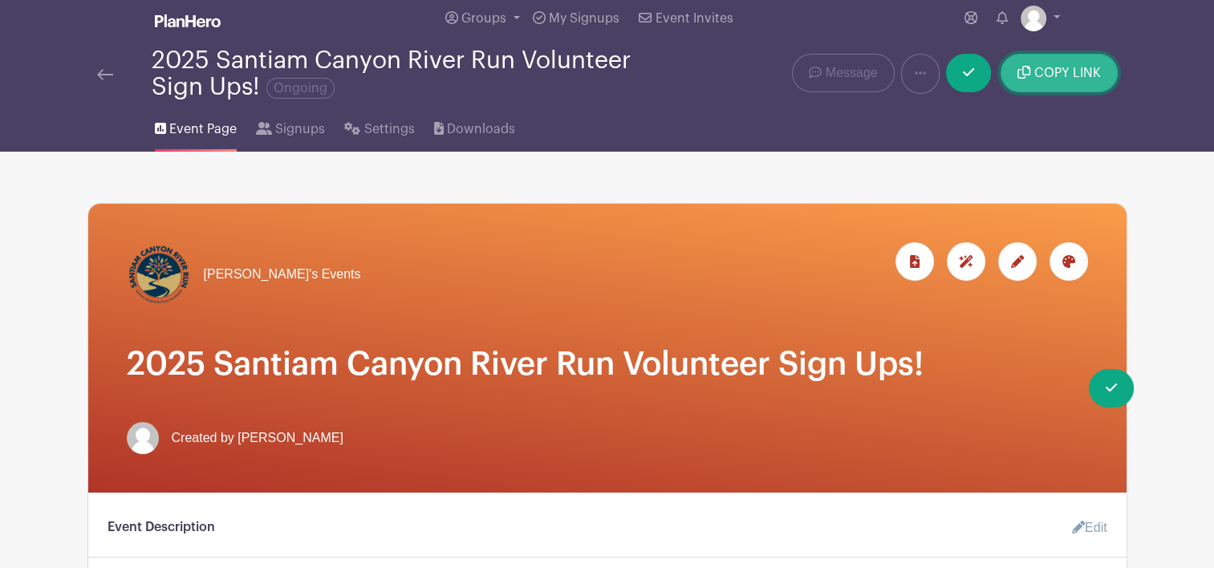
click at [1067, 69] on span "COPY LINK" at bounding box center [1067, 73] width 67 height 13
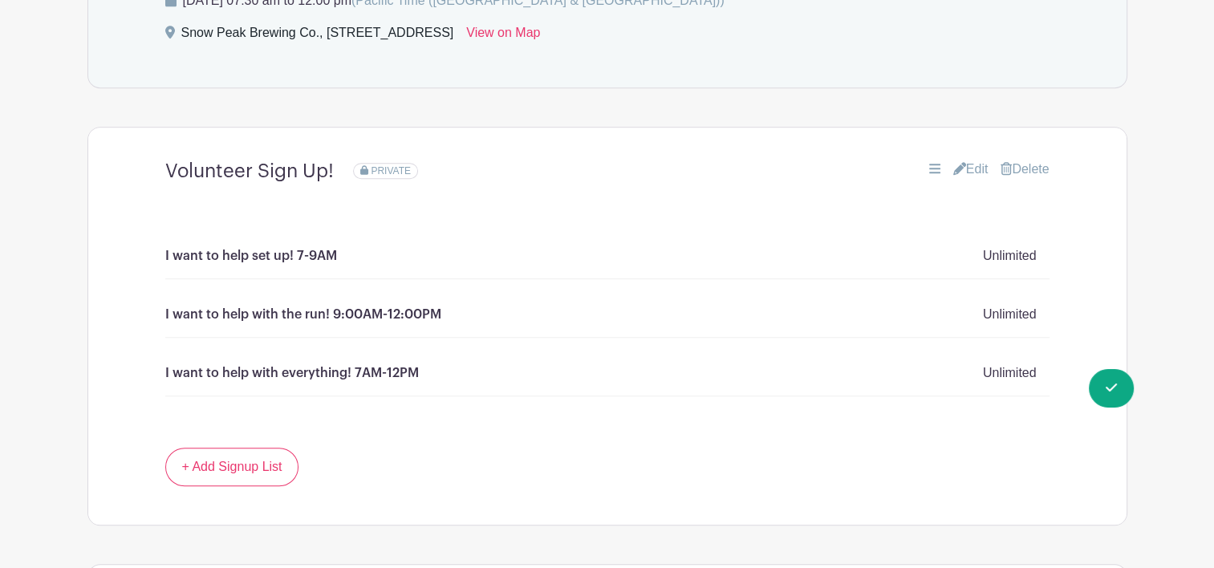
scroll to position [1177, 0]
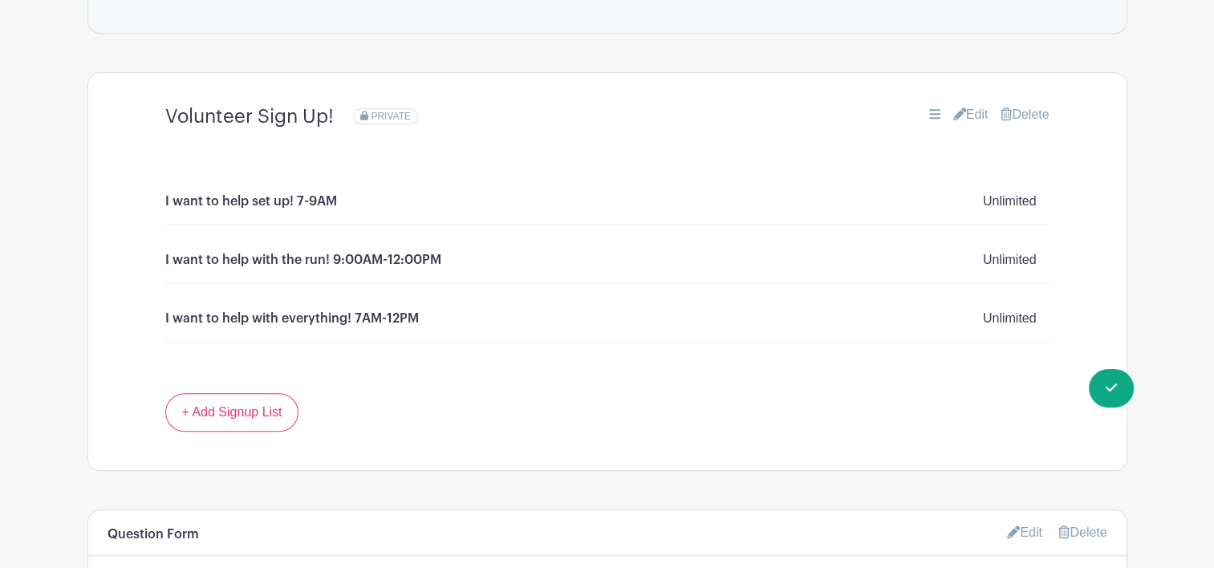
click at [953, 114] on icon at bounding box center [959, 113] width 13 height 13
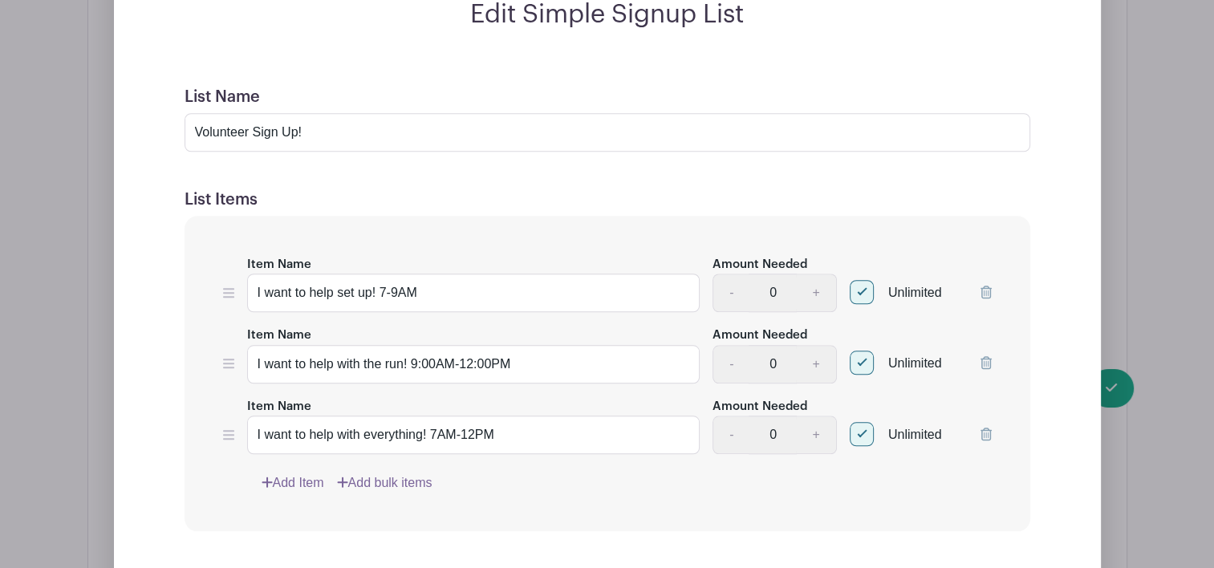
scroll to position [1396, 0]
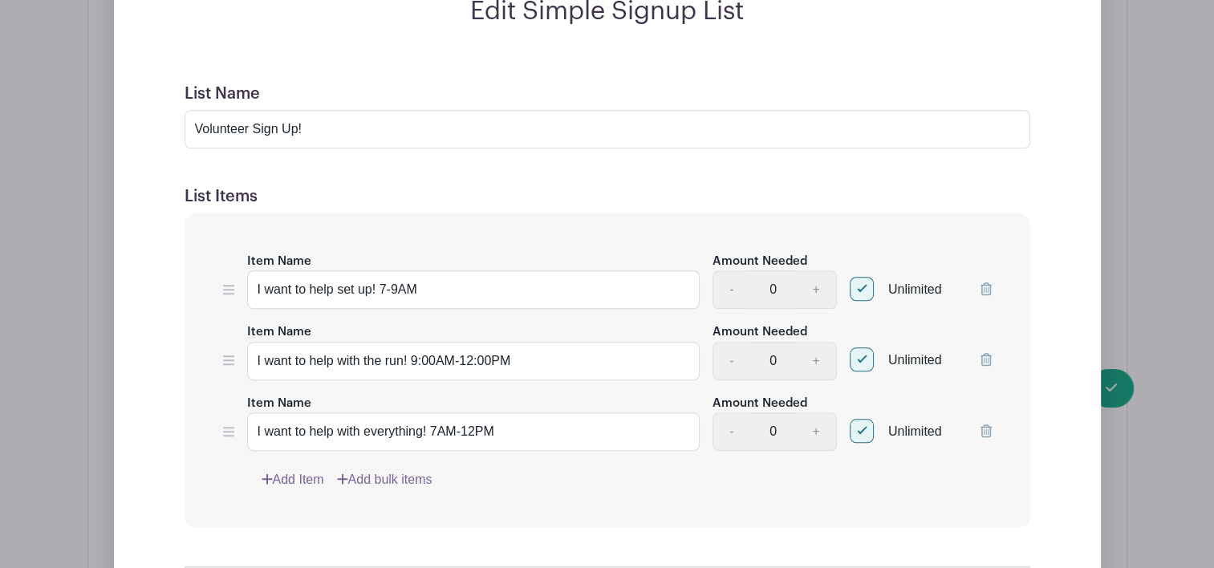
click at [860, 283] on div at bounding box center [861, 289] width 24 height 24
click at [860, 283] on input "Unlimited" at bounding box center [854, 285] width 10 height 10
checkbox input "false"
click at [776, 297] on input "0" at bounding box center [772, 289] width 48 height 39
type input "1"
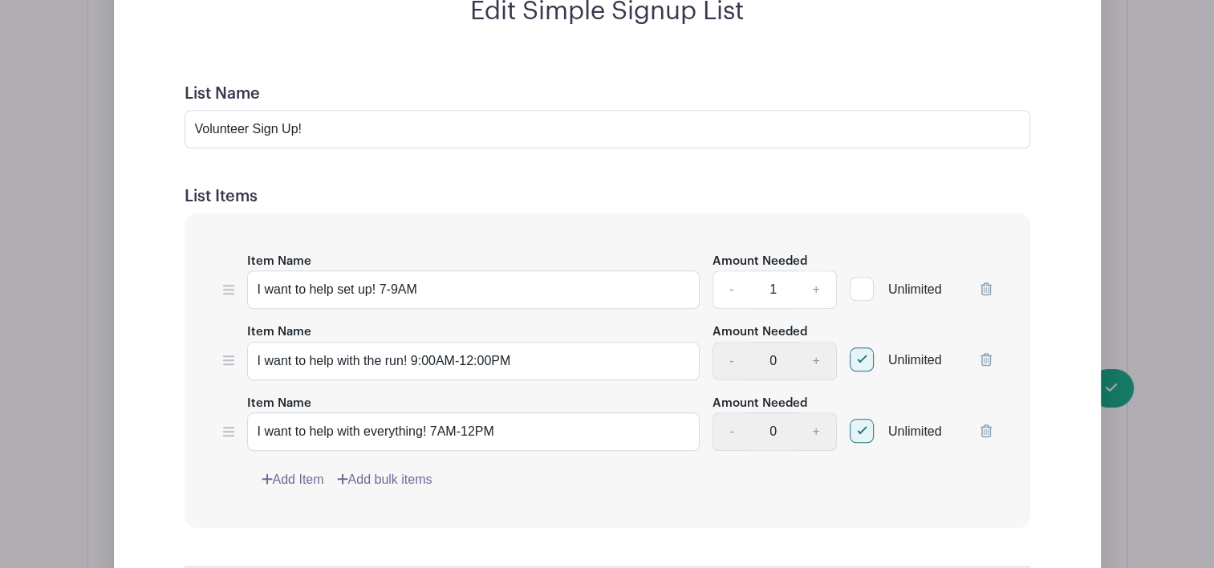
click at [871, 362] on div at bounding box center [861, 359] width 24 height 24
click at [860, 361] on input "Unlimited" at bounding box center [854, 356] width 10 height 10
checkbox input "false"
click at [772, 356] on input "0" at bounding box center [772, 361] width 48 height 39
type input "1"
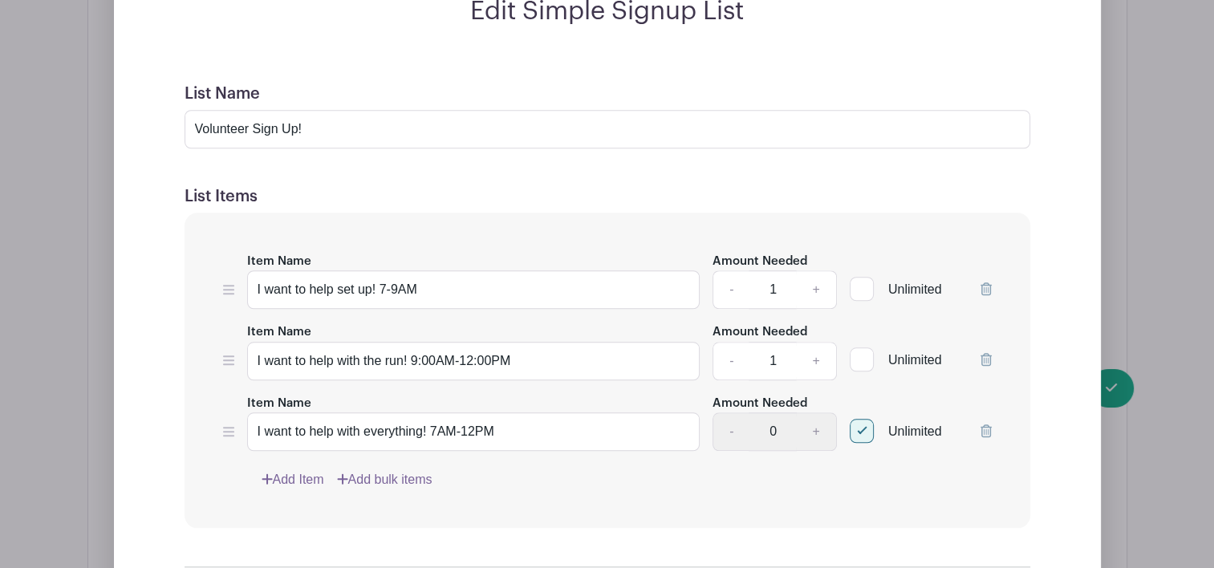
click at [861, 430] on div at bounding box center [861, 431] width 24 height 24
click at [860, 430] on input "Unlimited" at bounding box center [854, 427] width 10 height 10
checkbox input "false"
click at [780, 430] on input "0" at bounding box center [772, 431] width 48 height 39
type input "0"
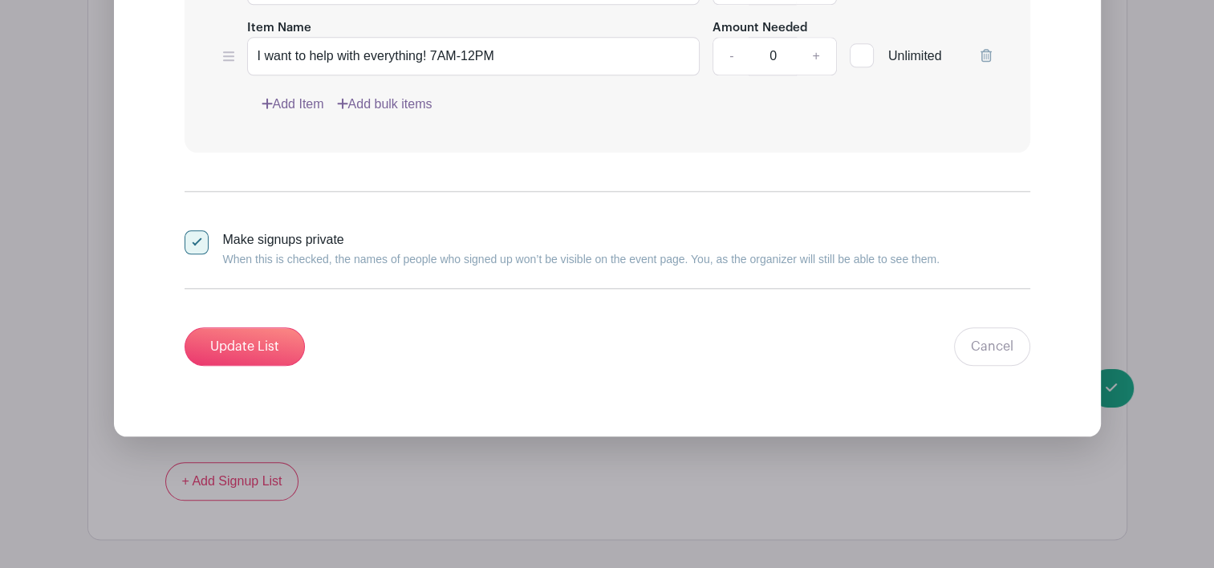
scroll to position [1832, 0]
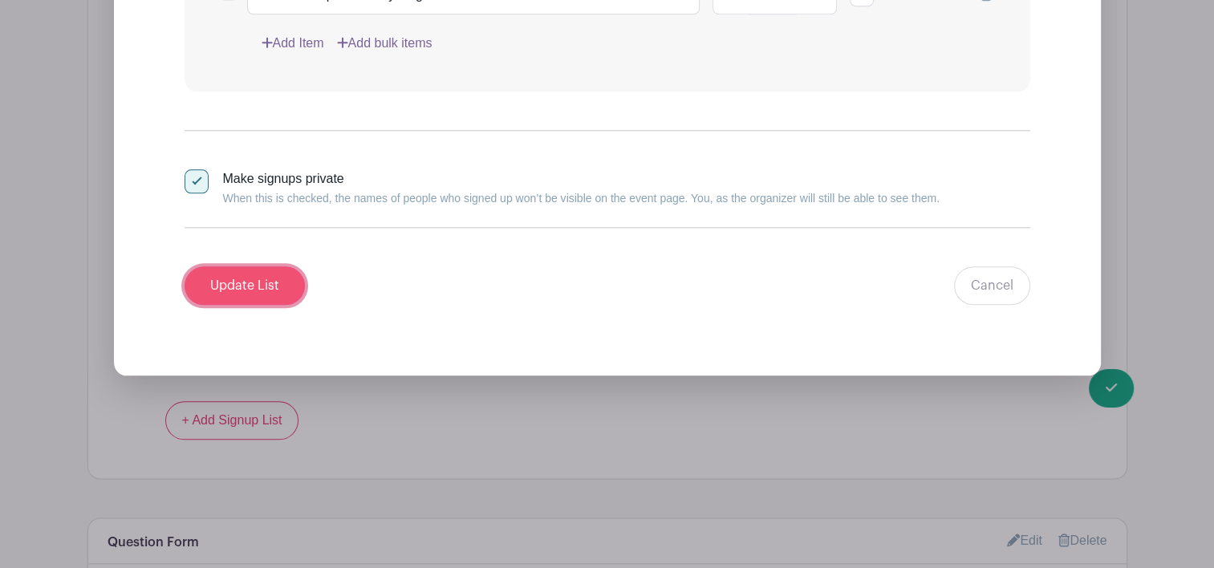
click at [234, 289] on input "Update List" at bounding box center [244, 285] width 120 height 39
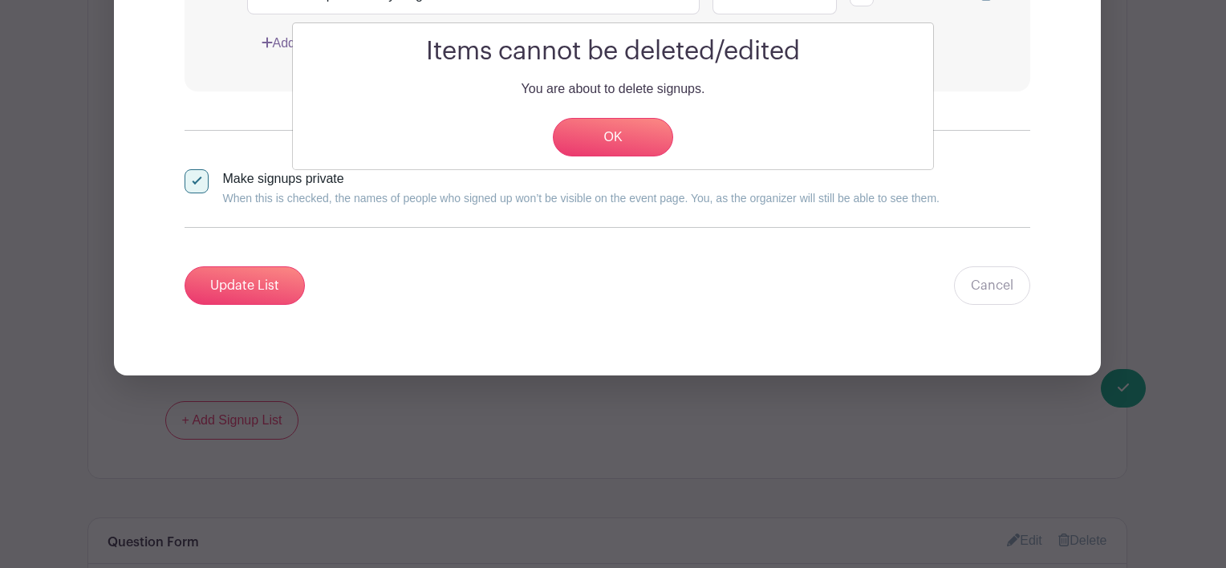
click at [579, 212] on div "Items cannot be deleted/edited You are about to delete signups. OK" at bounding box center [613, 284] width 1226 height 568
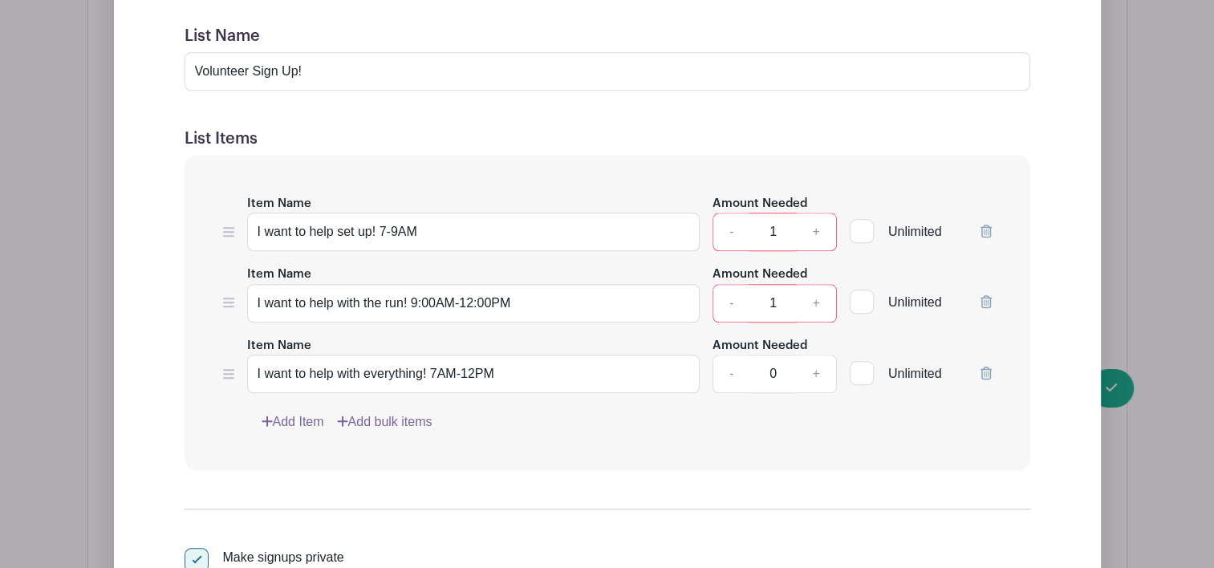
scroll to position [1579, 0]
click at [781, 231] on input "1" at bounding box center [772, 234] width 48 height 39
click at [780, 302] on input "1" at bounding box center [772, 305] width 48 height 39
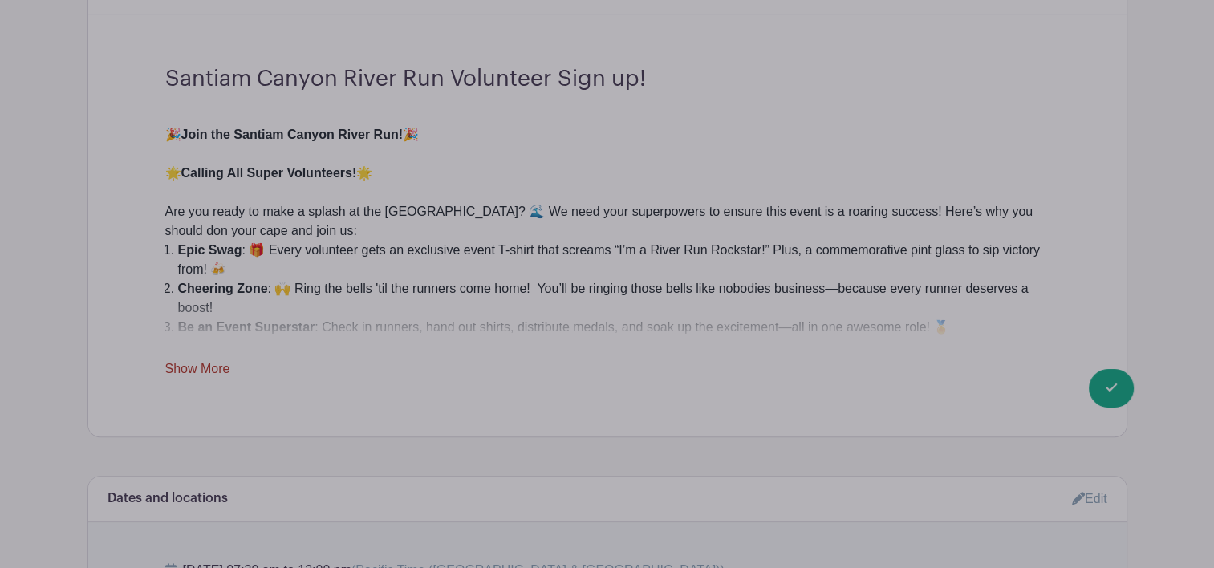
scroll to position [681, 0]
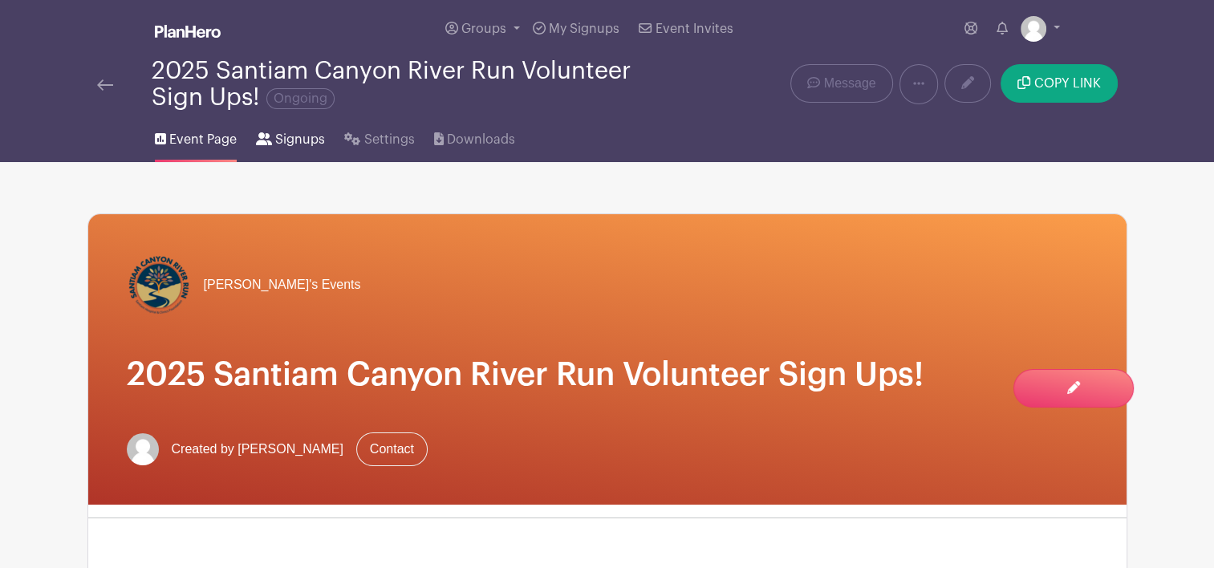
click at [295, 135] on span "Signups" at bounding box center [300, 139] width 50 height 19
